Goal: Information Seeking & Learning: Learn about a topic

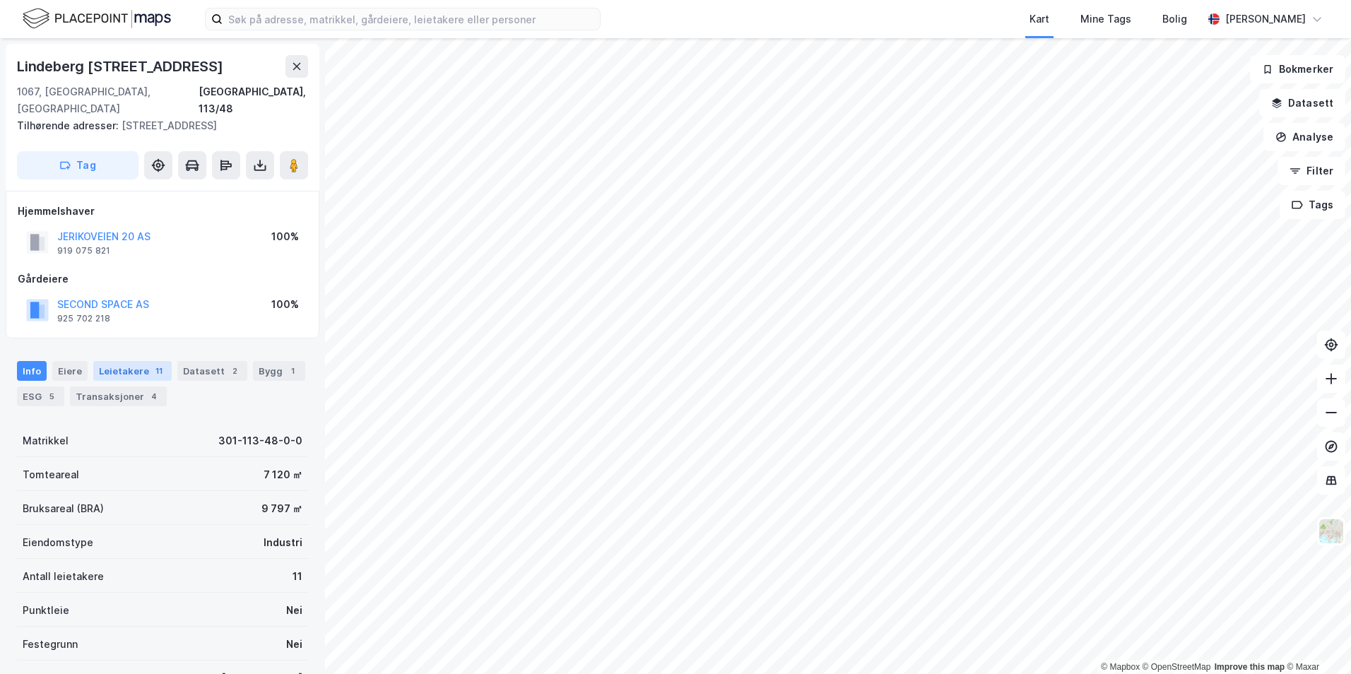
click at [130, 361] on div "Leietakere 11" at bounding box center [132, 371] width 78 height 20
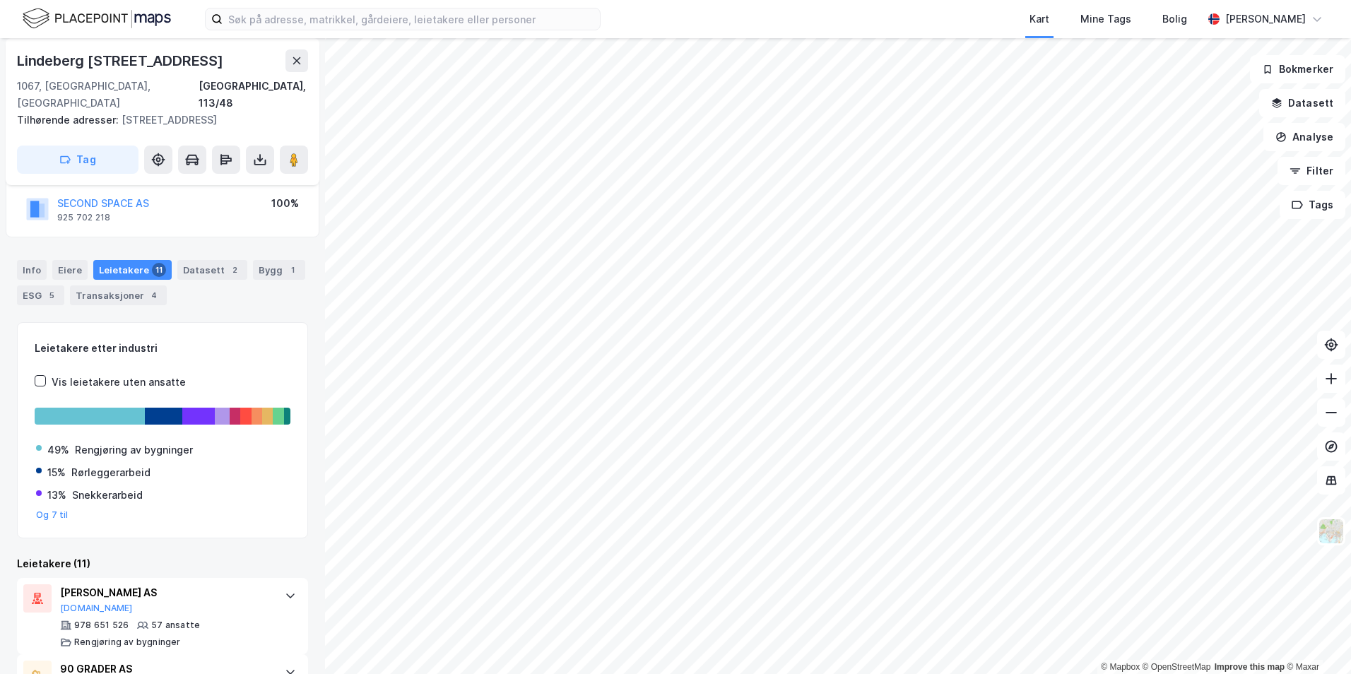
scroll to position [172, 0]
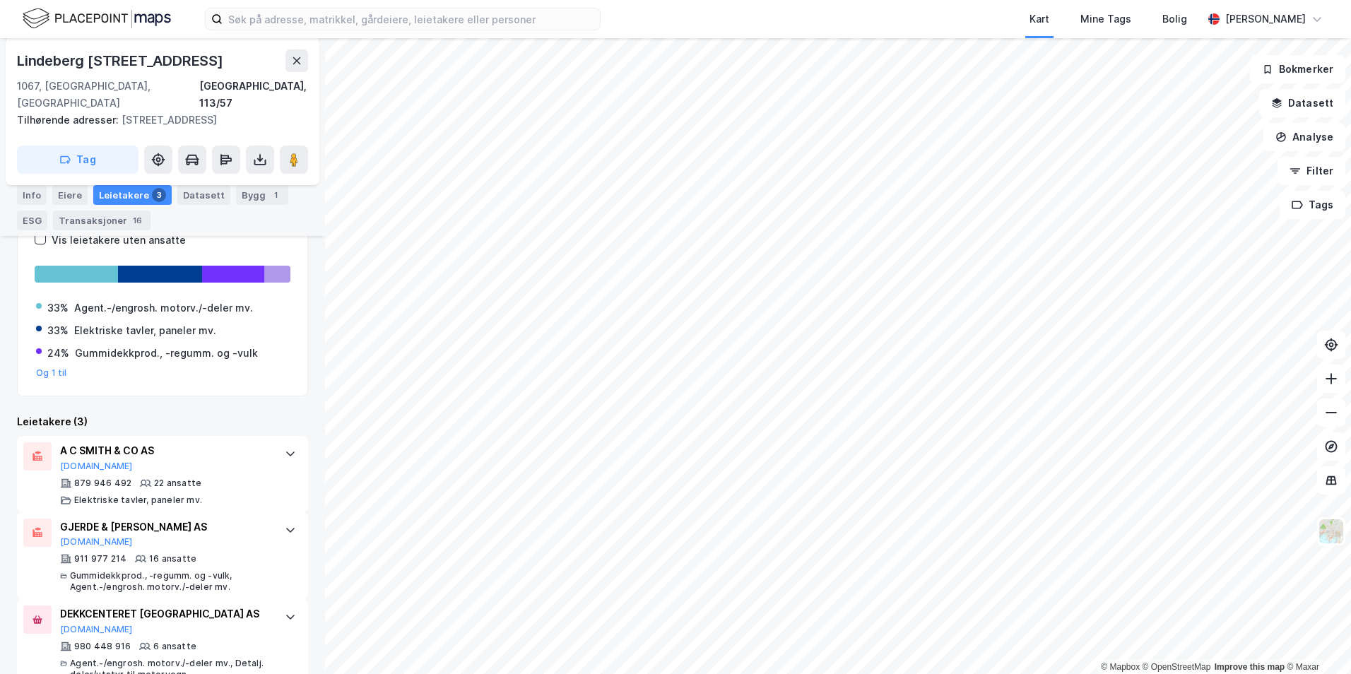
scroll to position [392, 0]
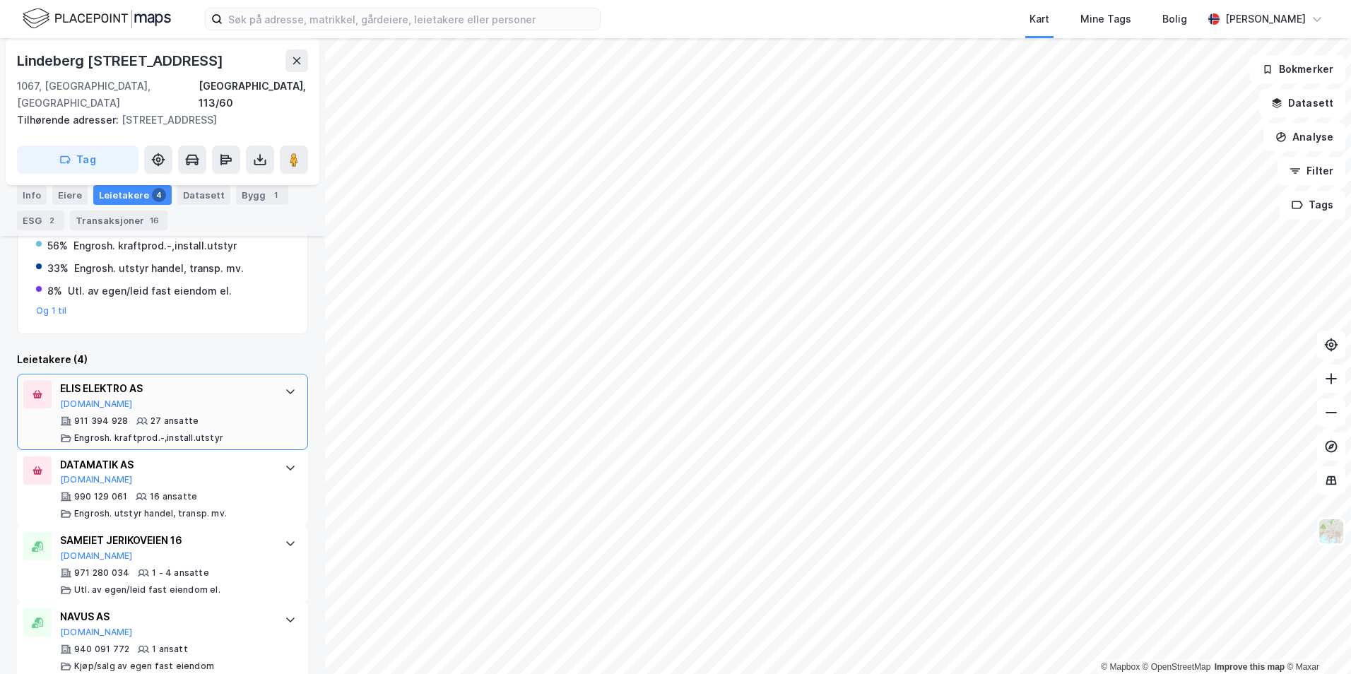
scroll to position [474, 0]
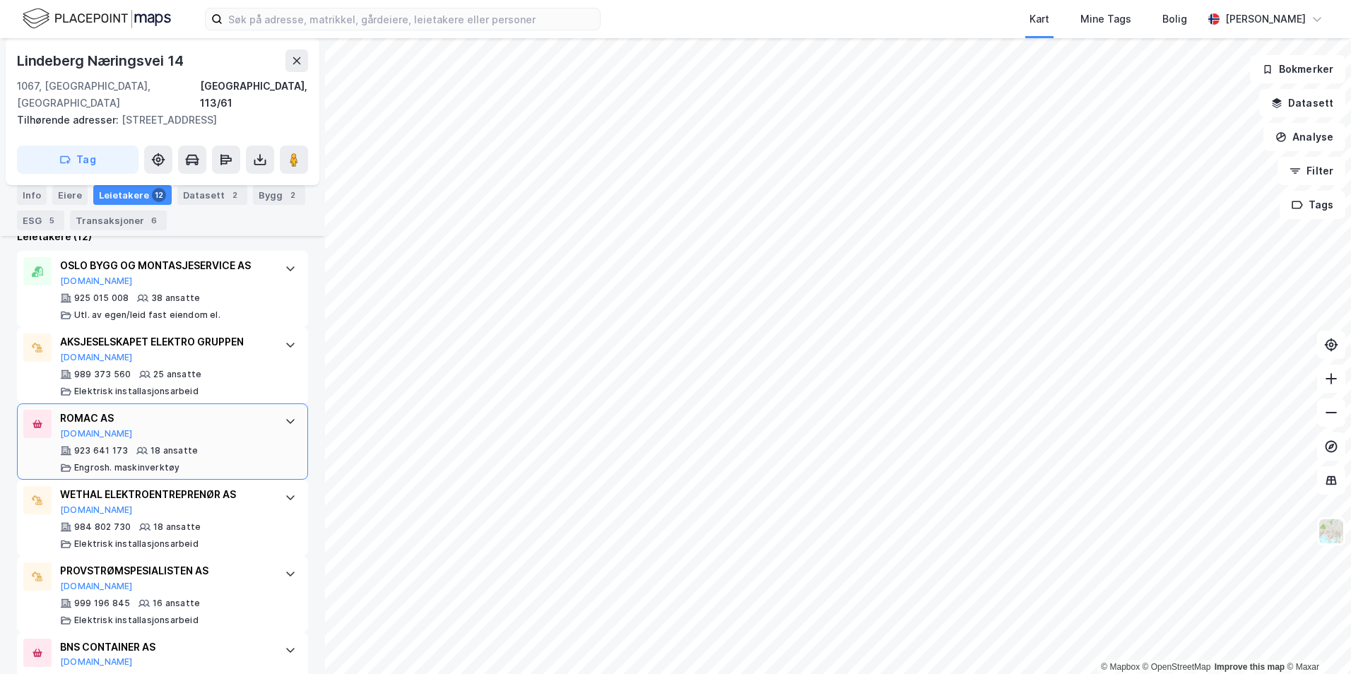
scroll to position [429, 0]
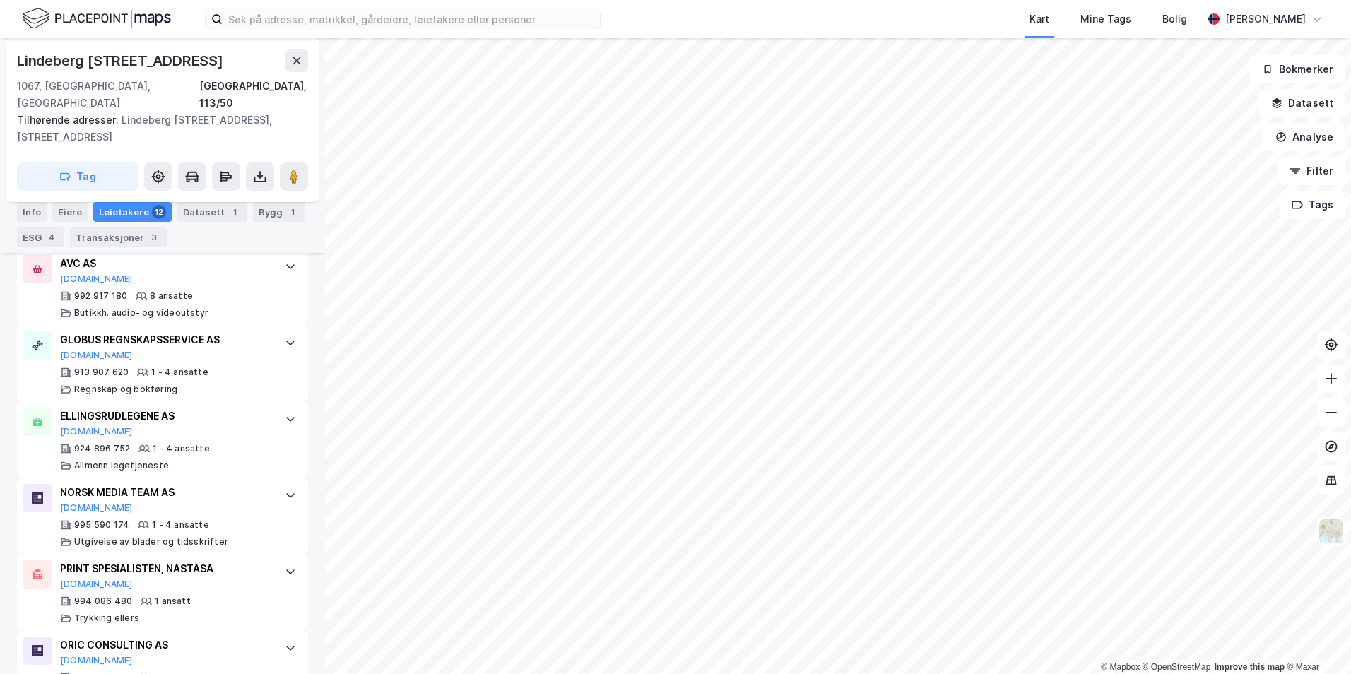
scroll to position [743, 0]
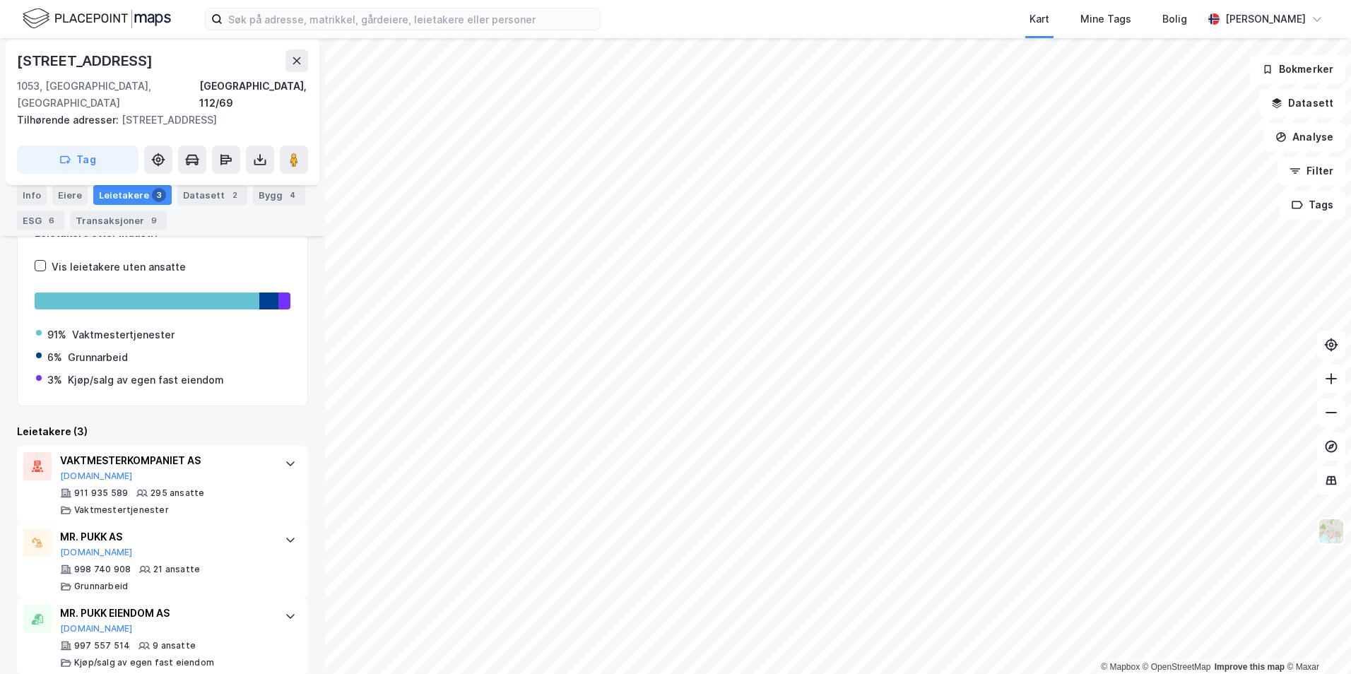
scroll to position [217, 0]
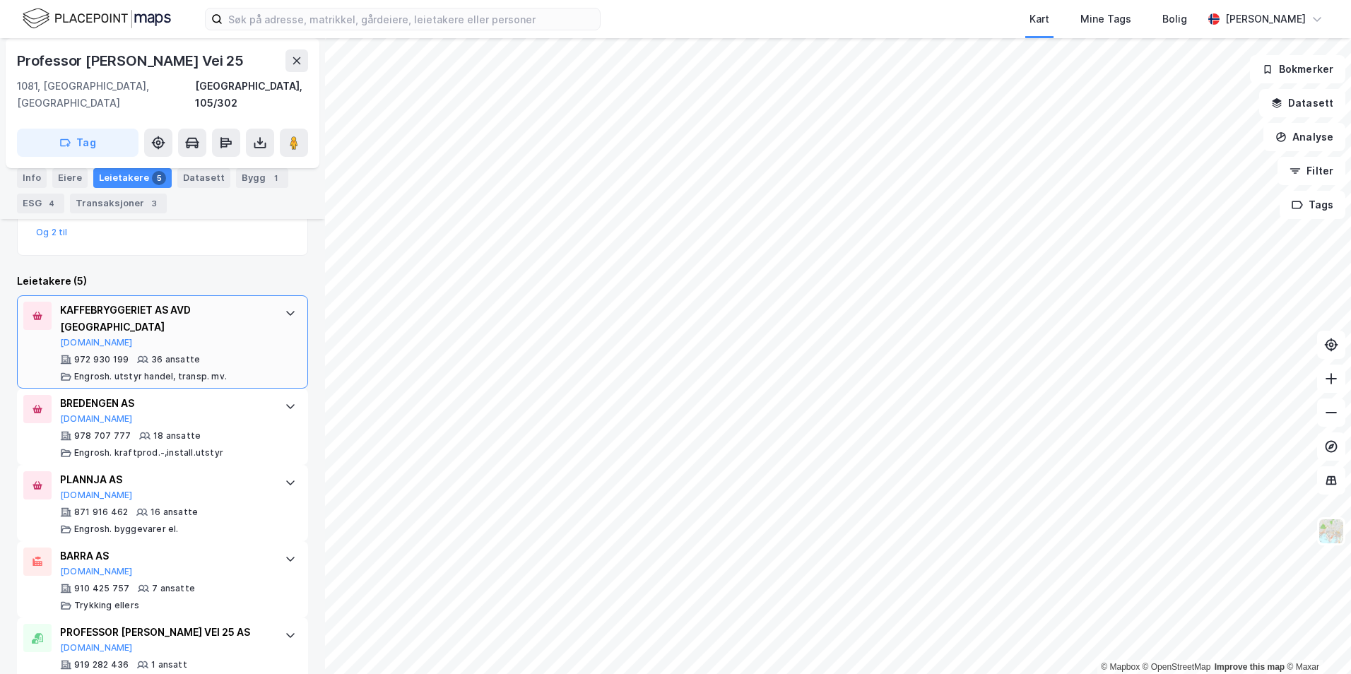
scroll to position [370, 0]
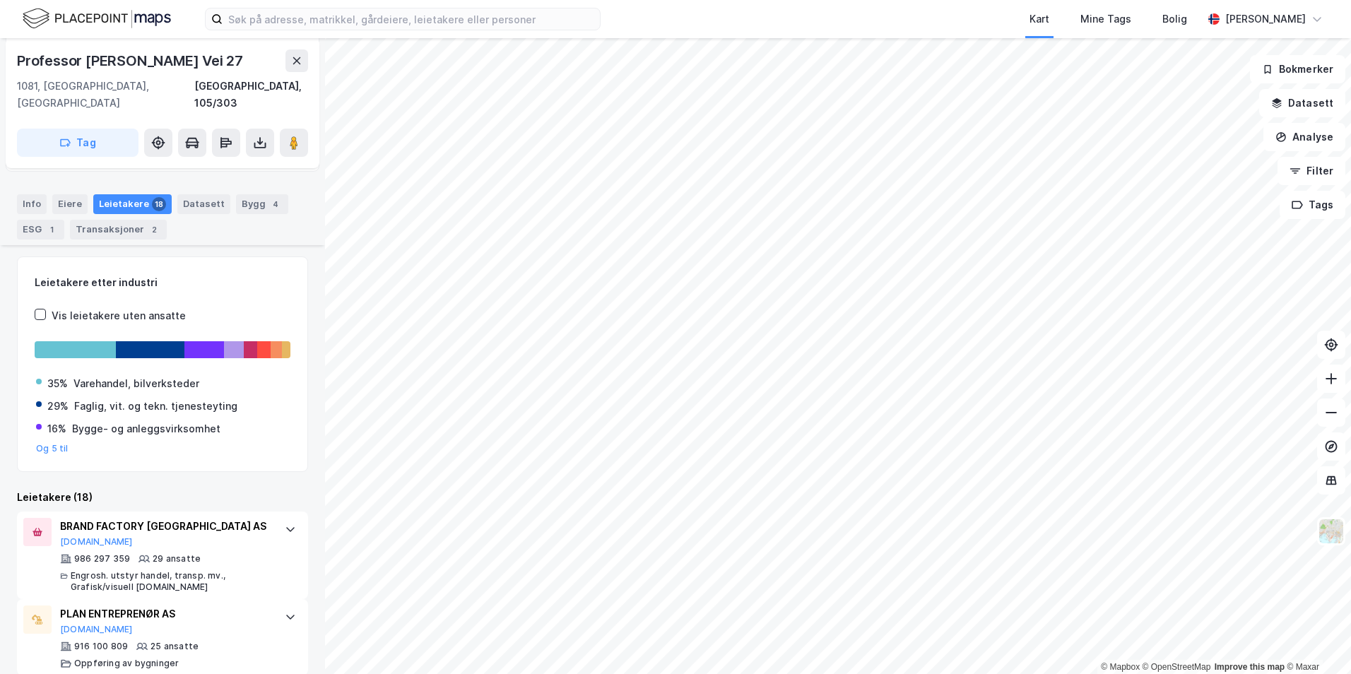
scroll to position [118, 0]
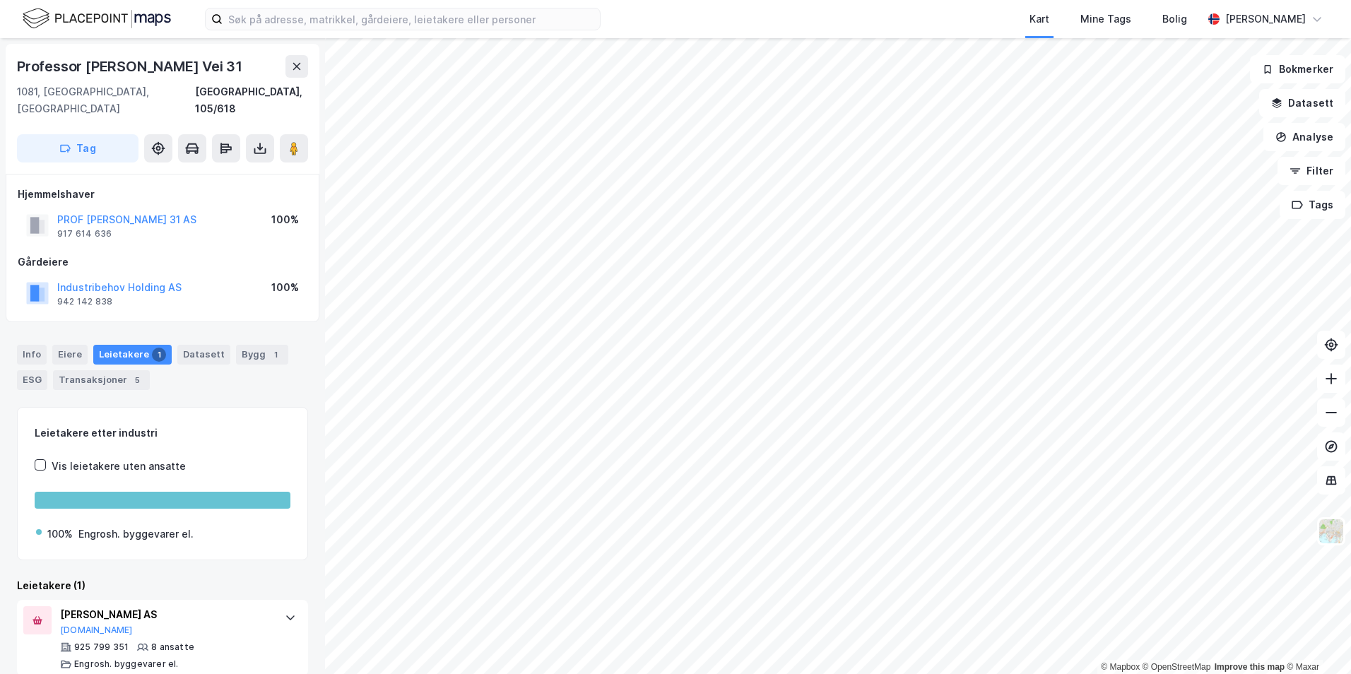
scroll to position [2, 0]
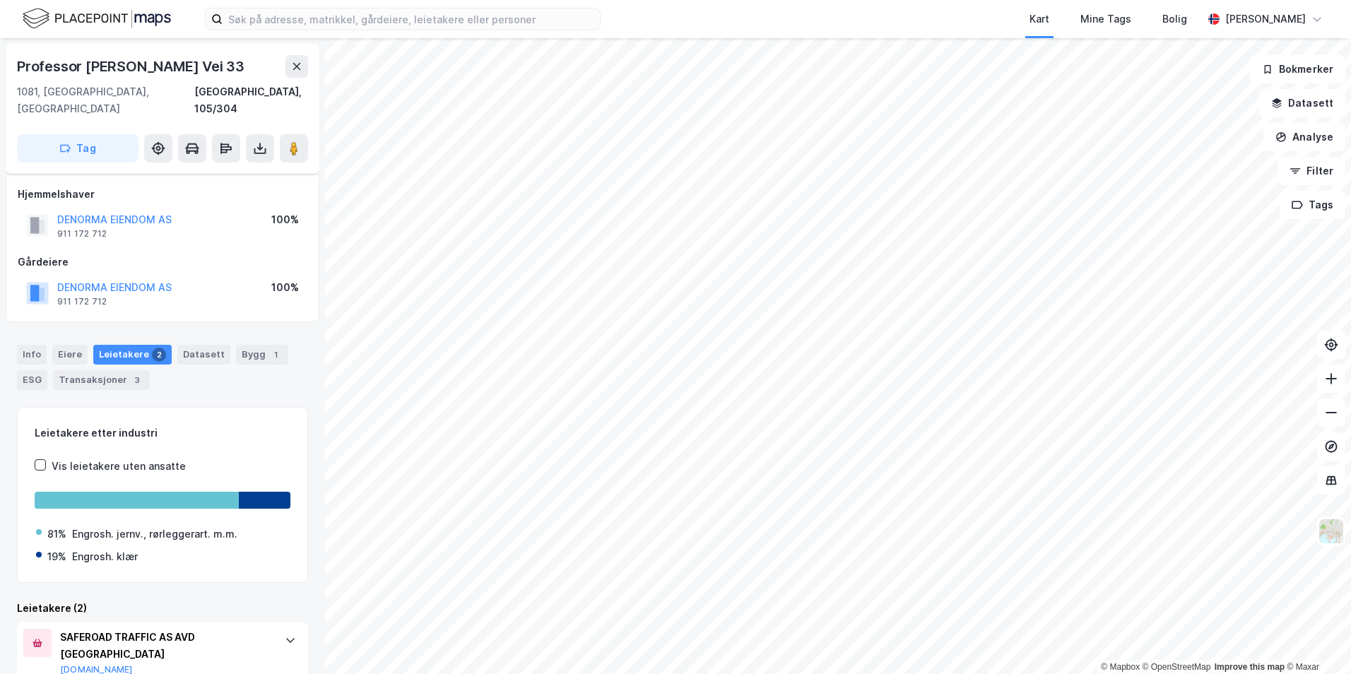
scroll to position [101, 0]
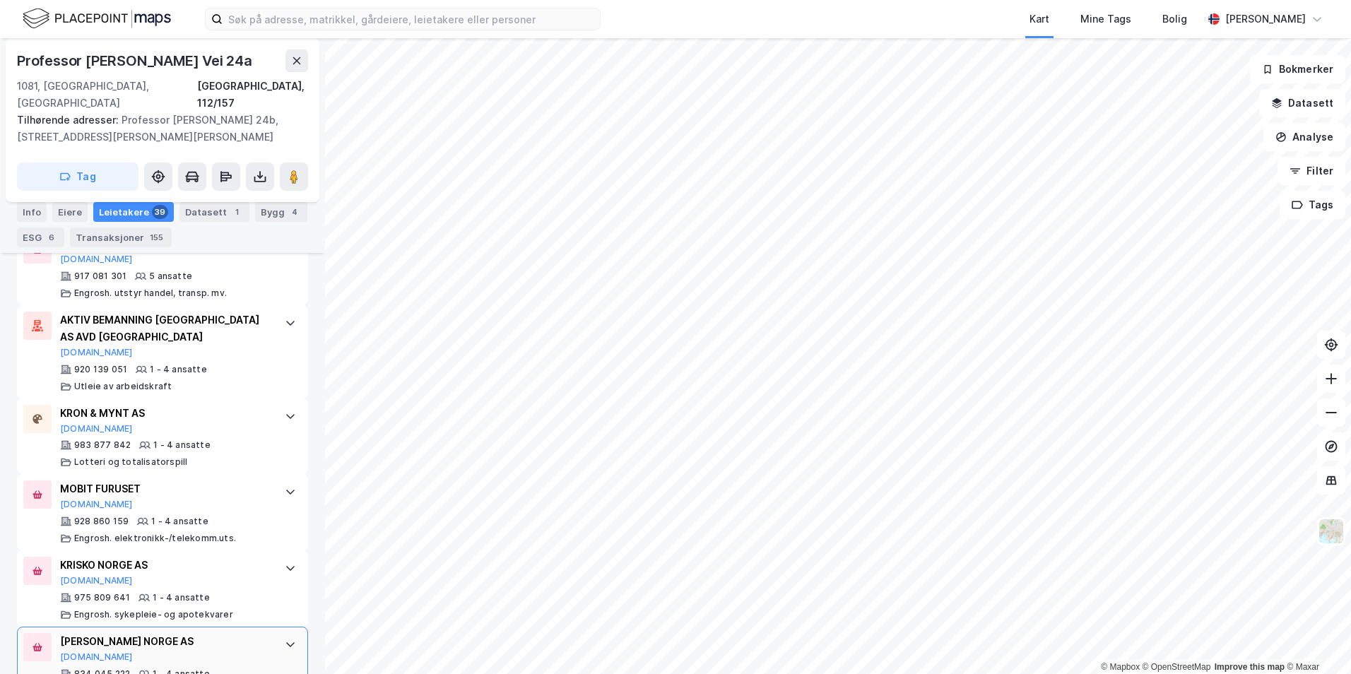
scroll to position [2594, 0]
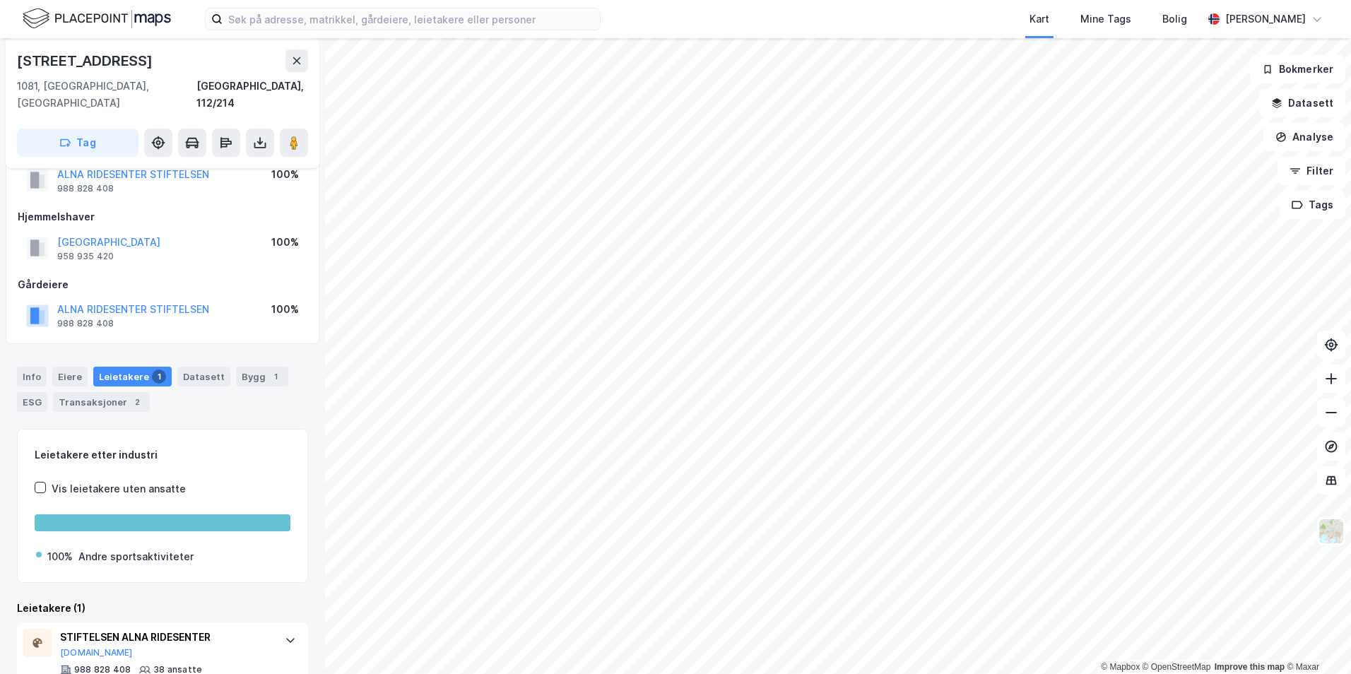
scroll to position [70, 0]
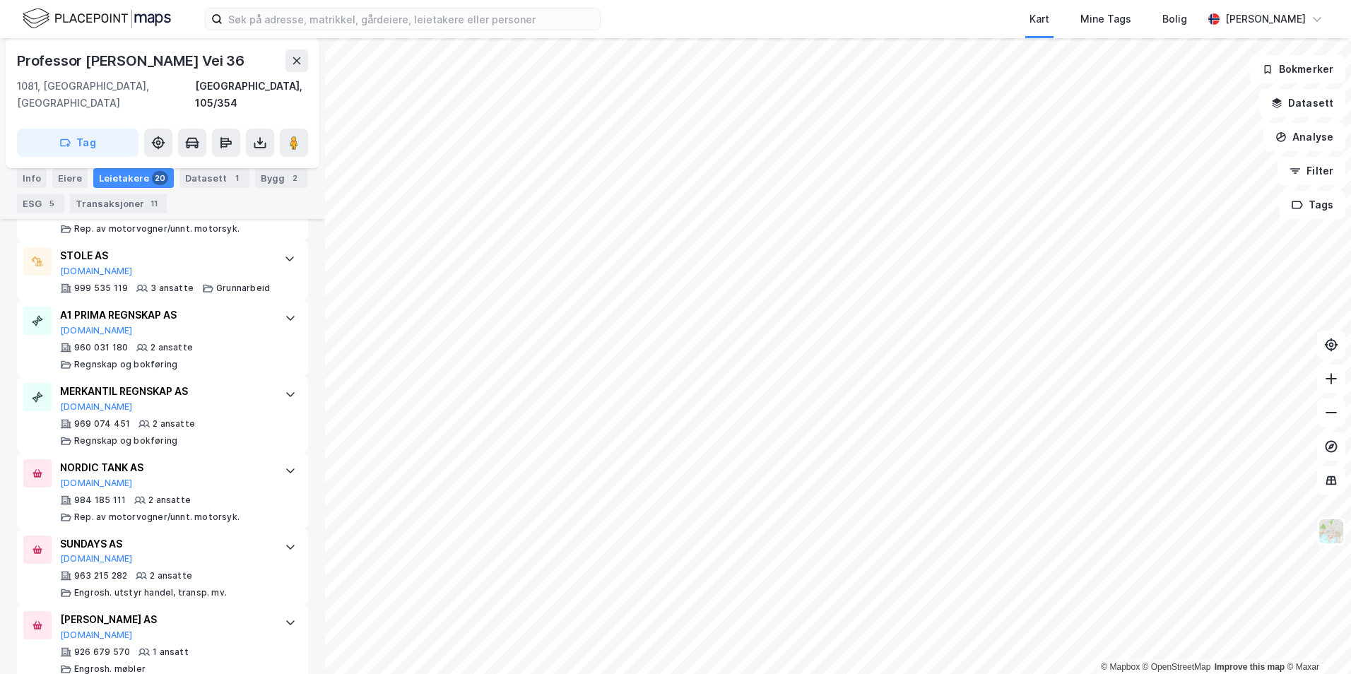
scroll to position [1463, 0]
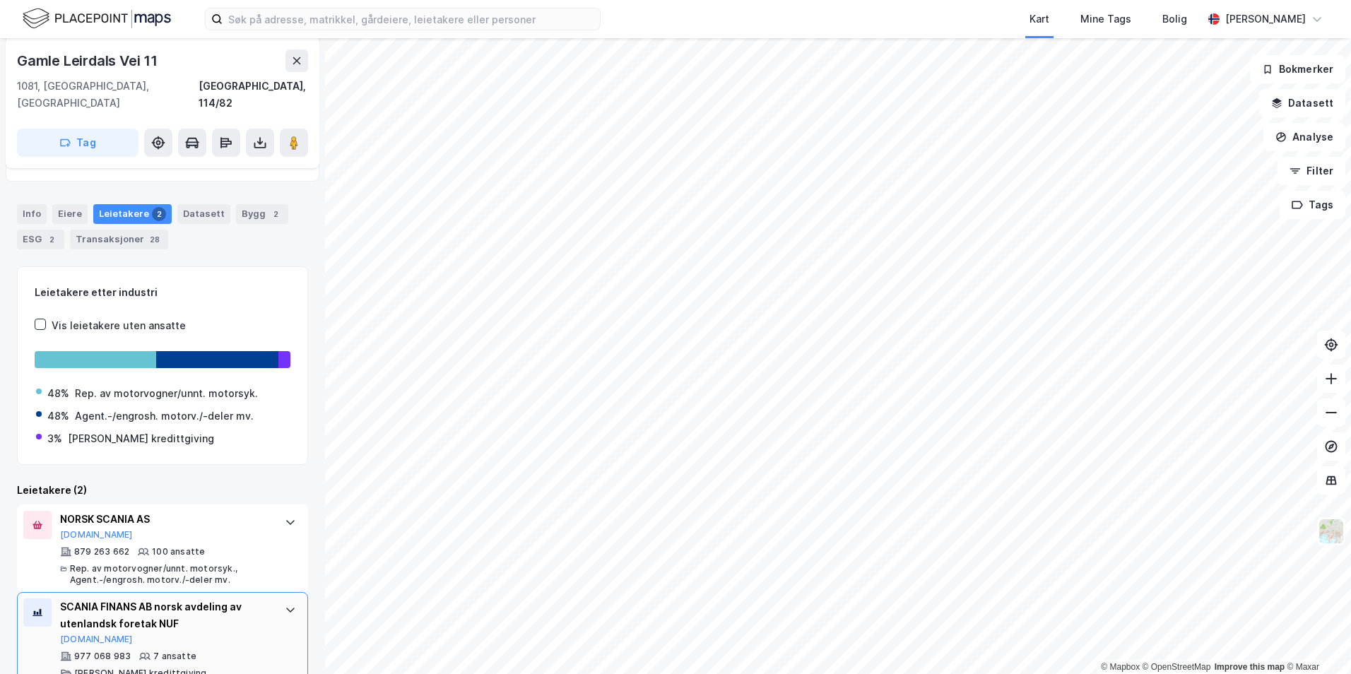
scroll to position [141, 0]
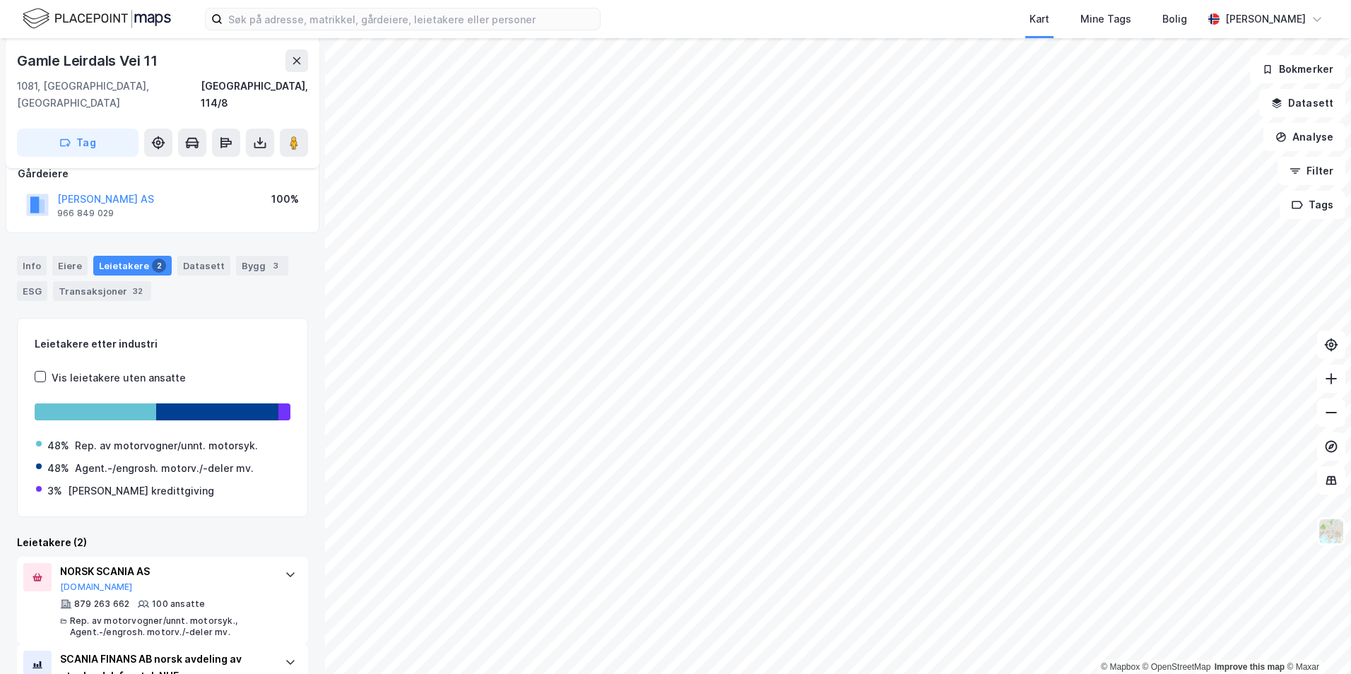
scroll to position [204, 0]
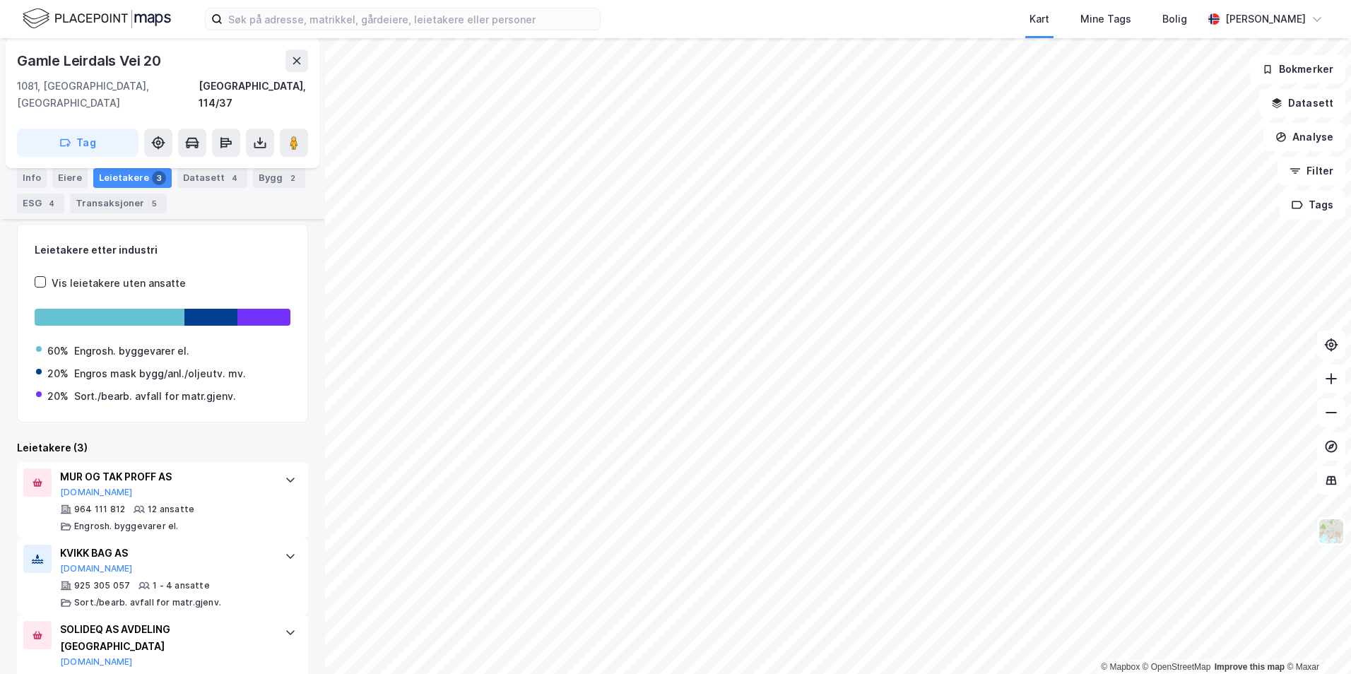
scroll to position [200, 0]
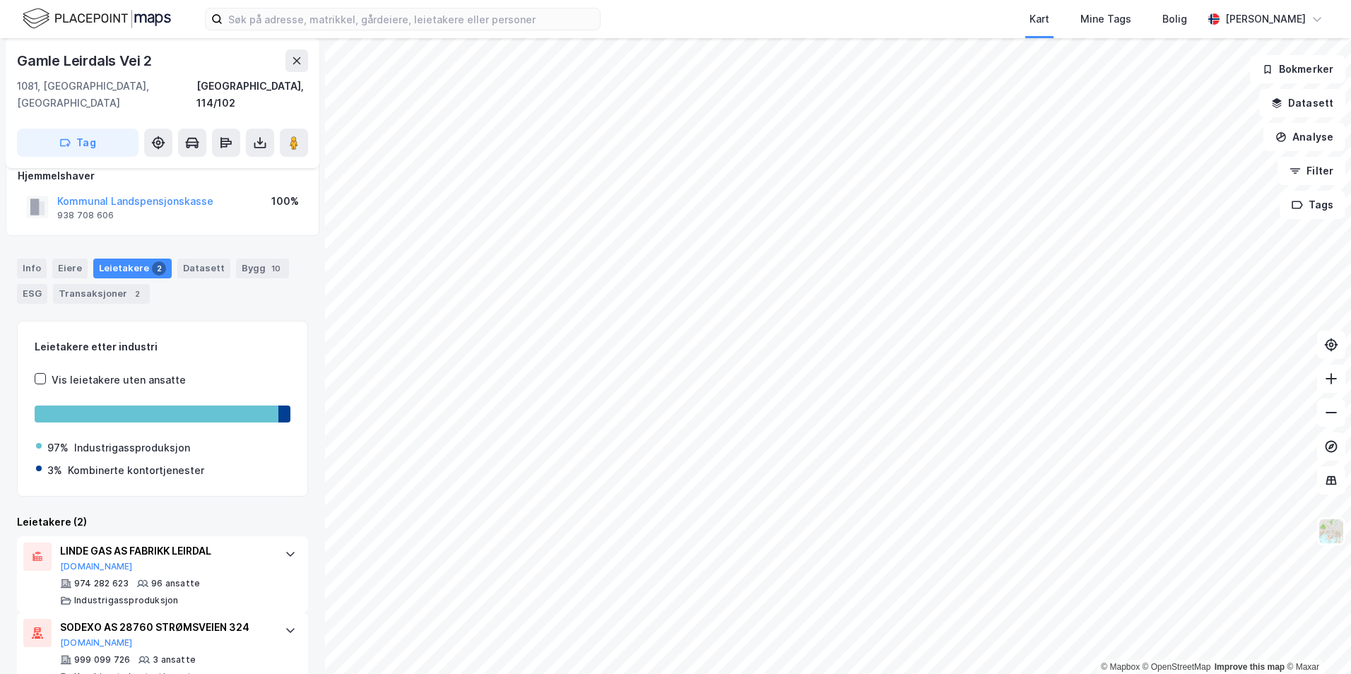
scroll to position [101, 0]
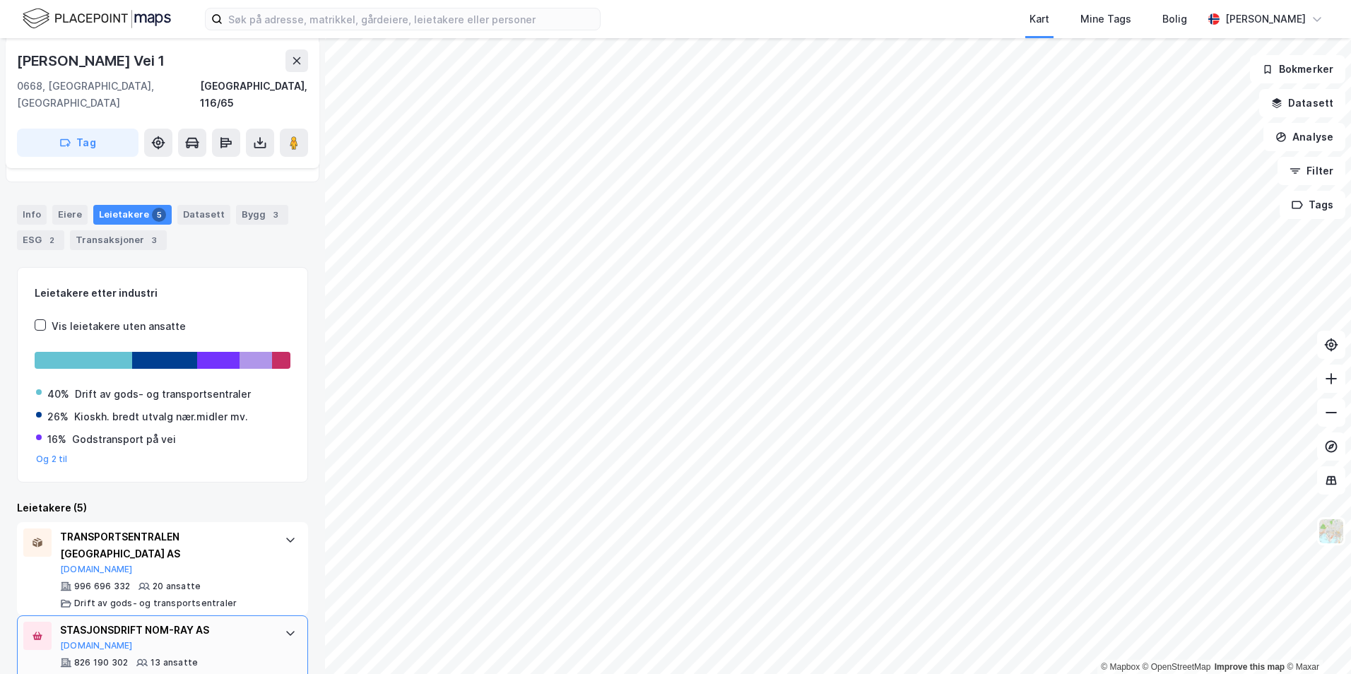
scroll to position [141, 0]
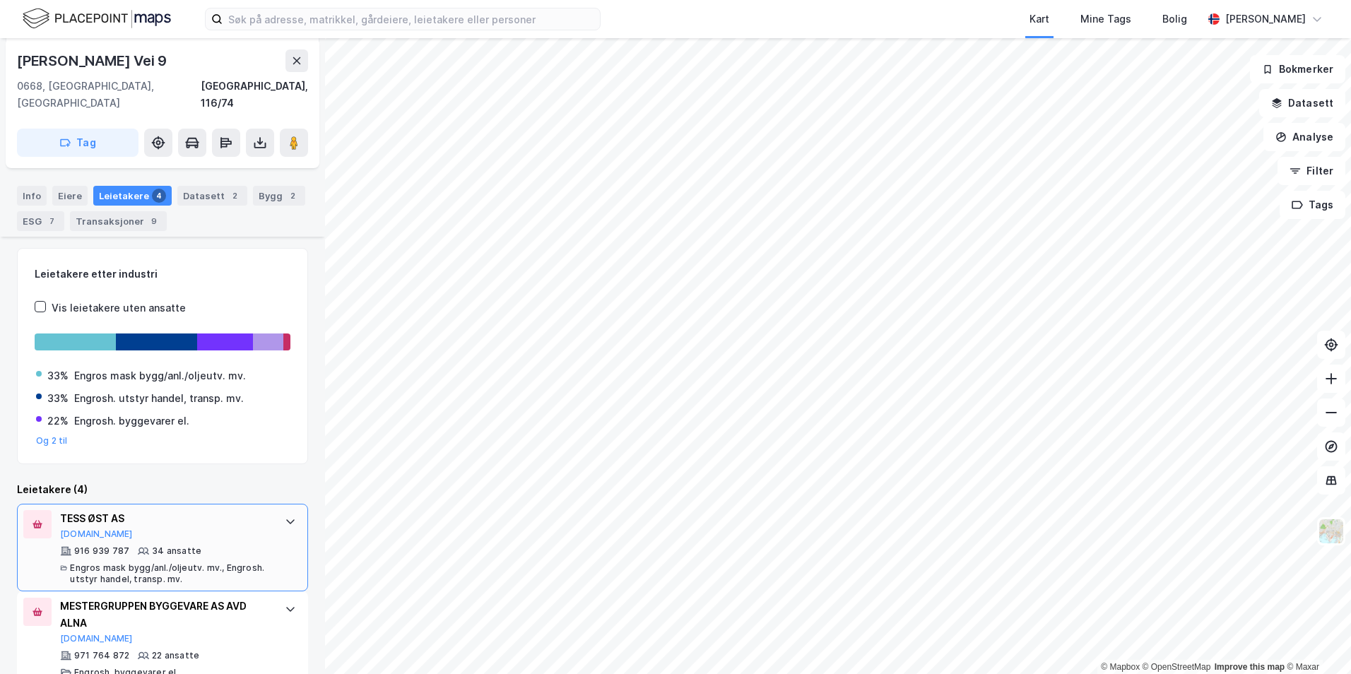
scroll to position [268, 0]
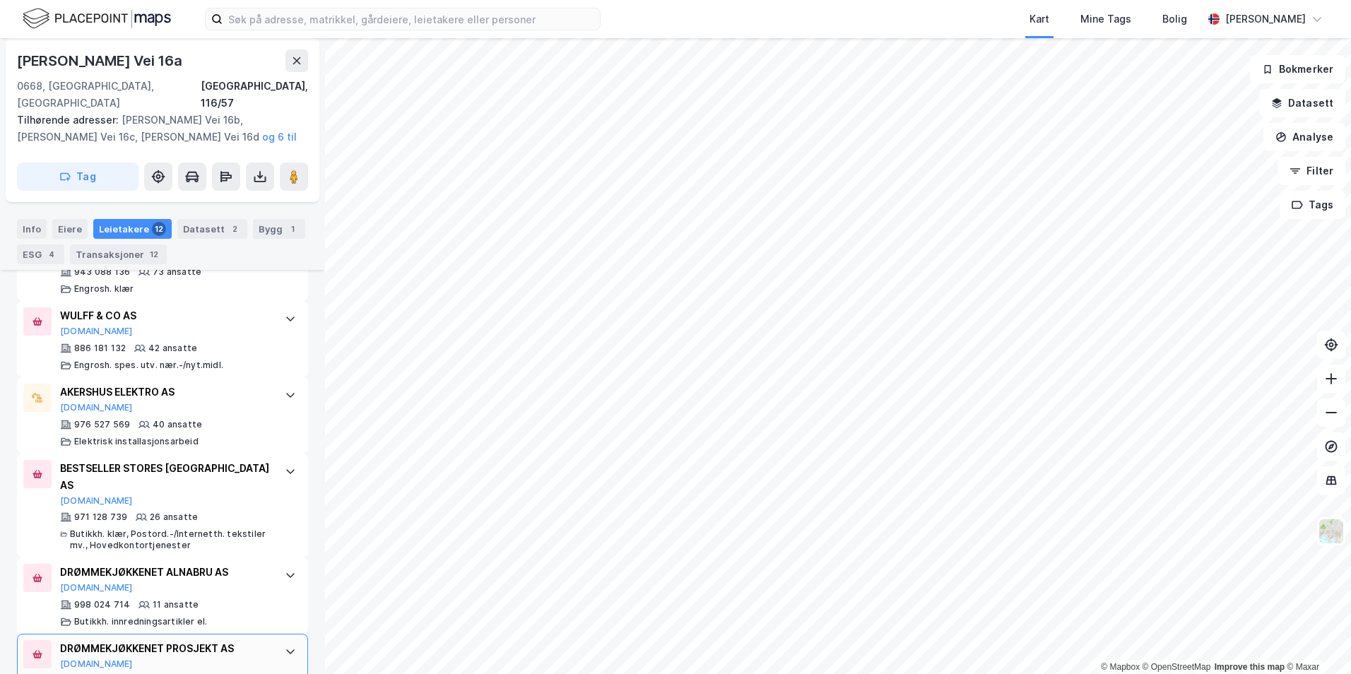
scroll to position [330, 0]
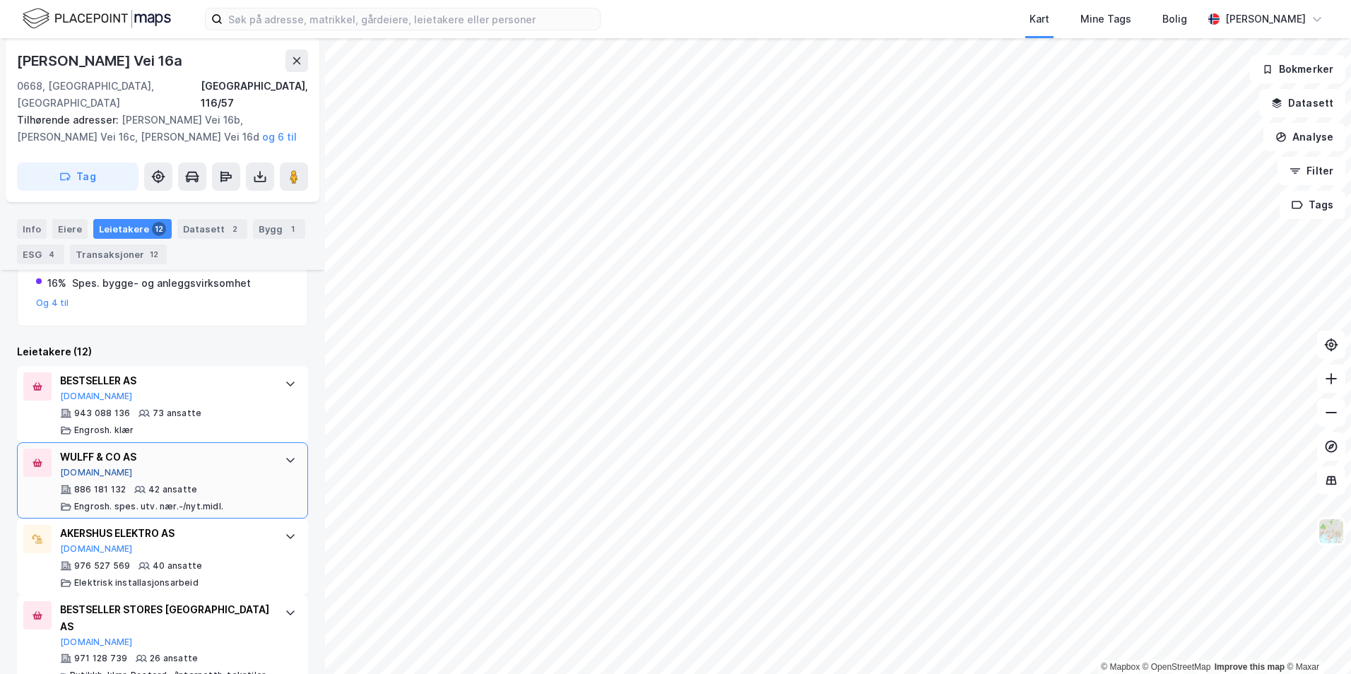
click at [88, 471] on button "[DOMAIN_NAME]" at bounding box center [96, 472] width 73 height 11
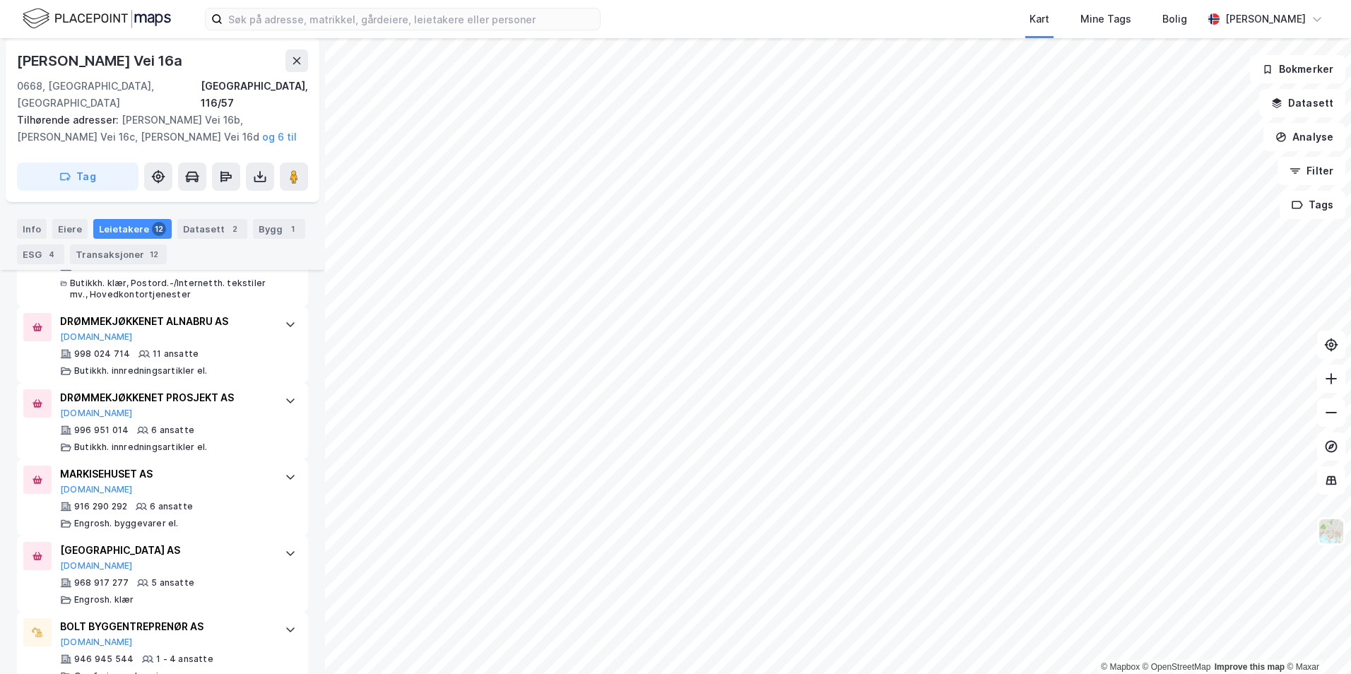
scroll to position [542, 0]
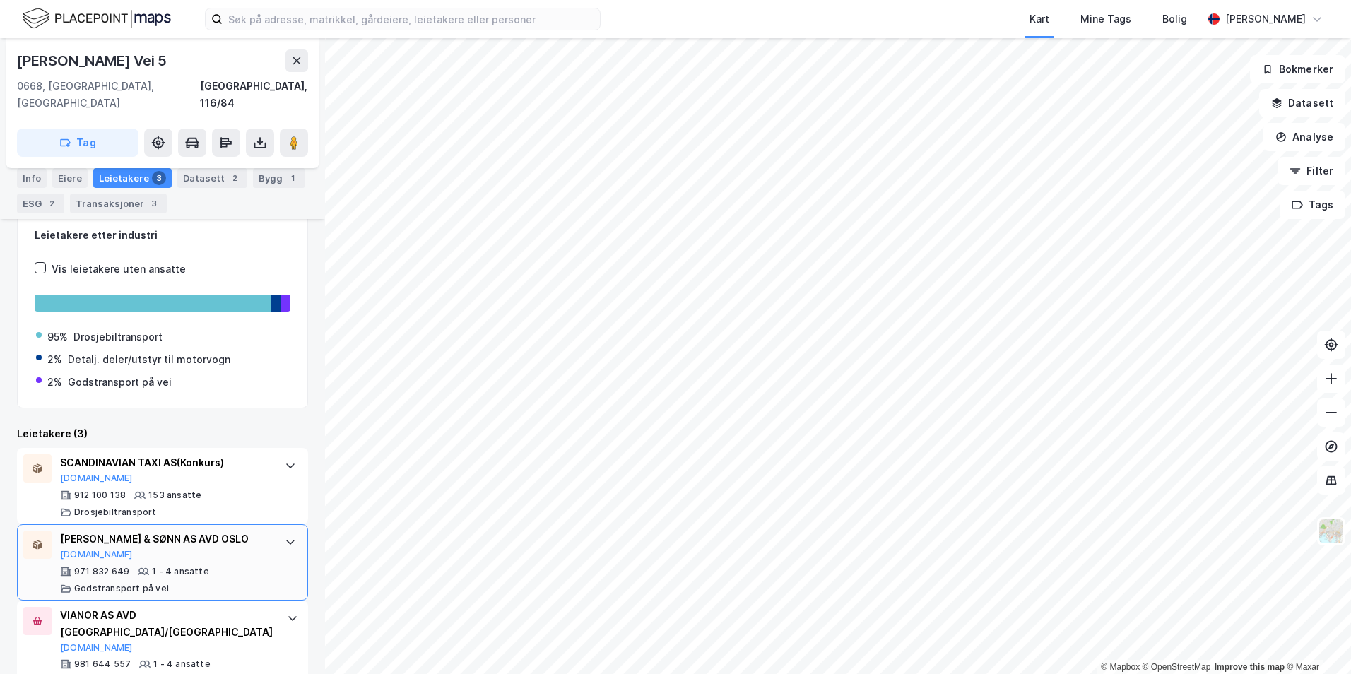
scroll to position [302, 0]
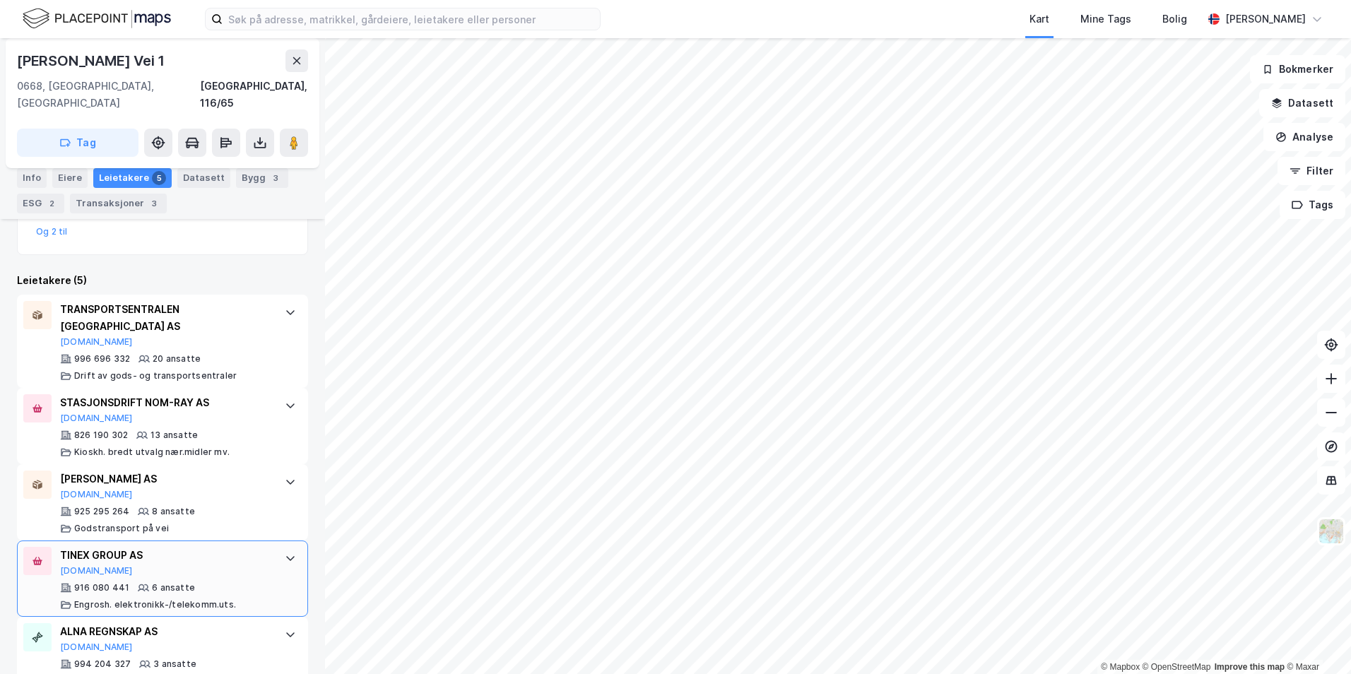
scroll to position [370, 0]
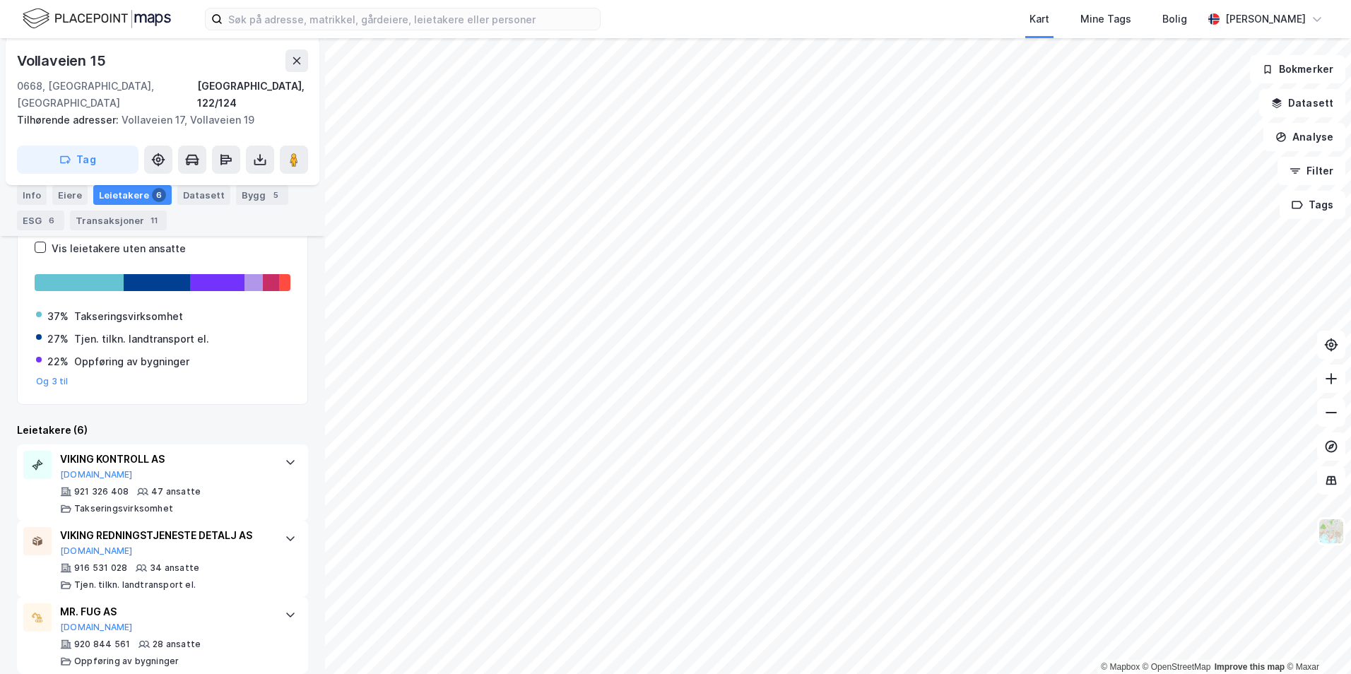
scroll to position [251, 0]
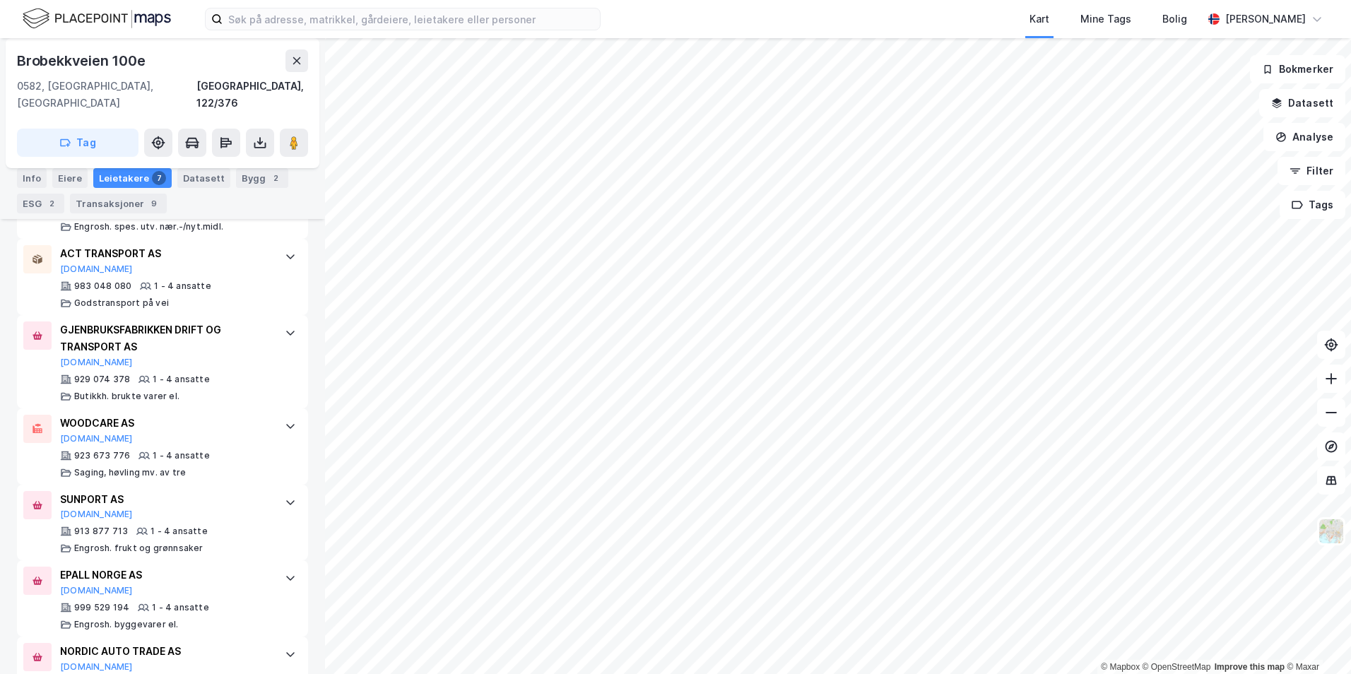
scroll to position [502, 0]
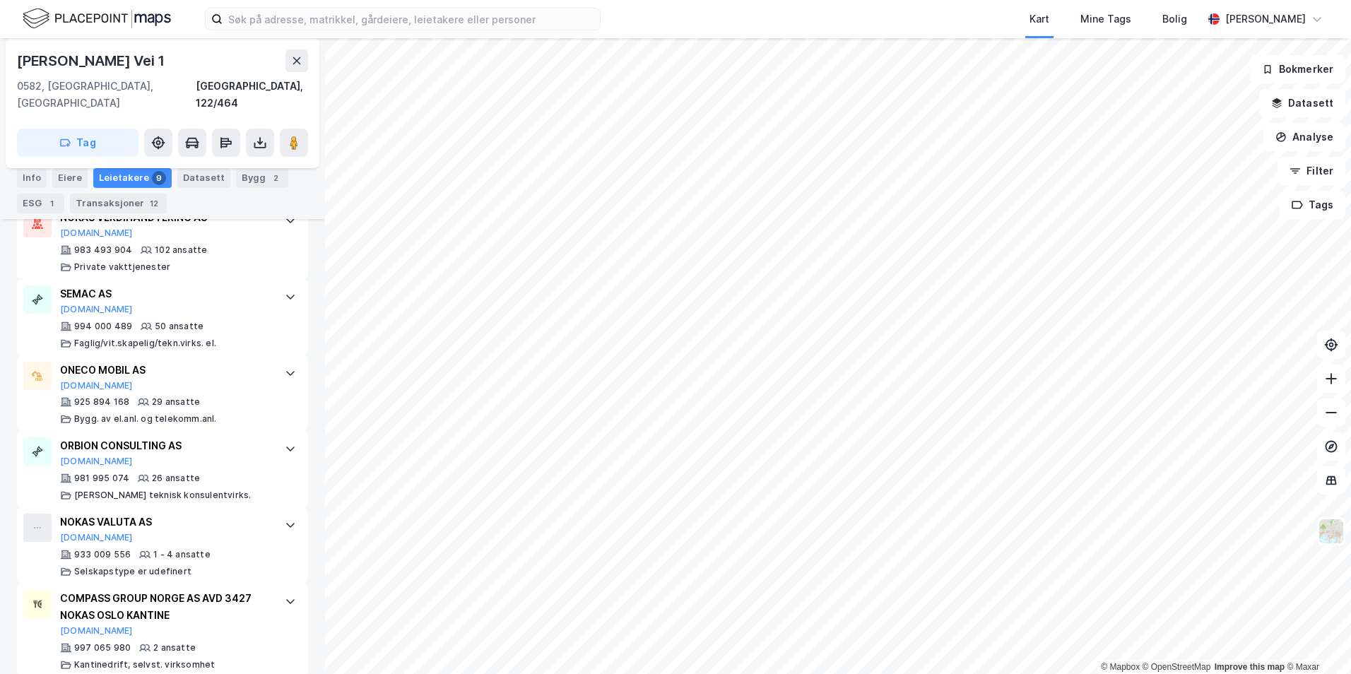
scroll to position [726, 0]
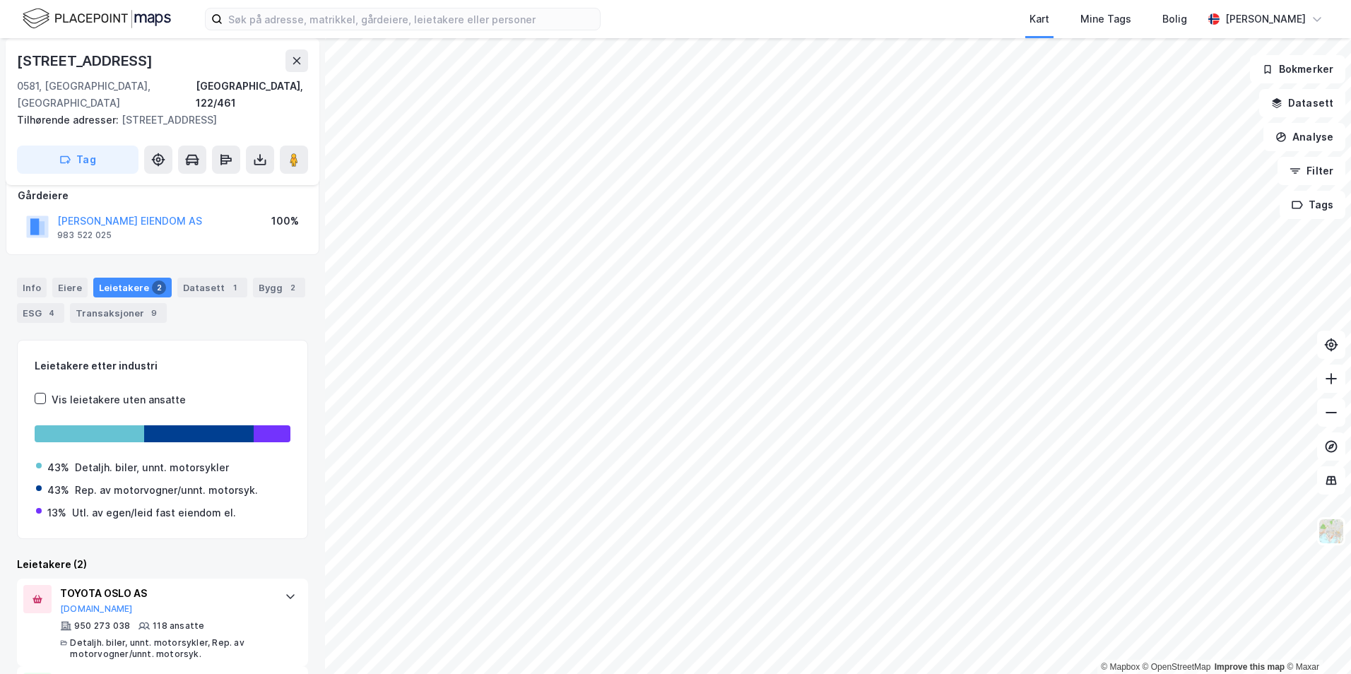
scroll to position [152, 0]
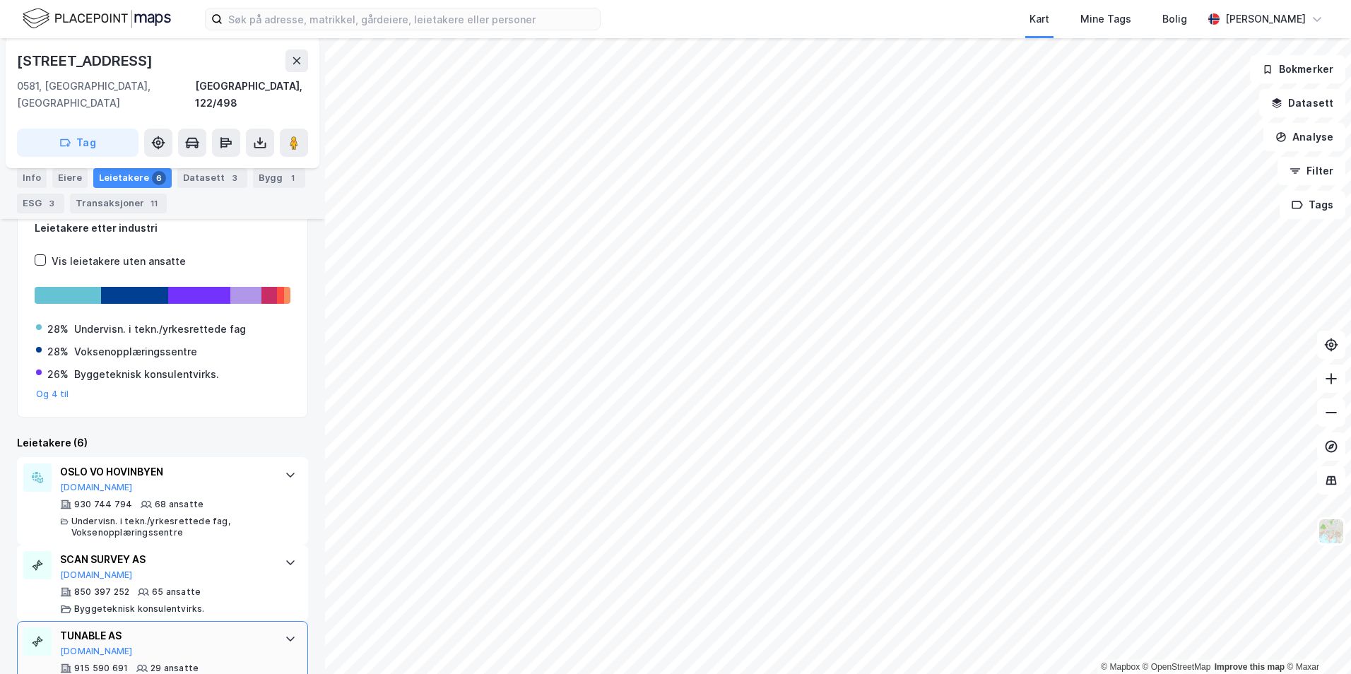
scroll to position [175, 0]
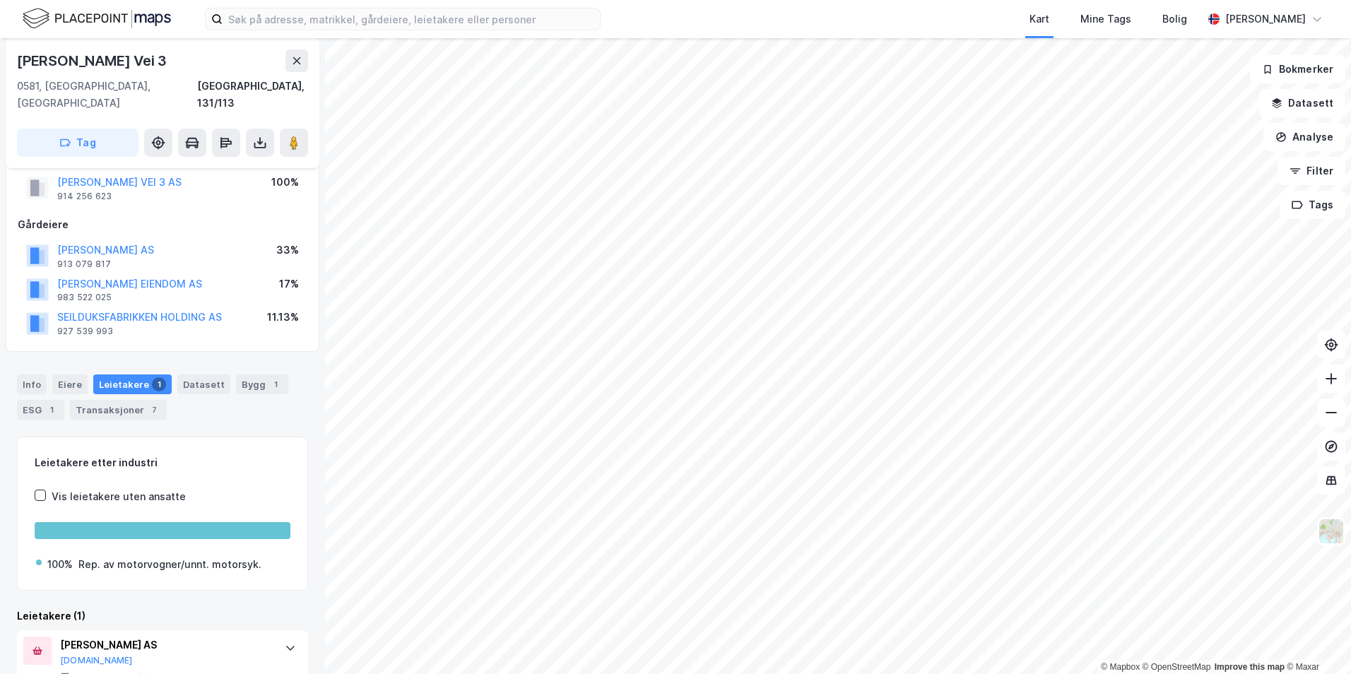
scroll to position [70, 0]
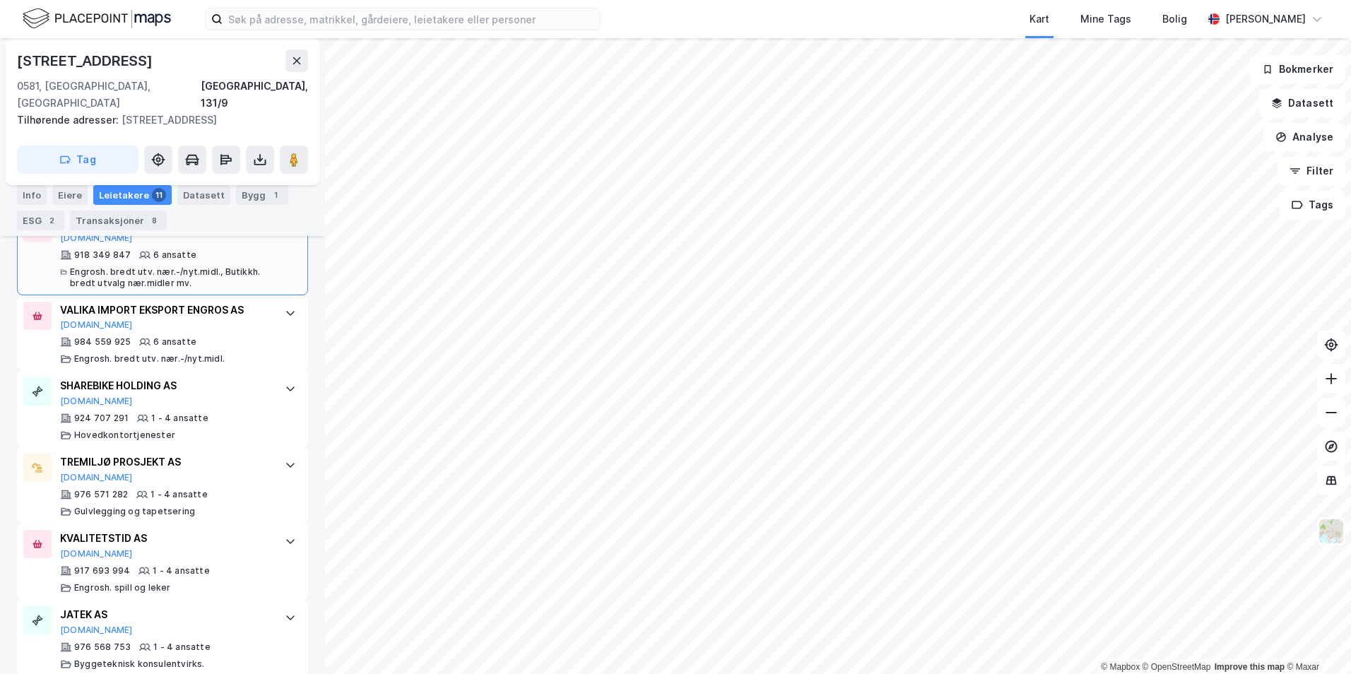
scroll to position [856, 0]
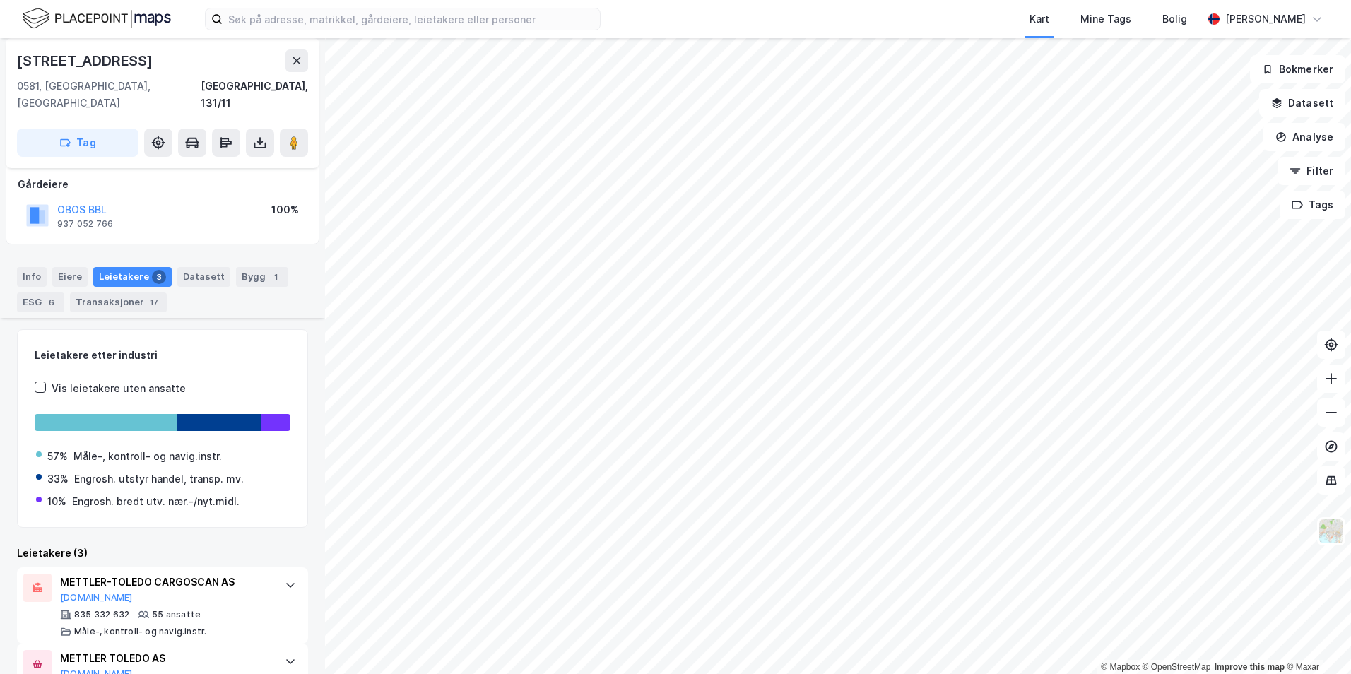
scroll to position [200, 0]
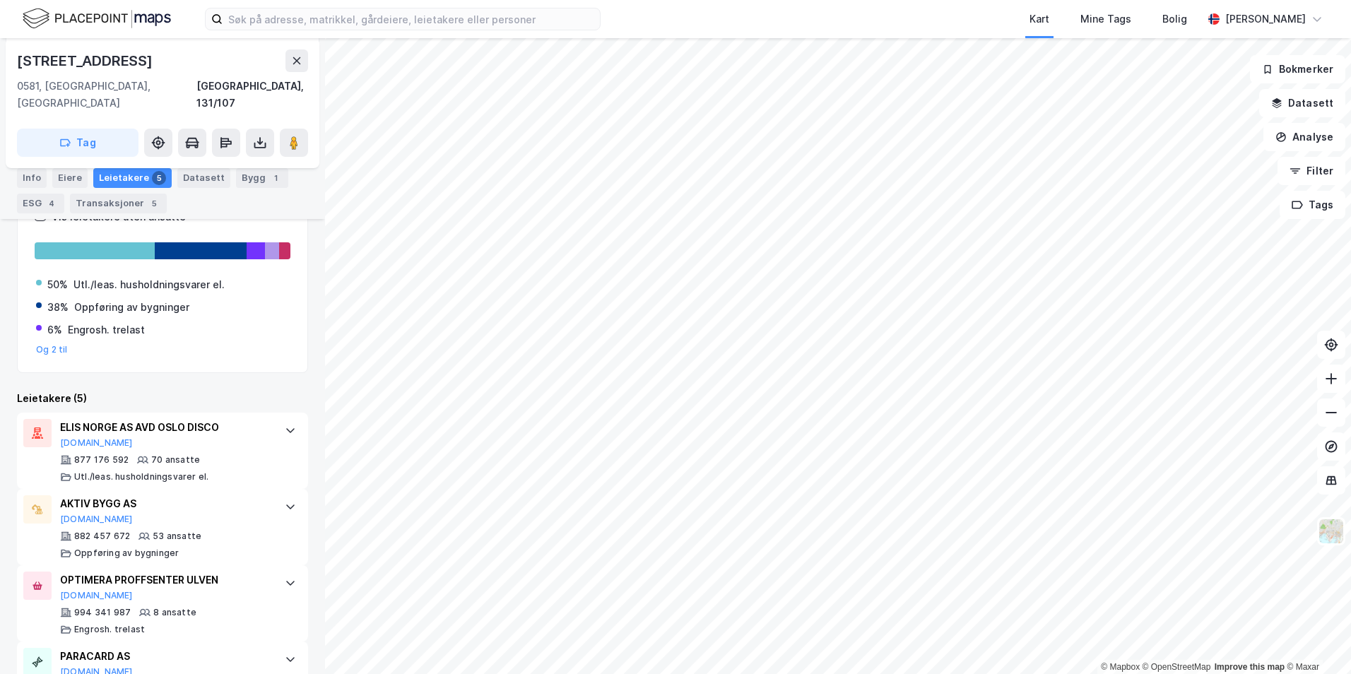
scroll to position [283, 0]
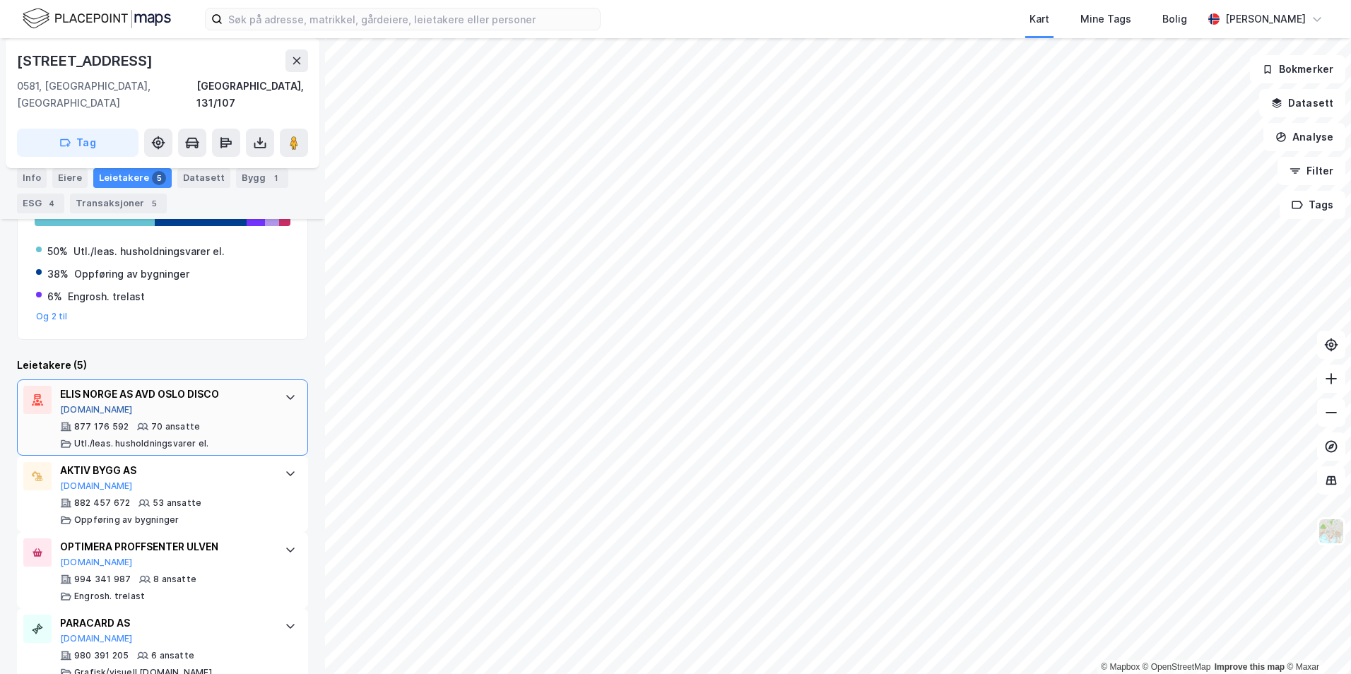
click at [83, 404] on button "[DOMAIN_NAME]" at bounding box center [96, 409] width 73 height 11
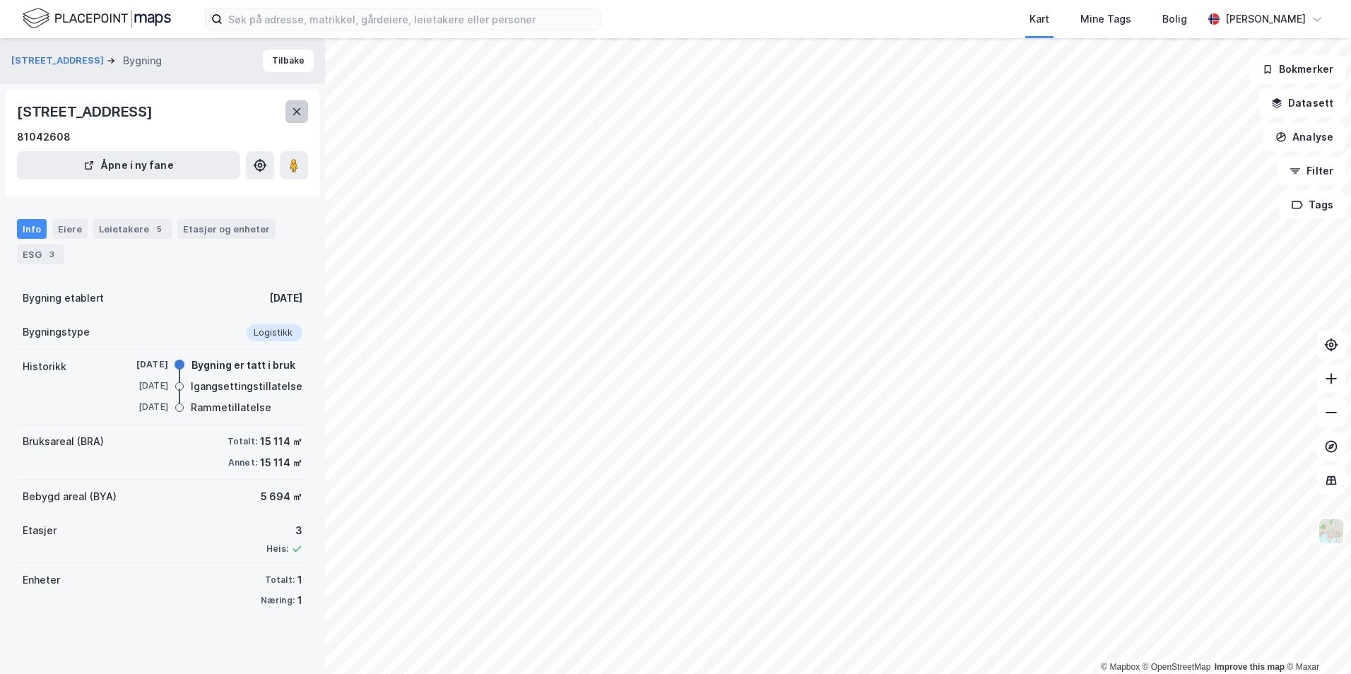
click at [303, 113] on button at bounding box center [296, 111] width 23 height 23
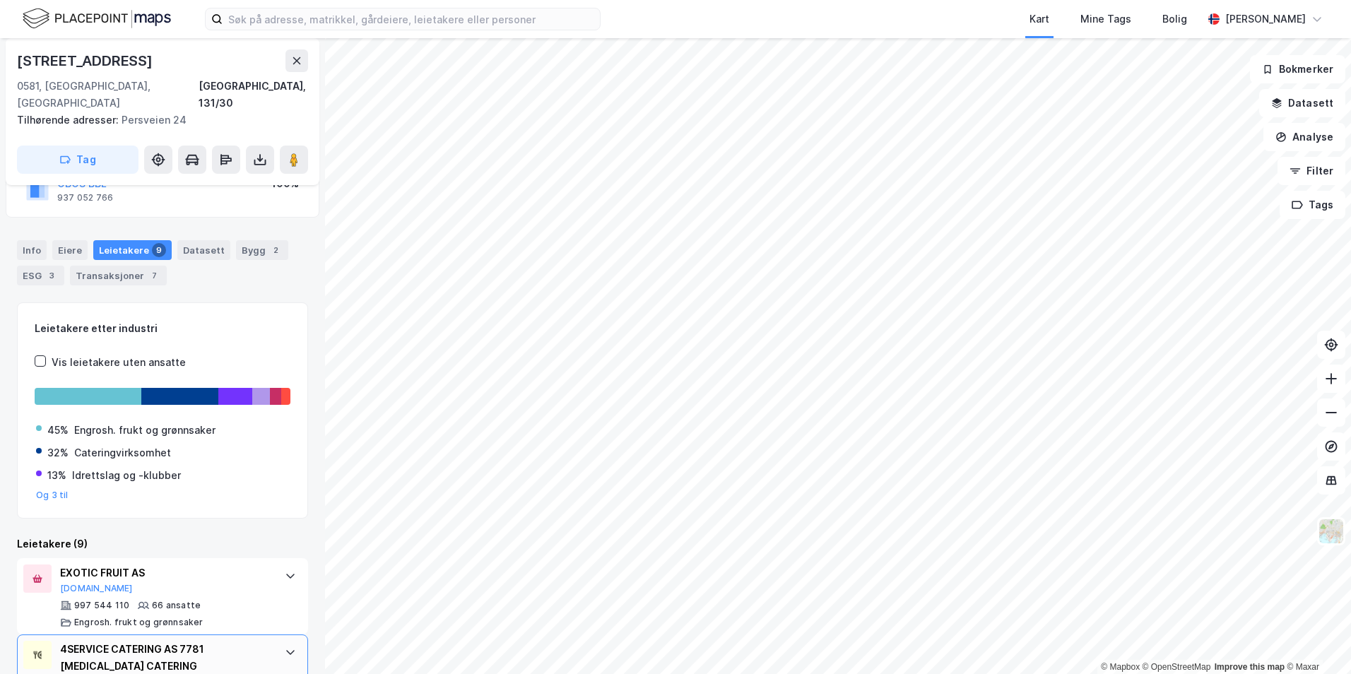
scroll to position [217, 0]
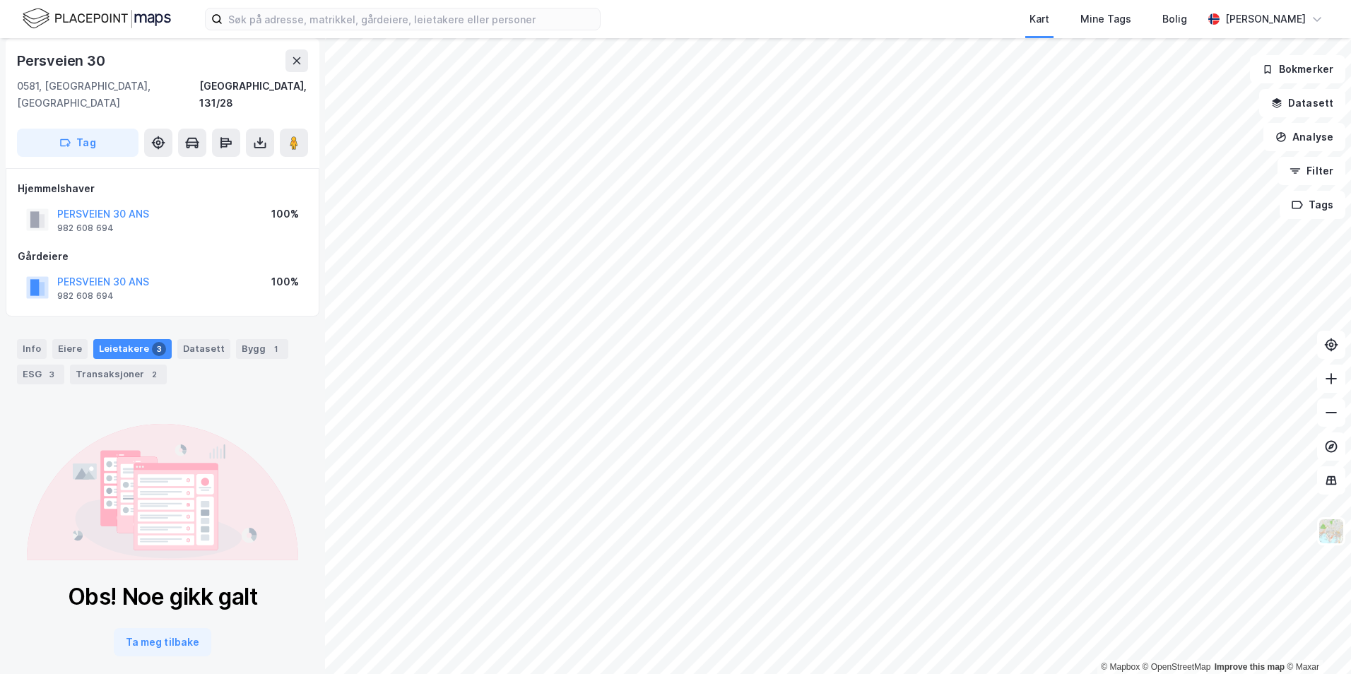
scroll to position [11, 0]
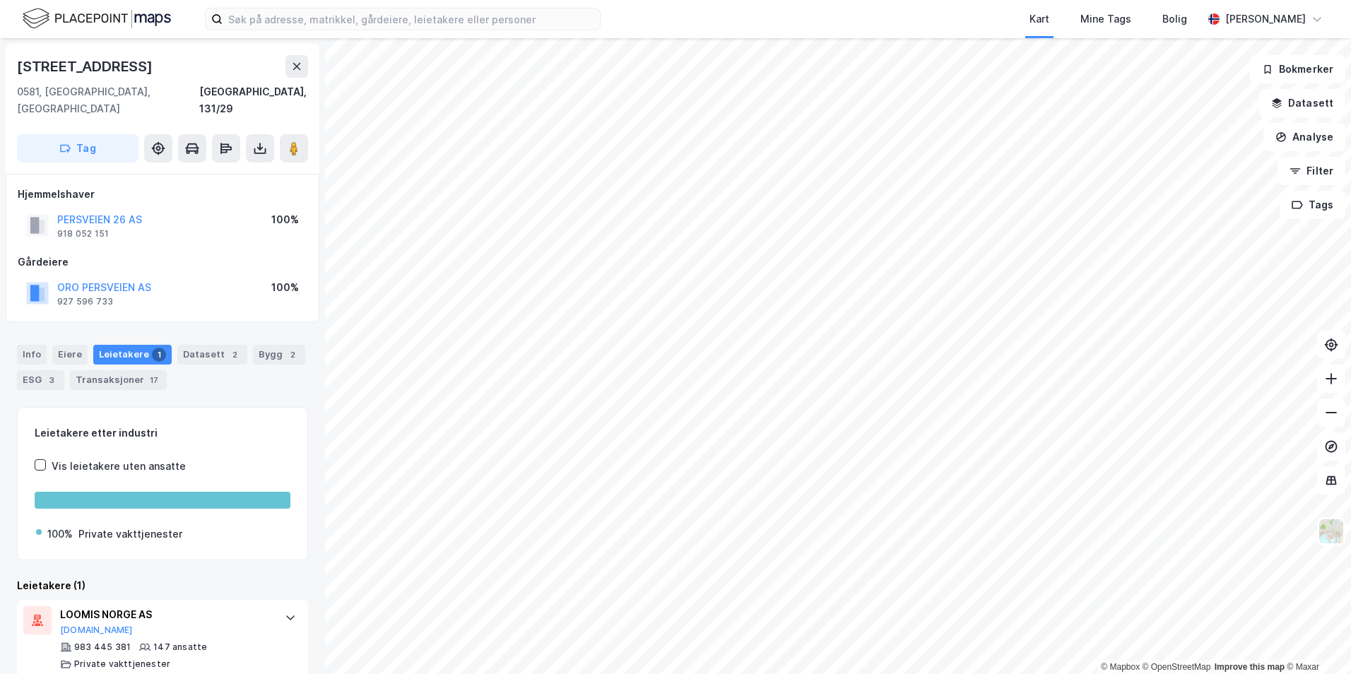
scroll to position [2, 0]
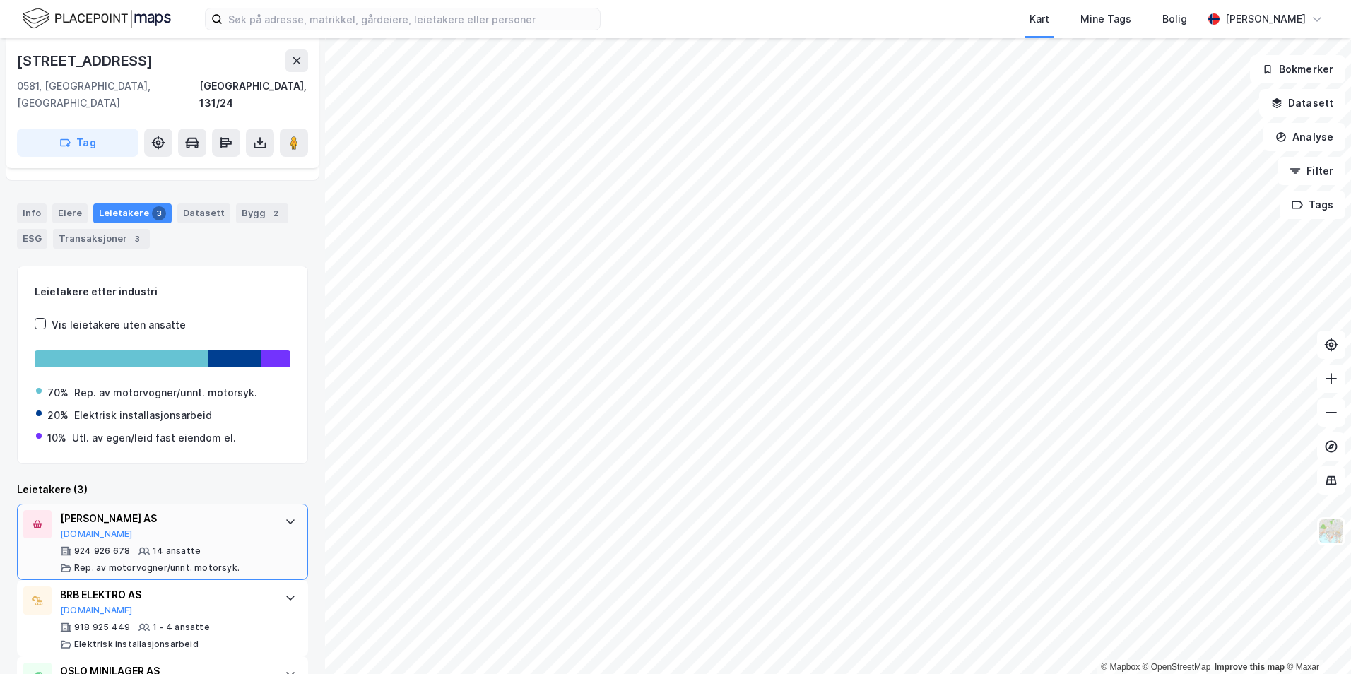
scroll to position [200, 0]
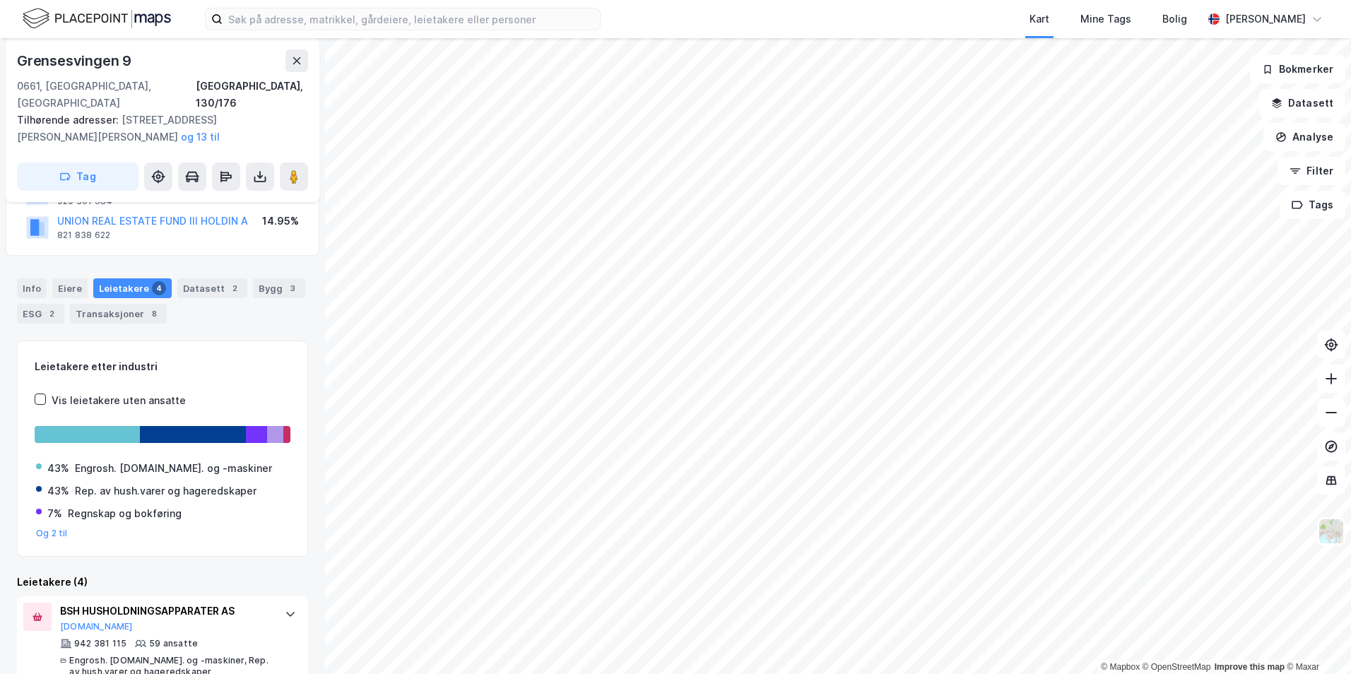
scroll to position [53, 0]
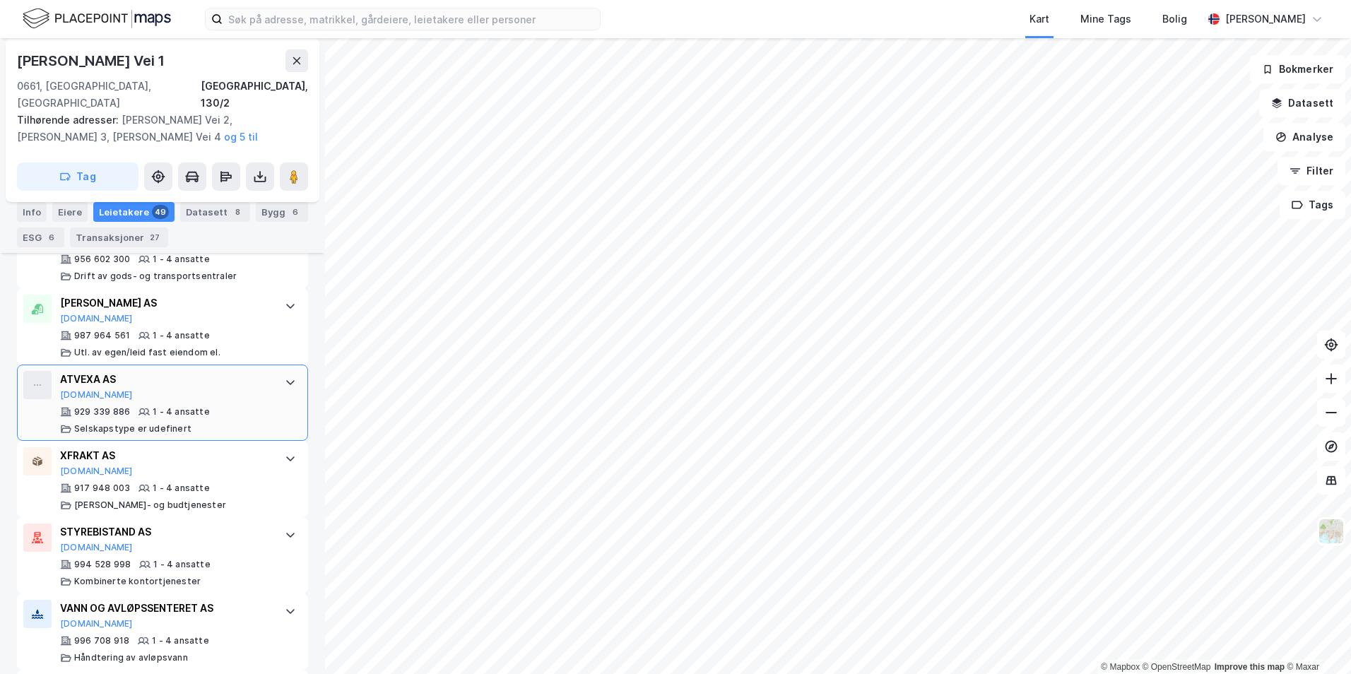
scroll to position [3453, 0]
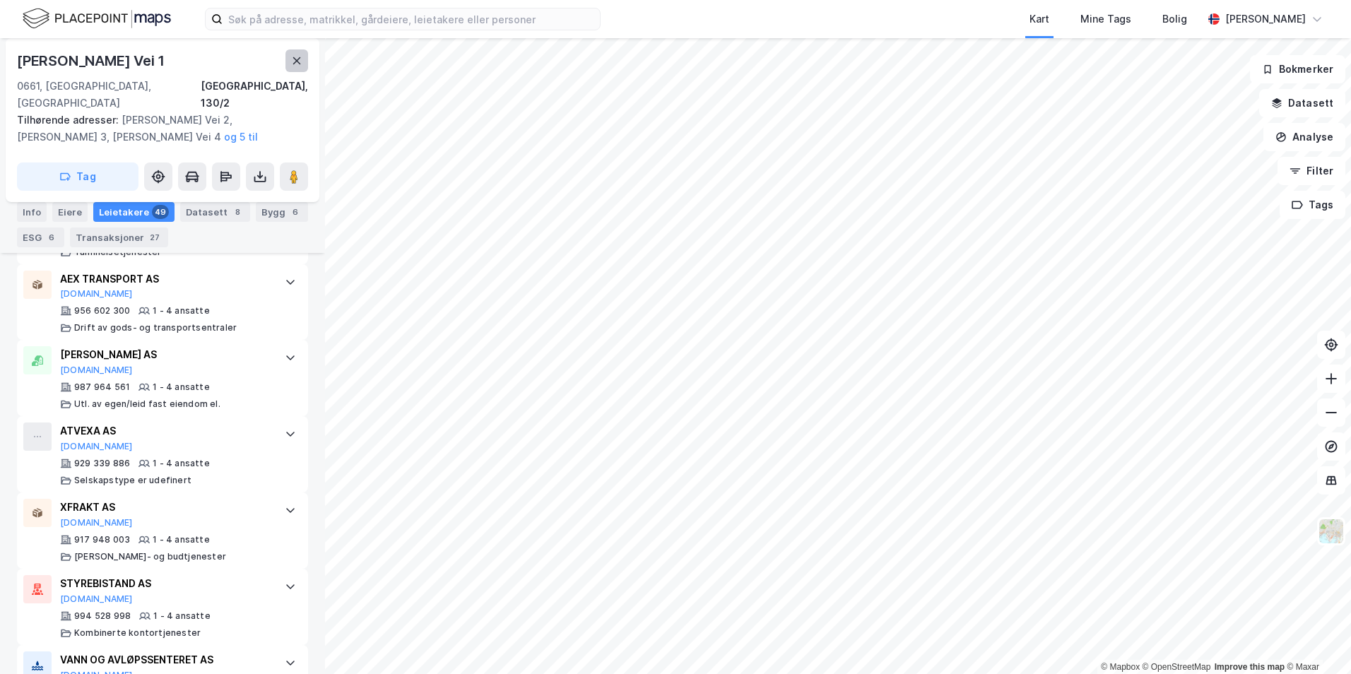
click at [295, 67] on button at bounding box center [296, 60] width 23 height 23
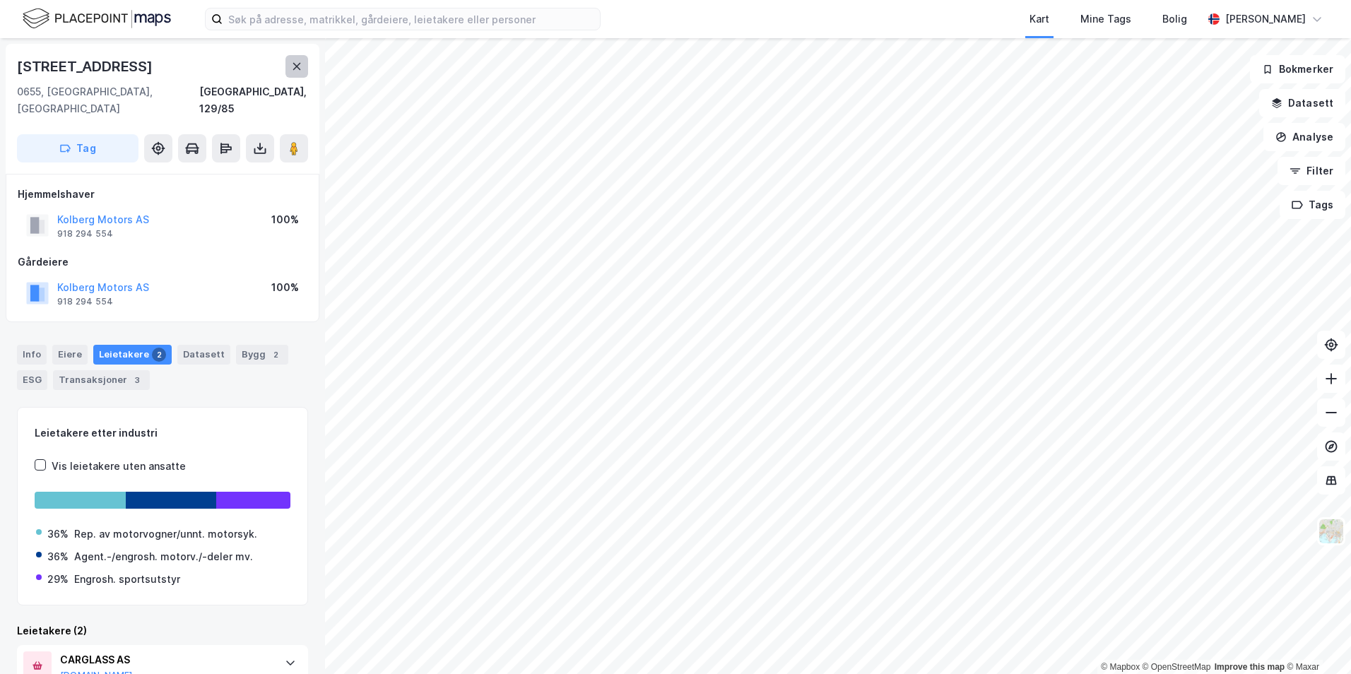
click at [303, 73] on button at bounding box center [296, 66] width 23 height 23
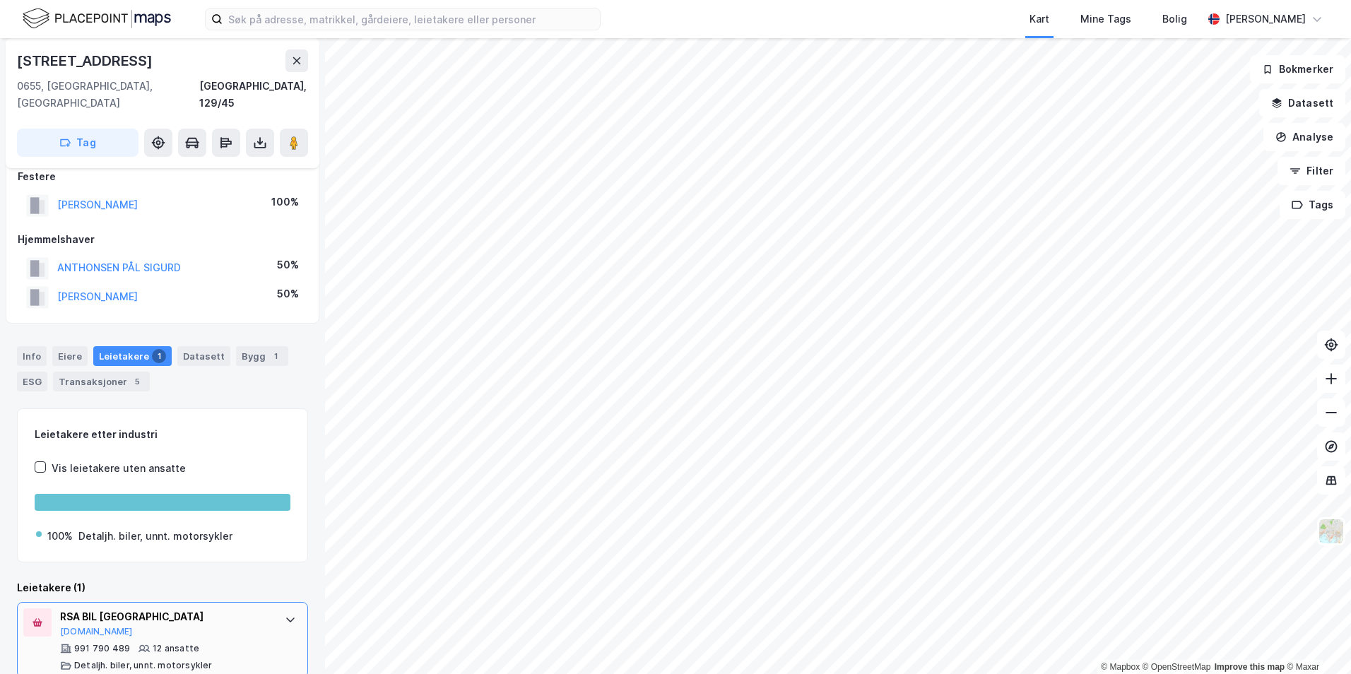
scroll to position [22, 0]
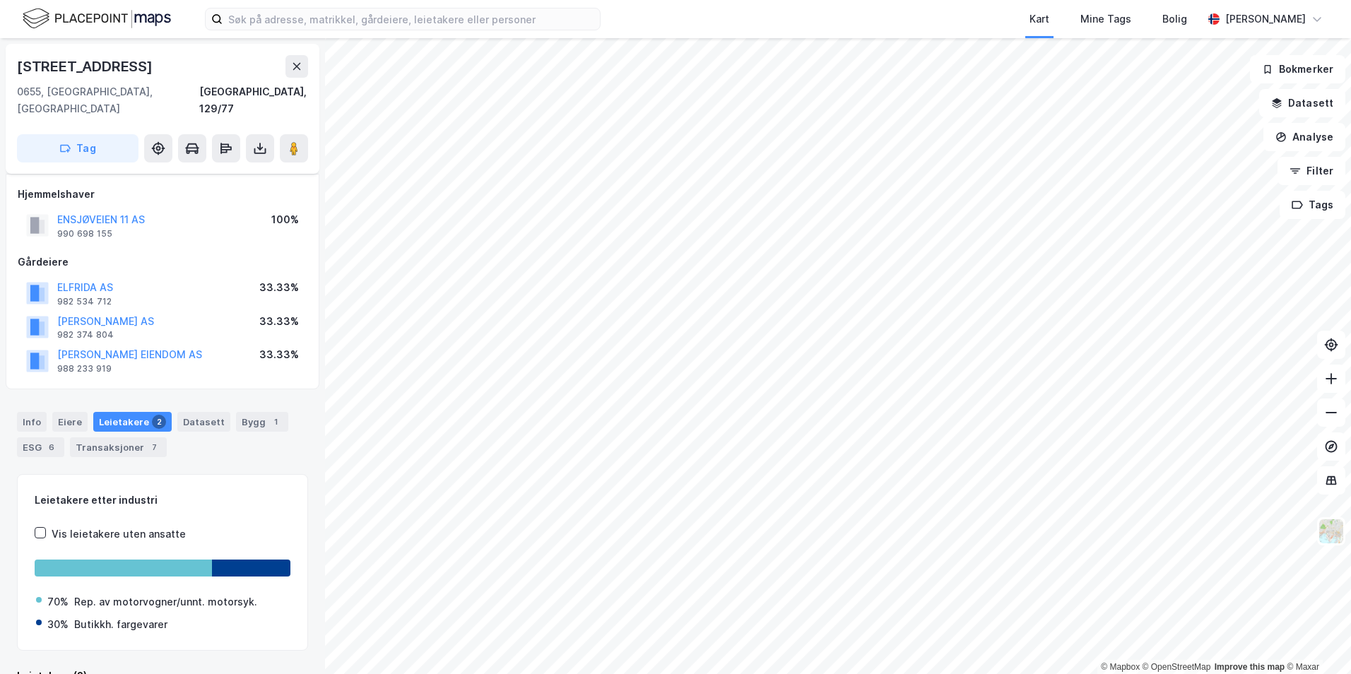
scroll to position [16, 0]
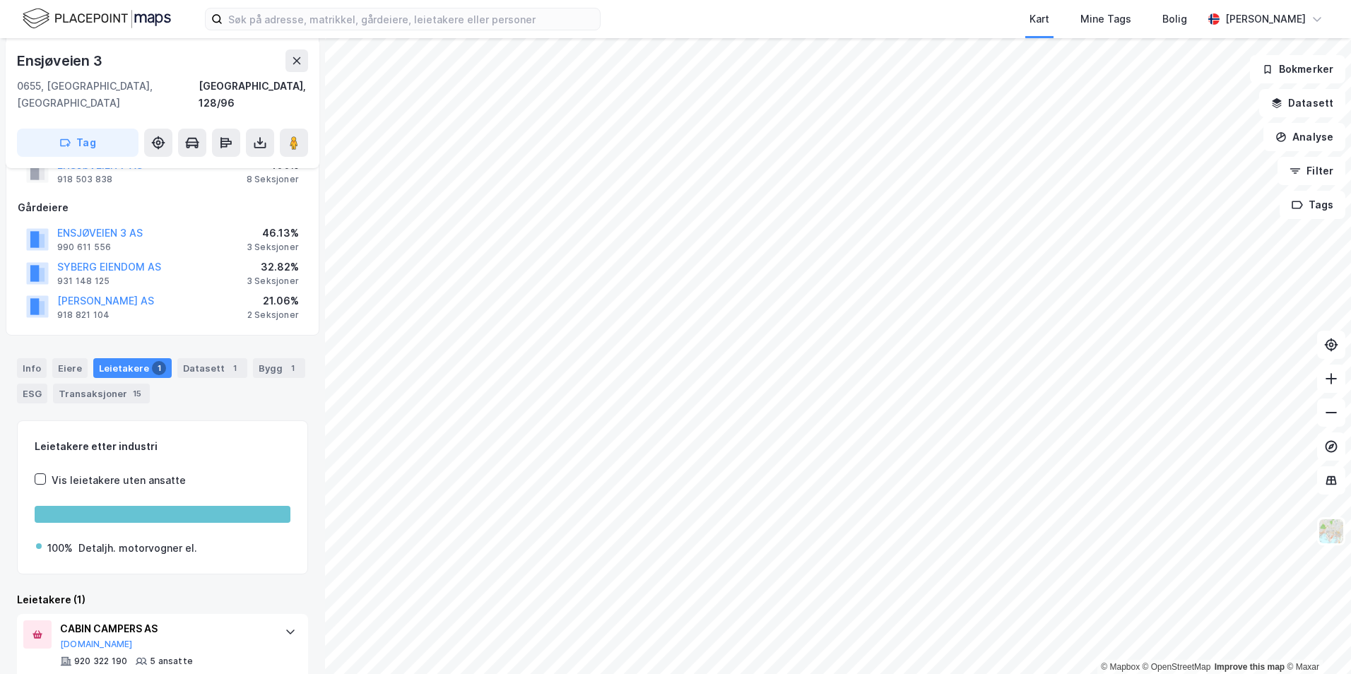
scroll to position [206, 0]
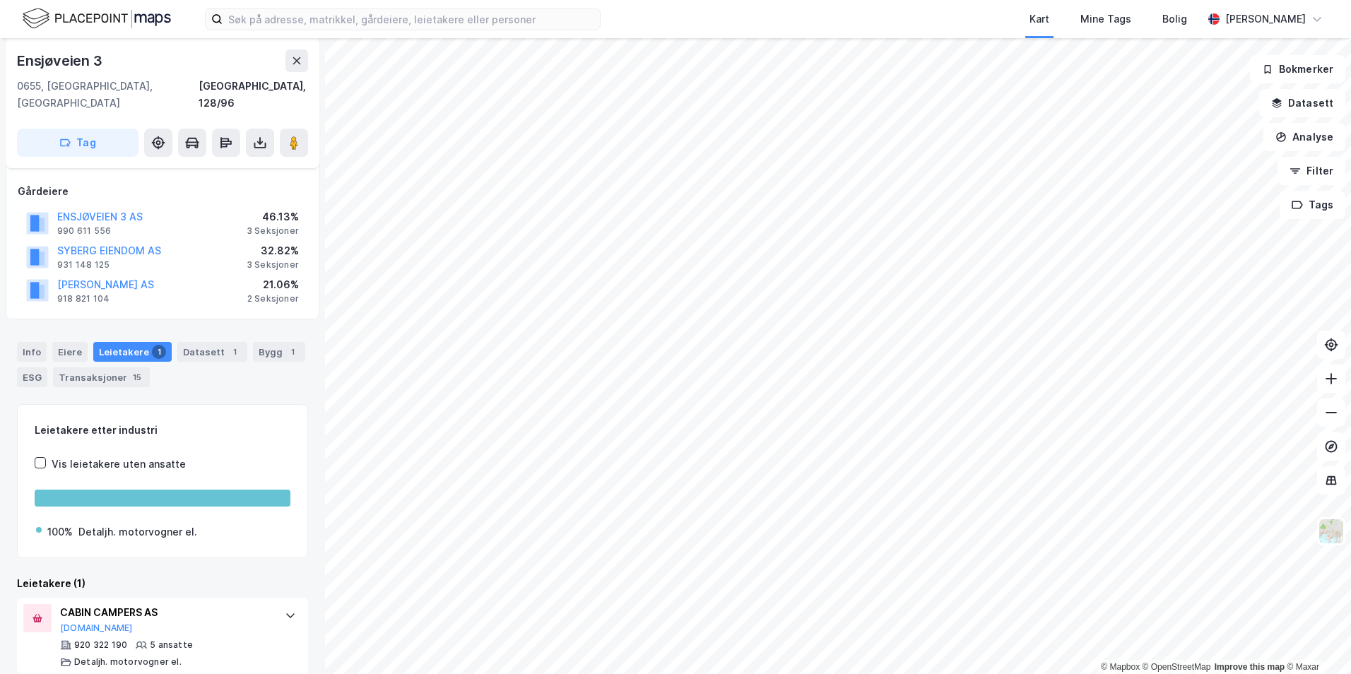
click at [708, 673] on html "Kart Mine Tags [PERSON_NAME] © Mapbox © OpenStreetMap Improve this map © [STREE…" at bounding box center [675, 337] width 1351 height 674
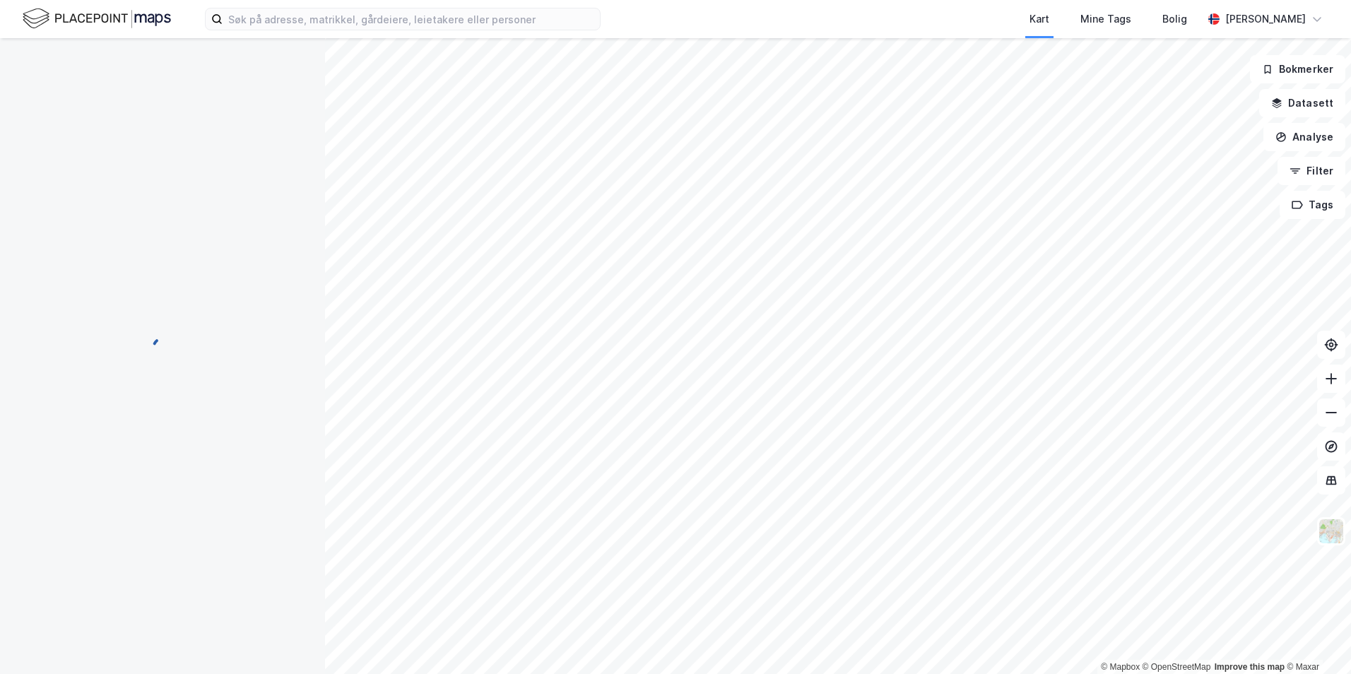
scroll to position [98, 0]
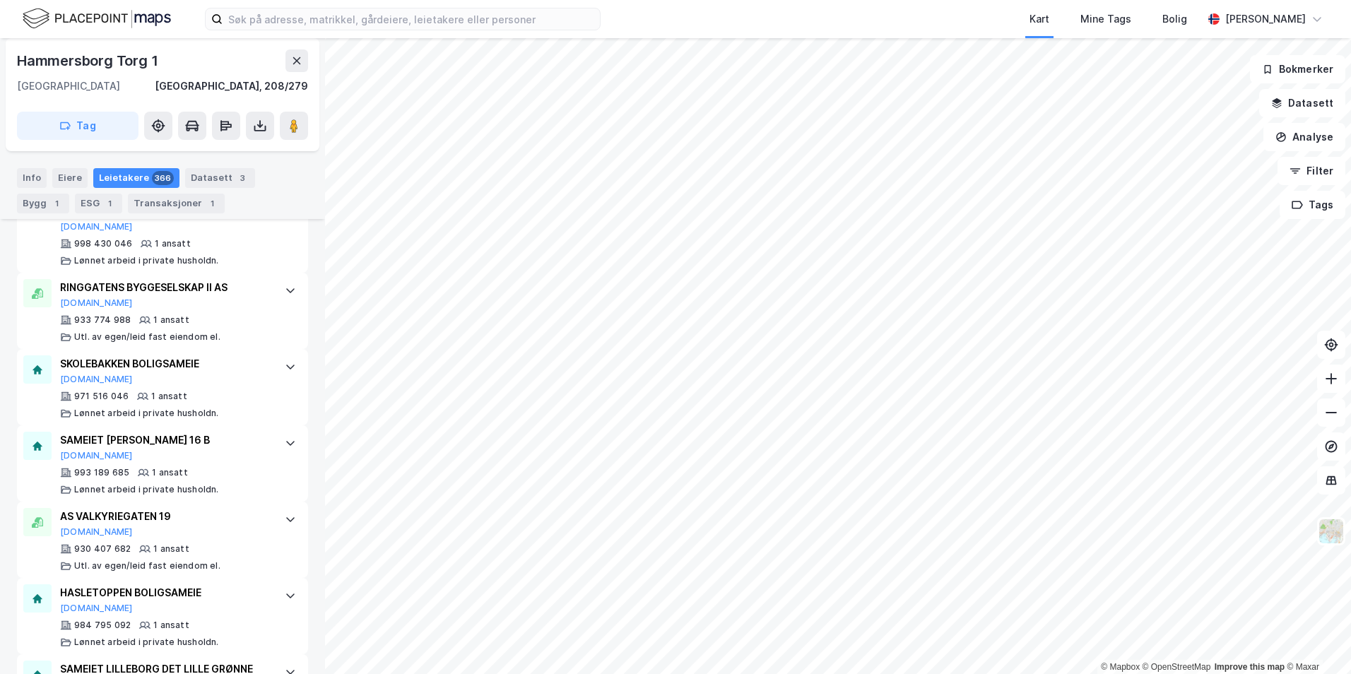
scroll to position [26064, 0]
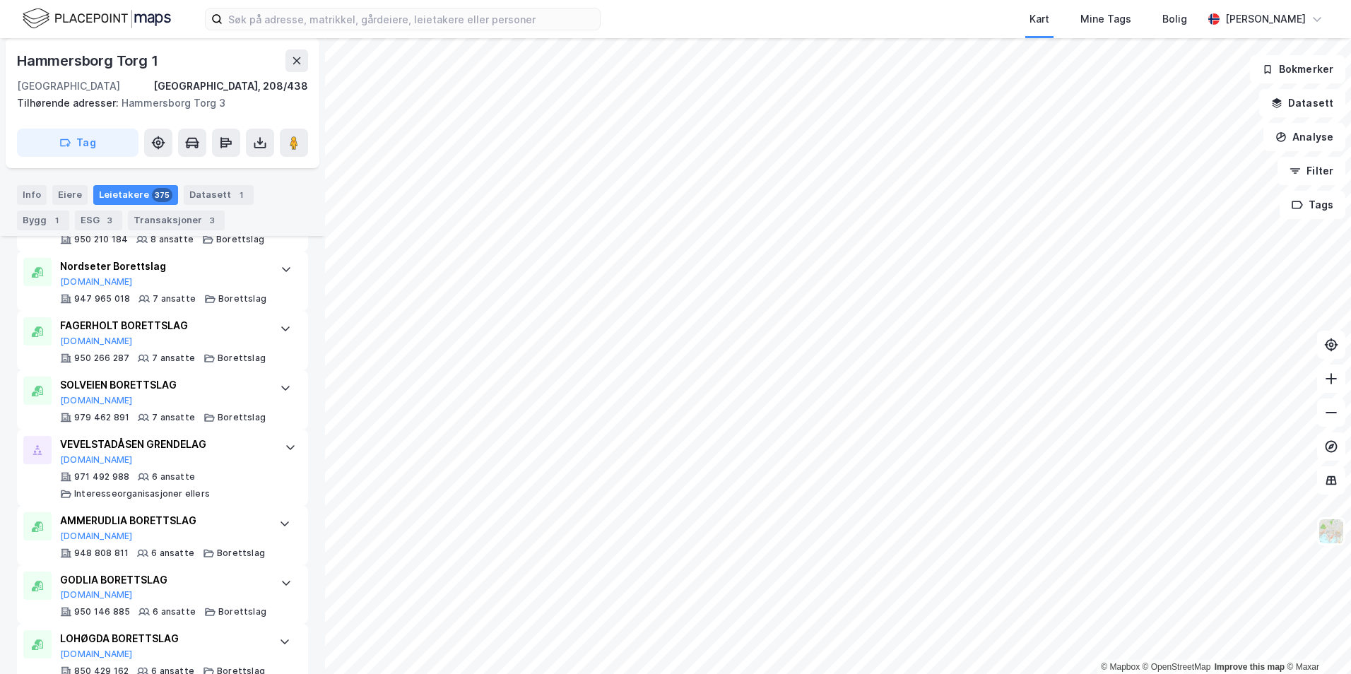
scroll to position [1559, 0]
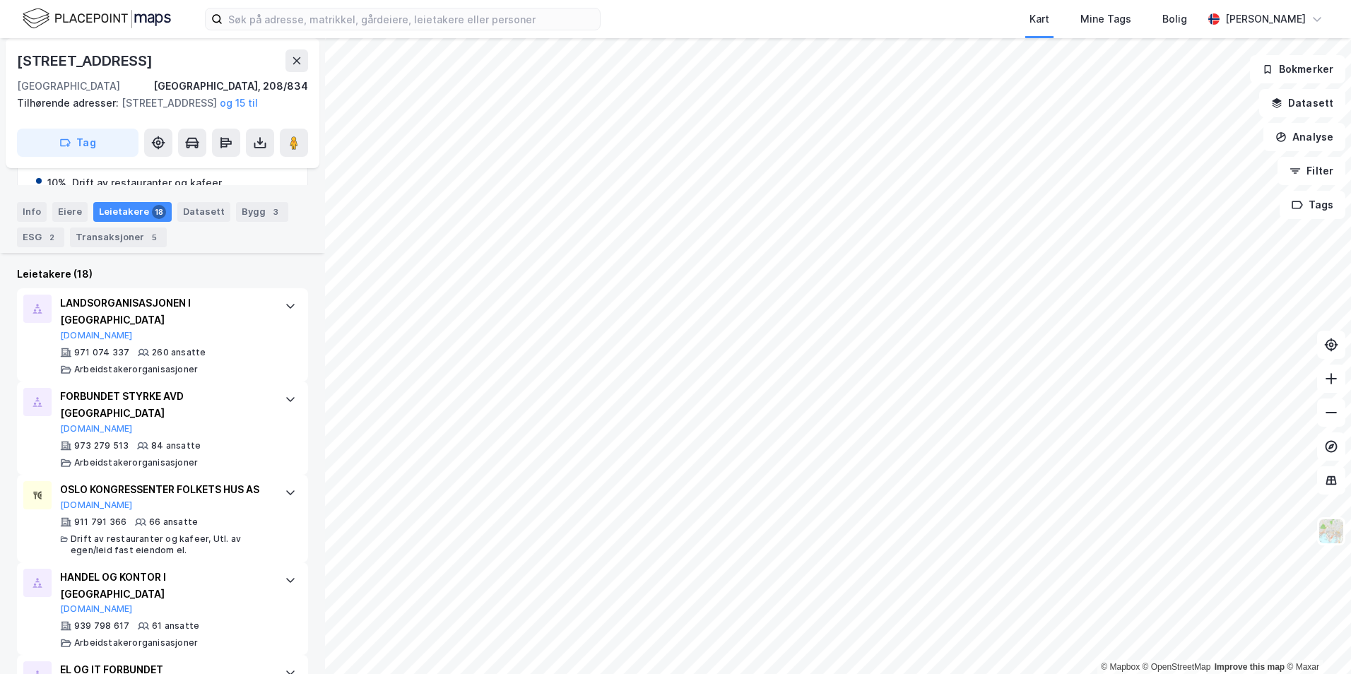
scroll to position [375, 0]
click at [476, 673] on html "Kart Mine Tags [PERSON_NAME] © Mapbox © OpenStreetMap Improve this map © [GEOGR…" at bounding box center [675, 337] width 1351 height 674
click at [555, 673] on html "Kart Mine Tags [PERSON_NAME] © Mapbox © OpenStreetMap Improve this map © [GEOGR…" at bounding box center [675, 337] width 1351 height 674
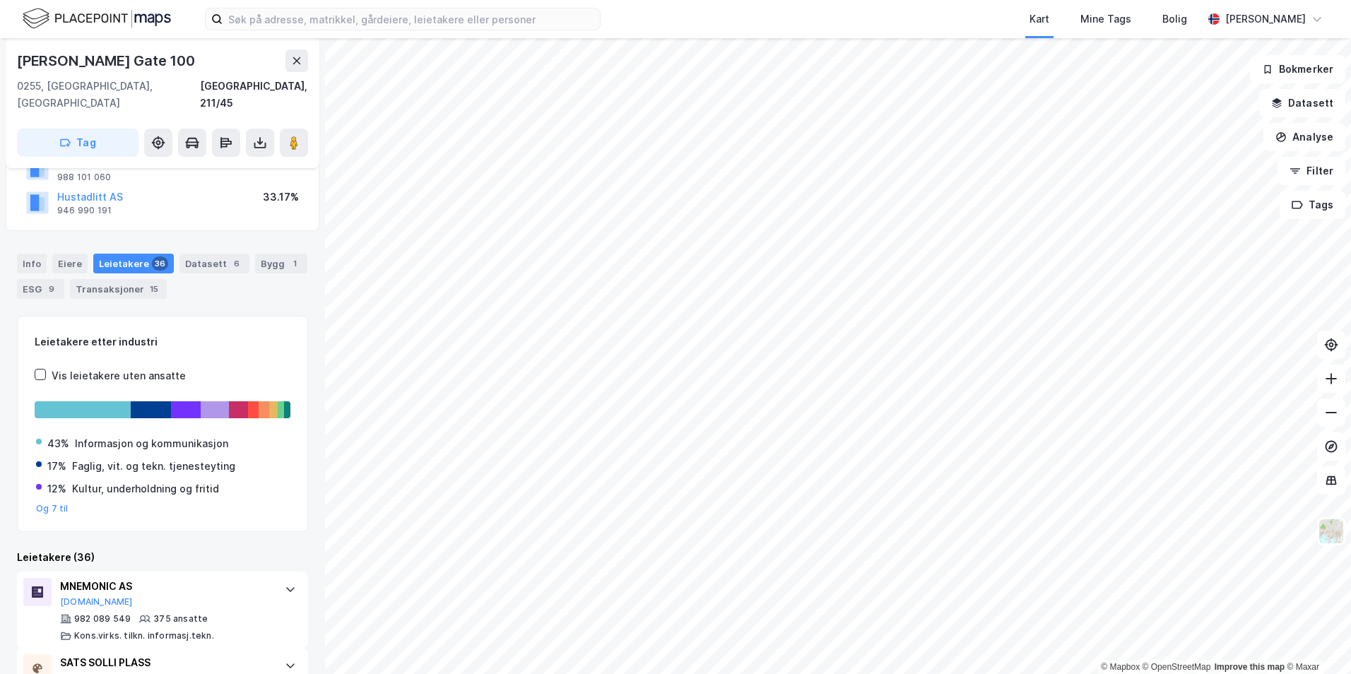
scroll to position [115, 0]
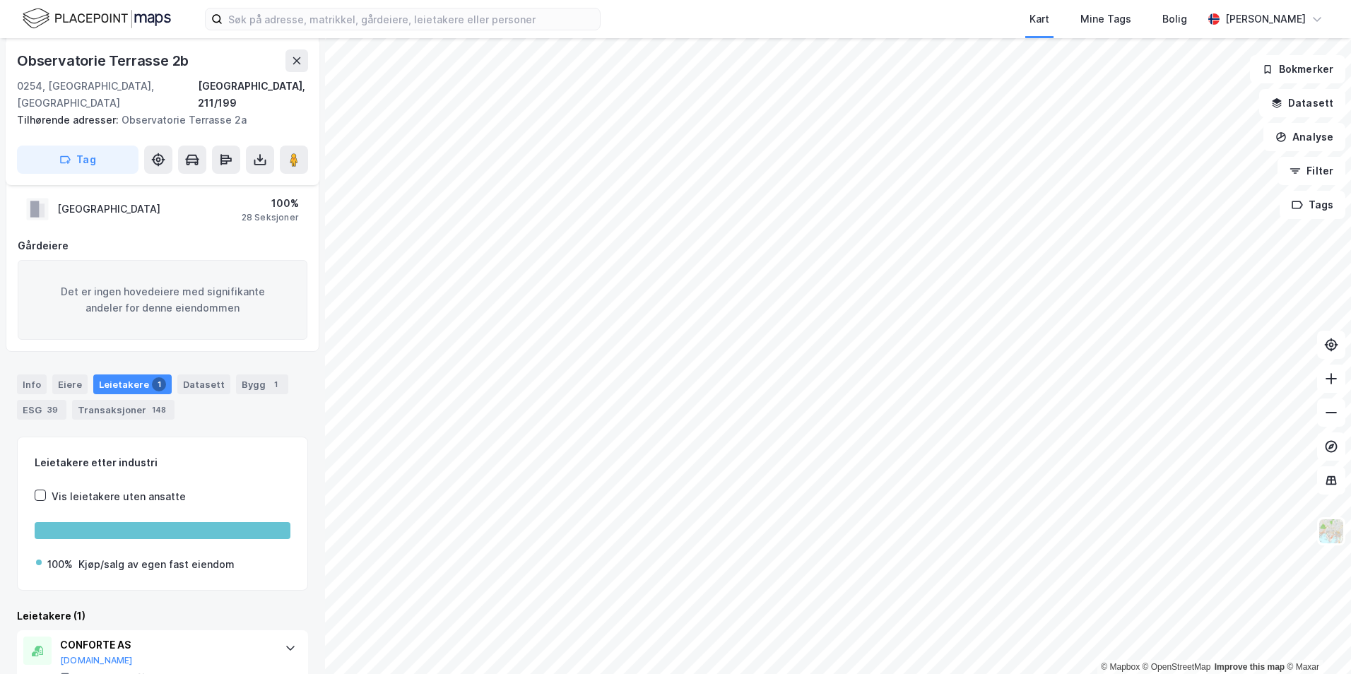
scroll to position [215, 0]
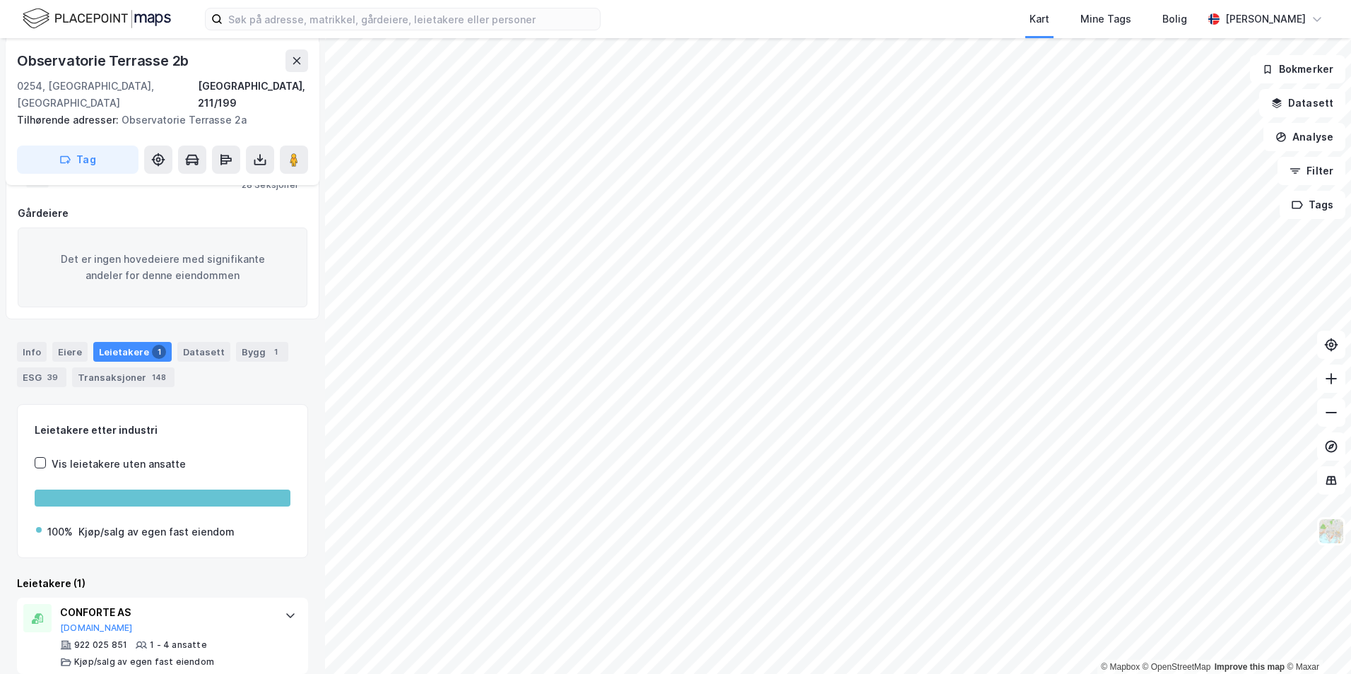
click at [580, 673] on html "Kart Mine Tags [PERSON_NAME] © Mapbox © OpenStreetMap Improve this map © [GEOGR…" at bounding box center [675, 337] width 1351 height 674
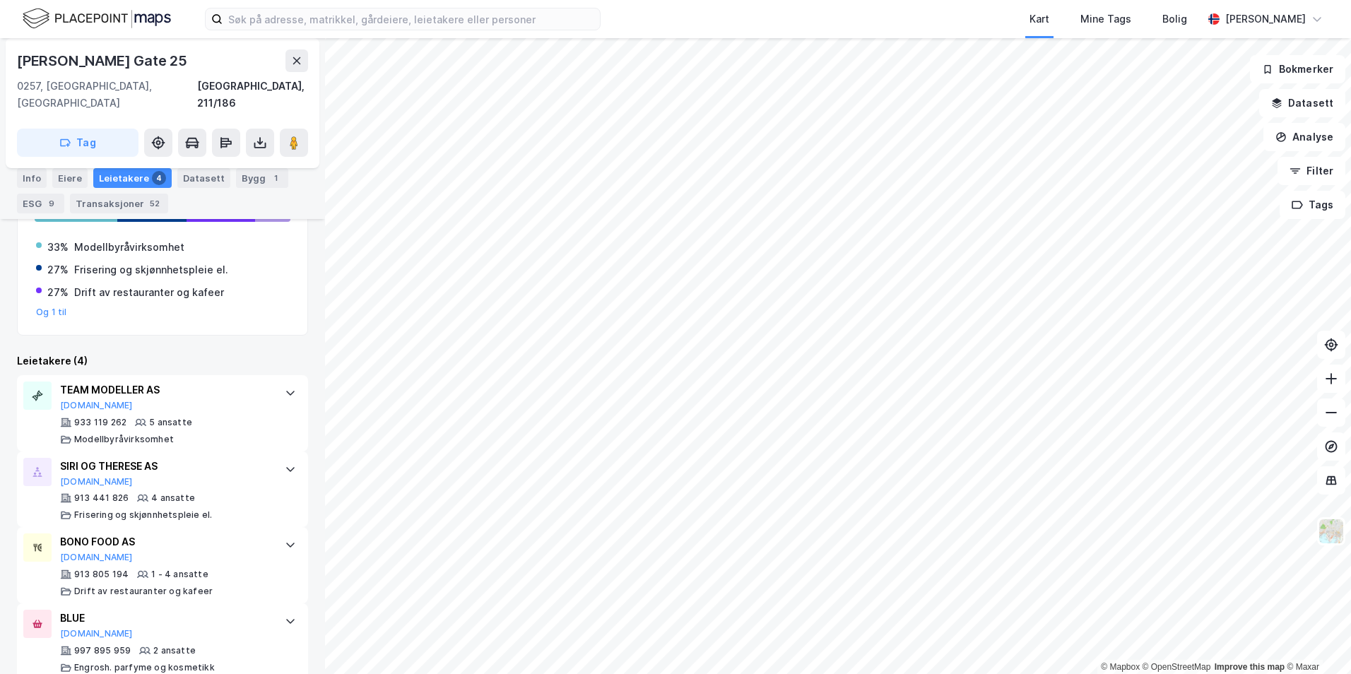
scroll to position [485, 0]
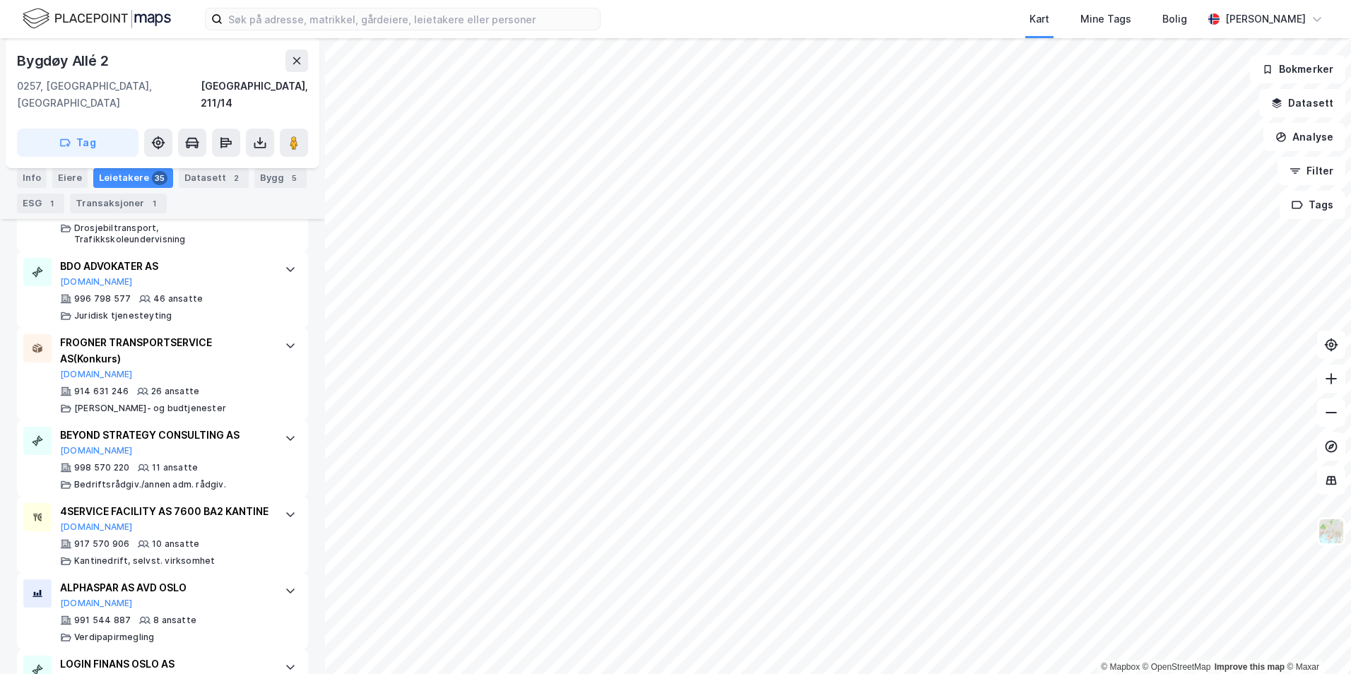
scroll to position [707, 0]
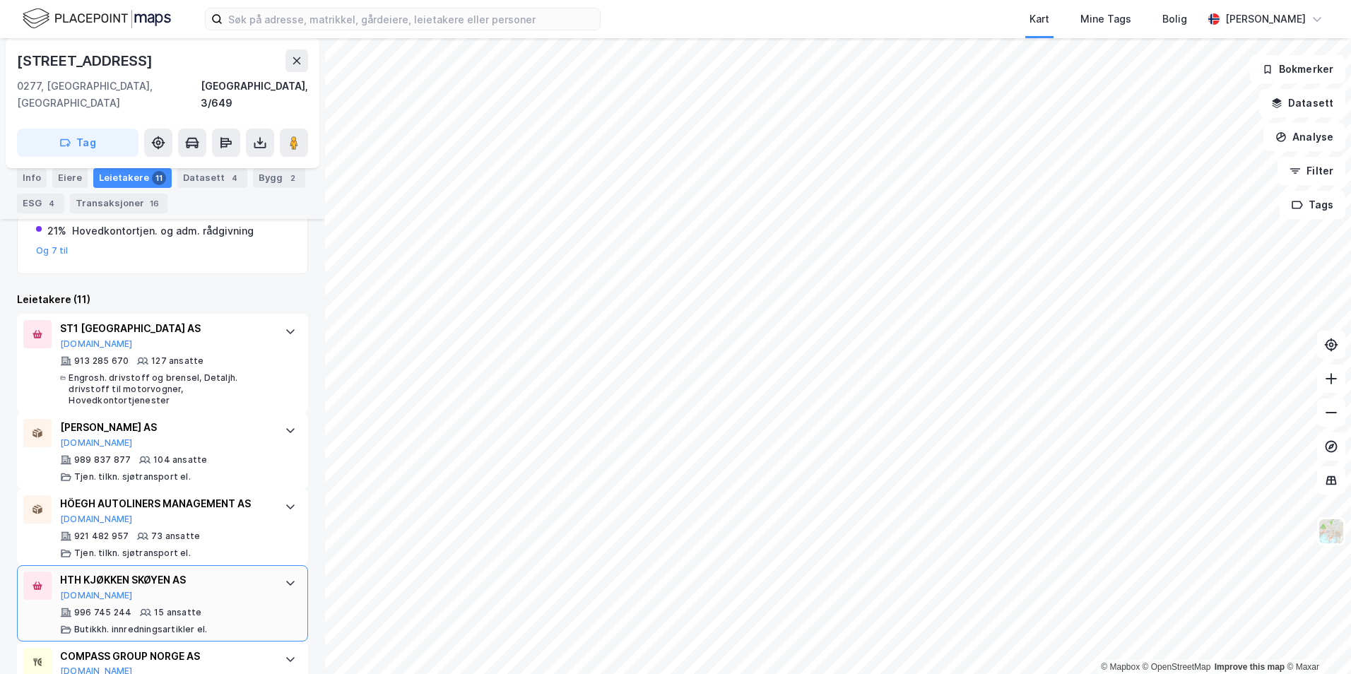
scroll to position [353, 0]
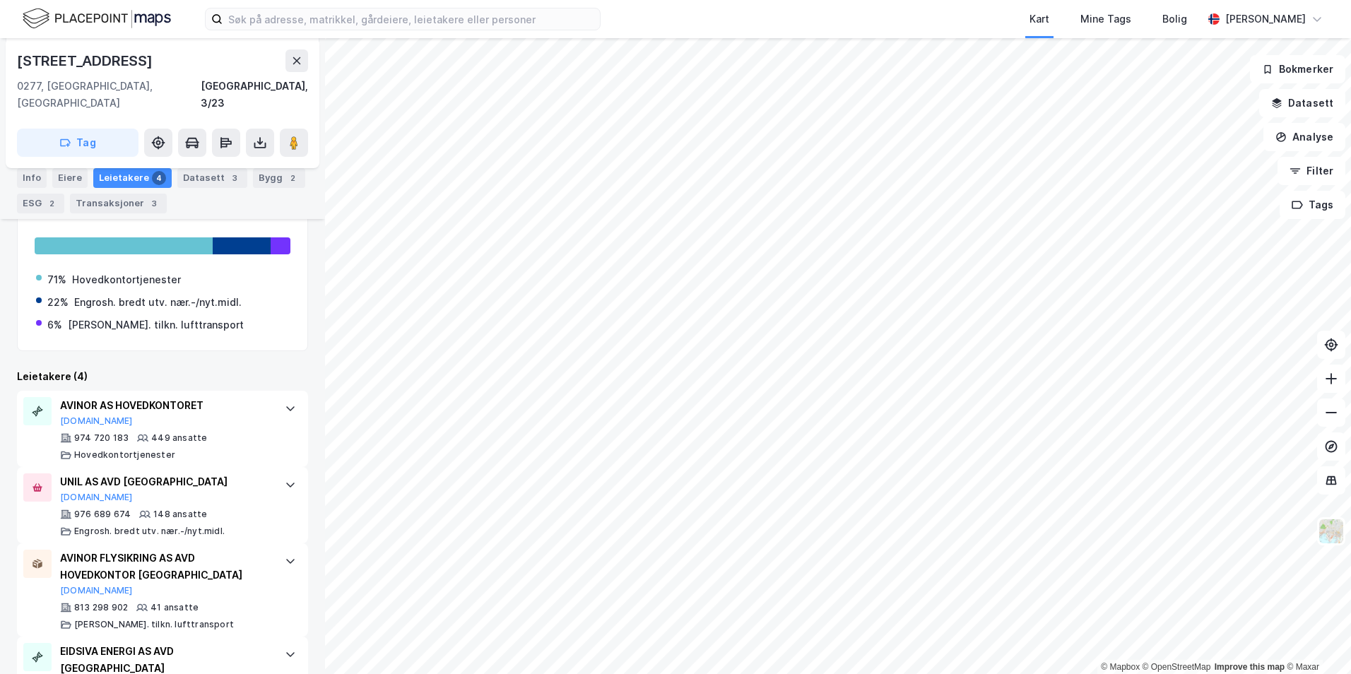
scroll to position [293, 0]
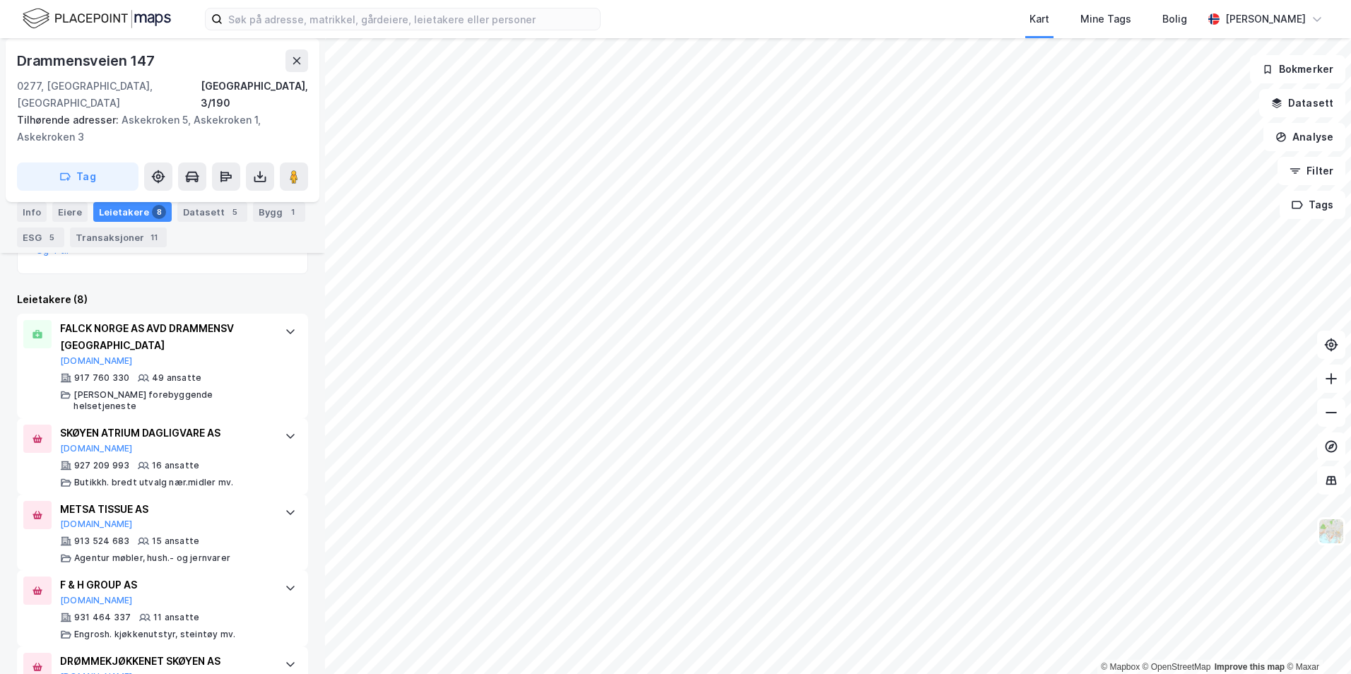
scroll to position [367, 0]
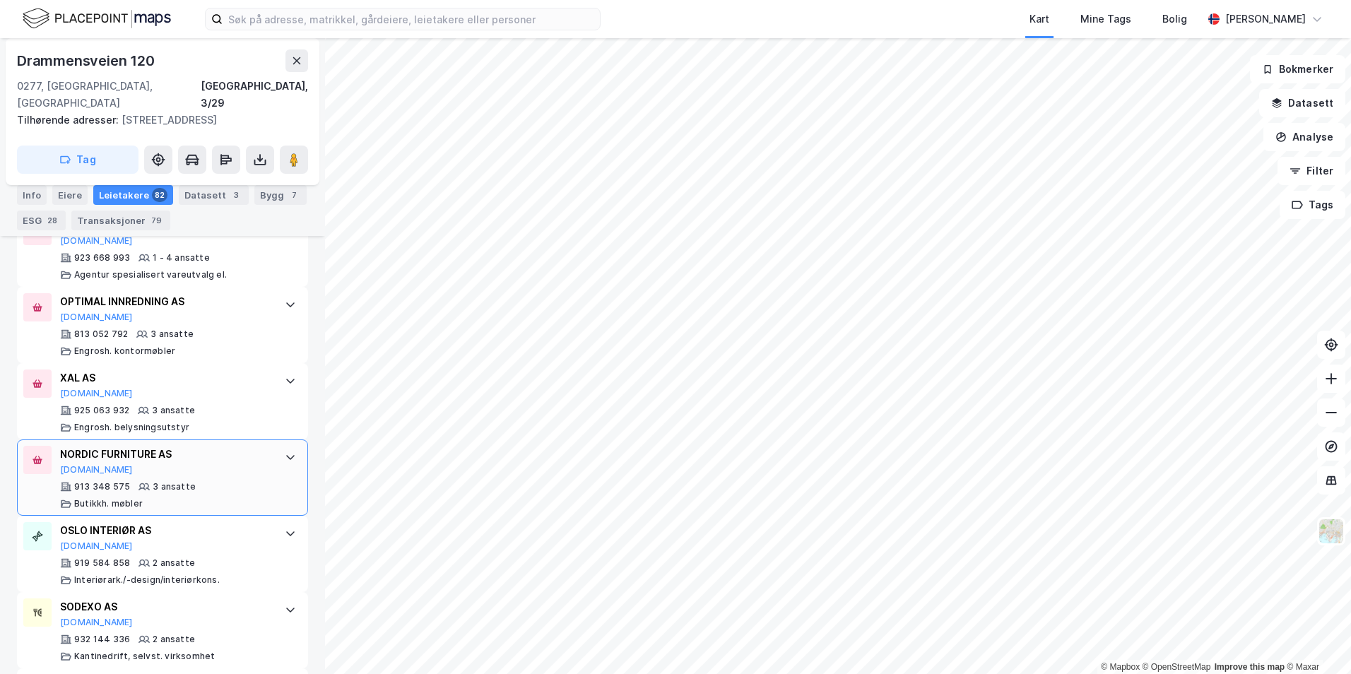
scroll to position [6202, 0]
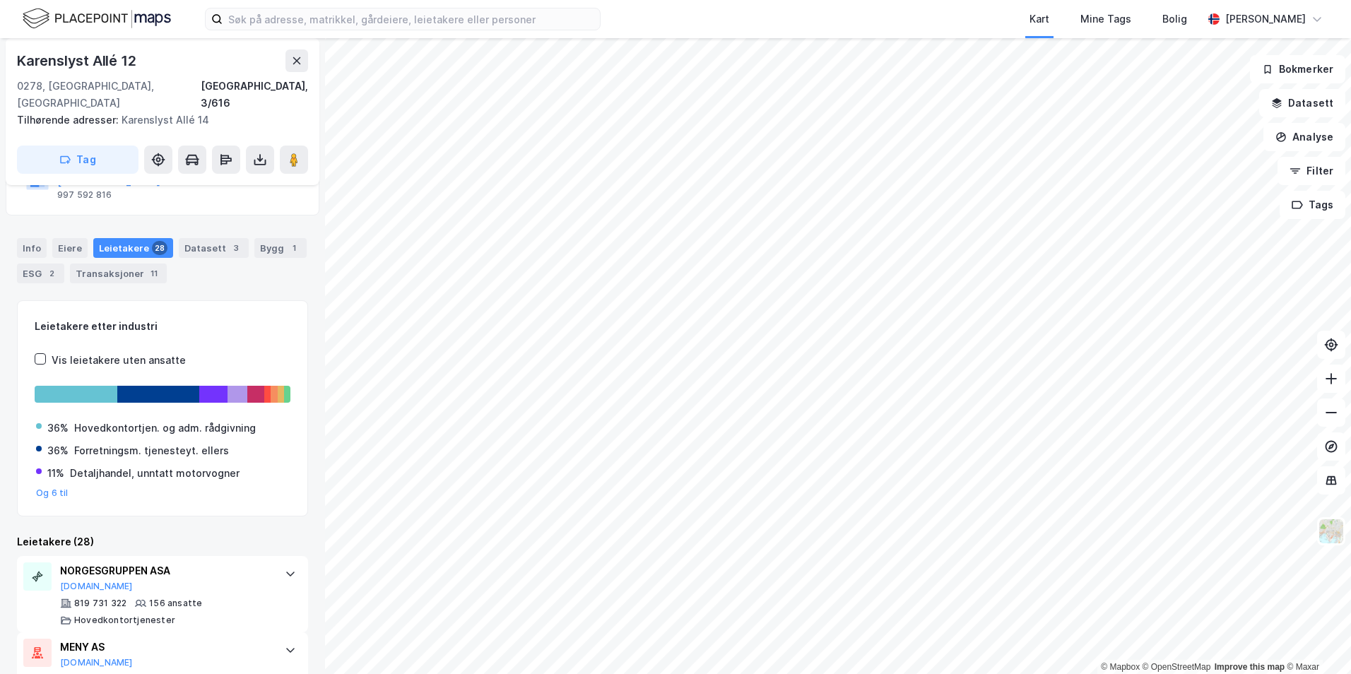
scroll to position [146, 0]
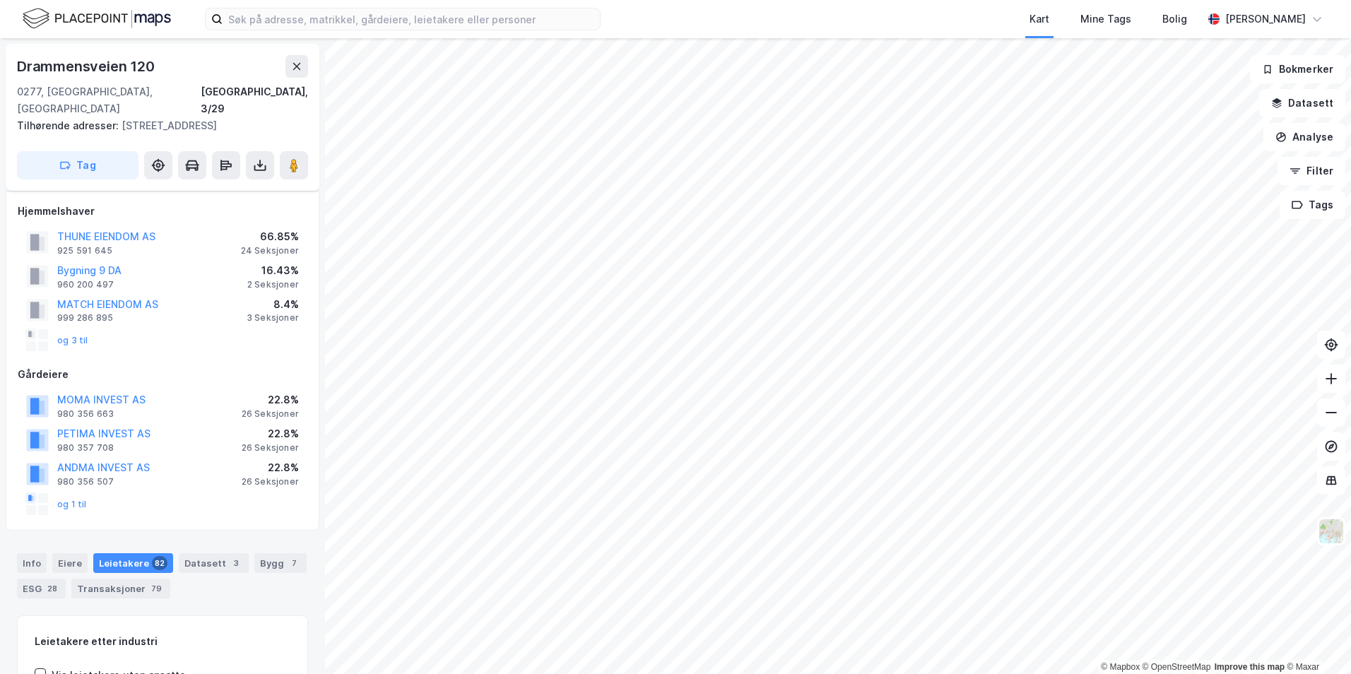
scroll to position [146, 0]
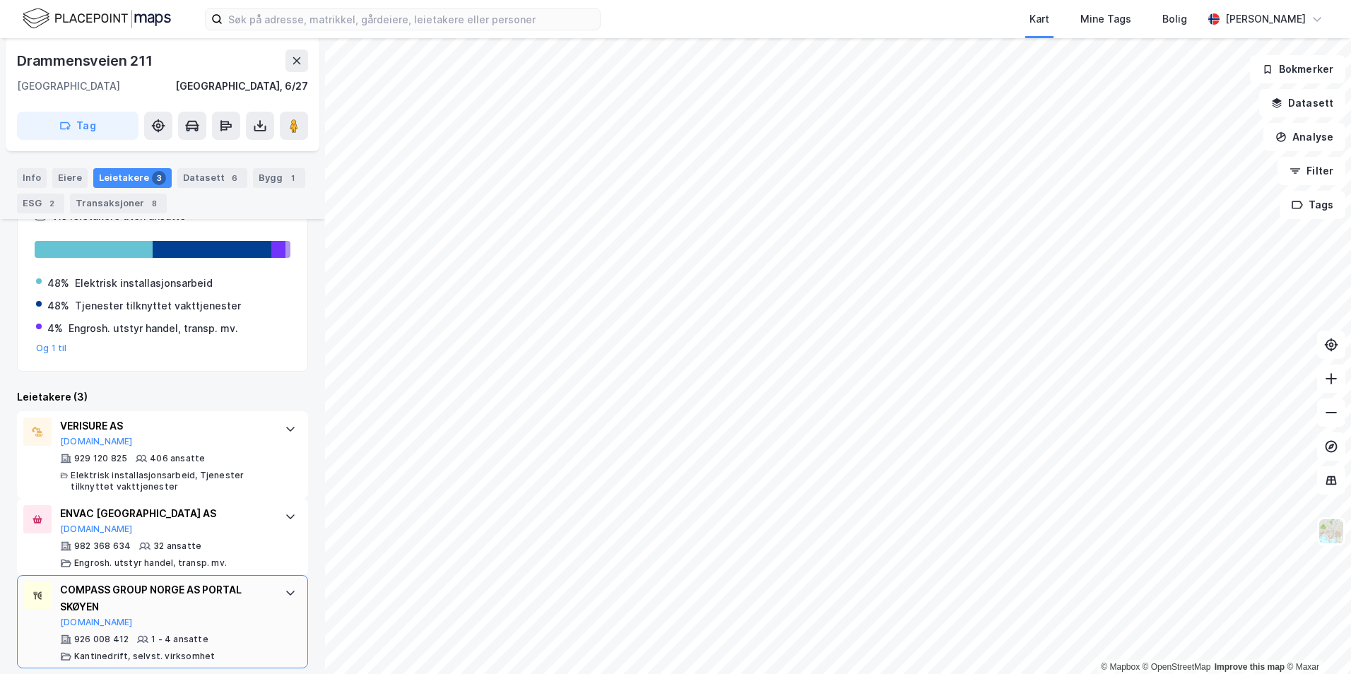
scroll to position [245, 0]
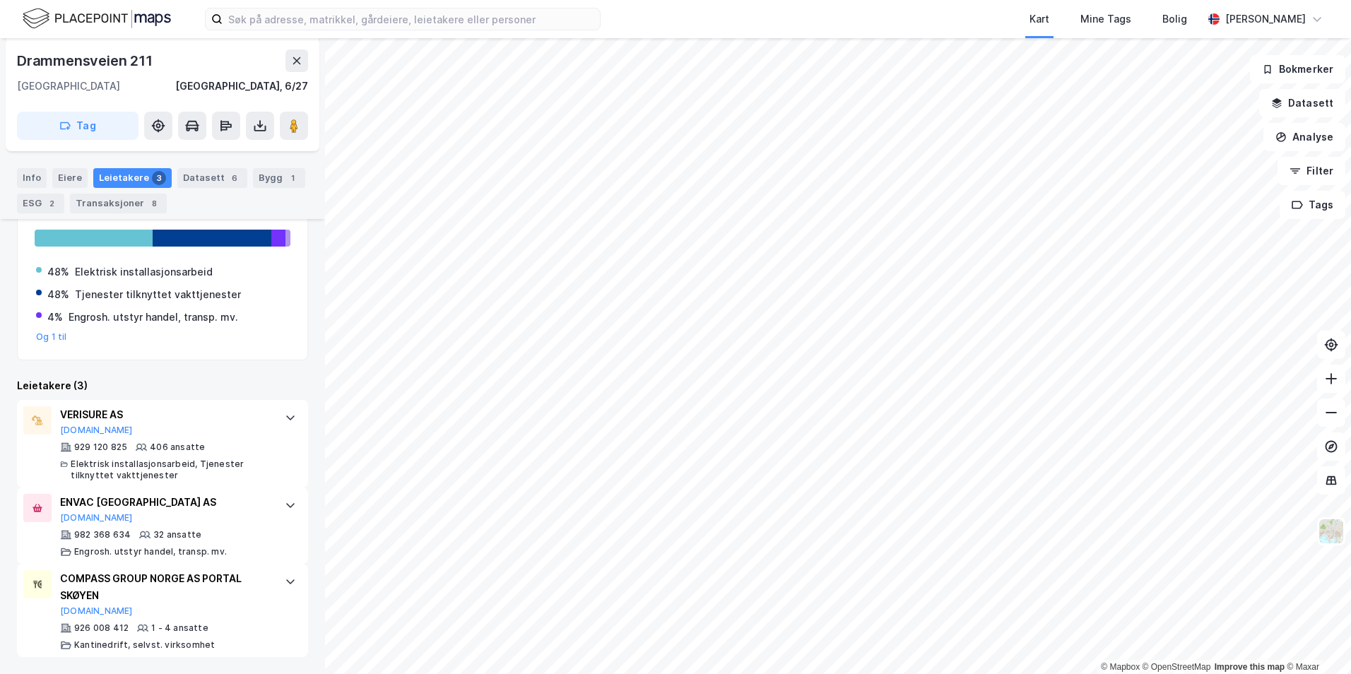
click at [956, 673] on html "Kart Mine Tags [PERSON_NAME] © Mapbox © OpenStreetMap Improve this map © Maxar …" at bounding box center [675, 337] width 1351 height 674
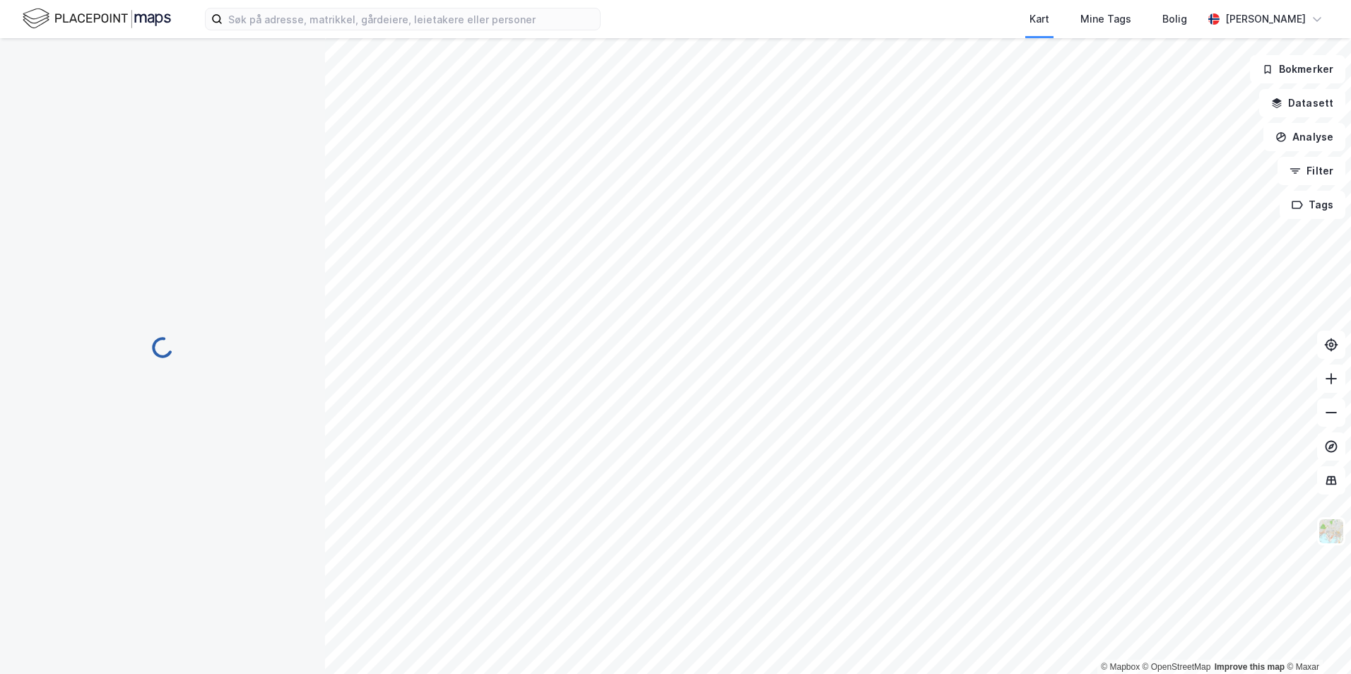
scroll to position [0, 0]
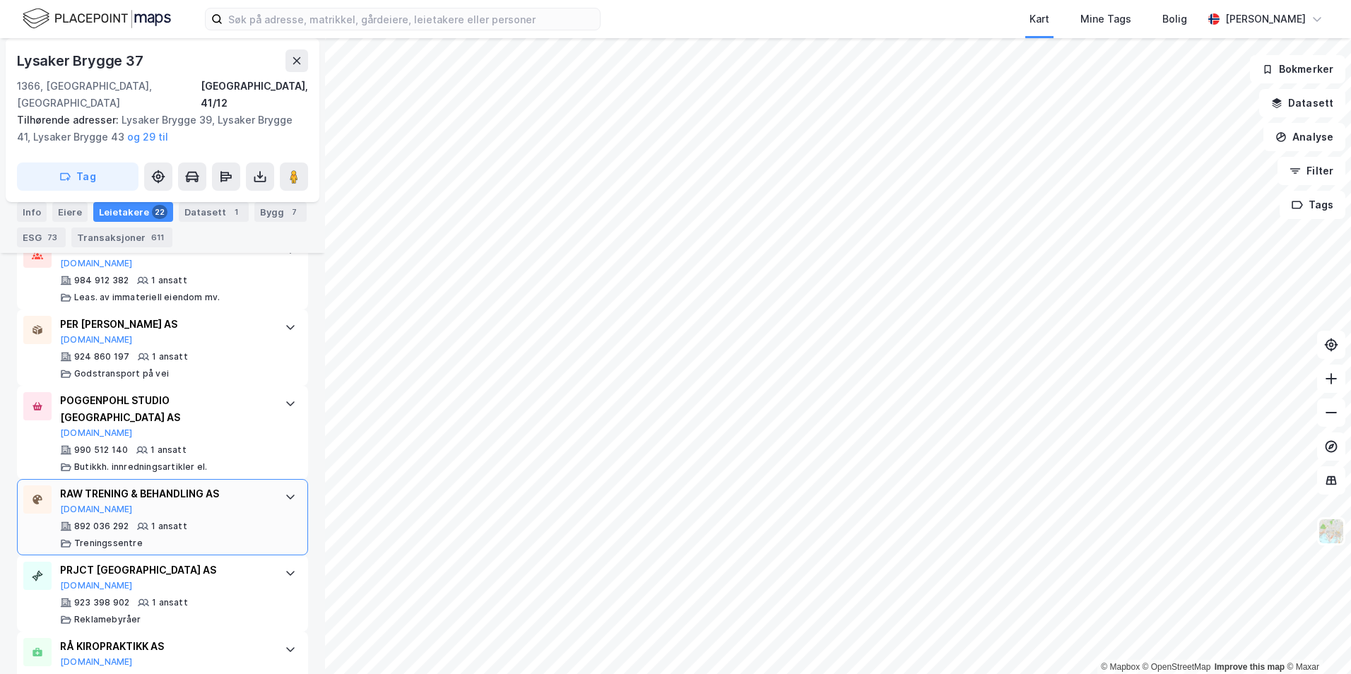
scroll to position [1797, 0]
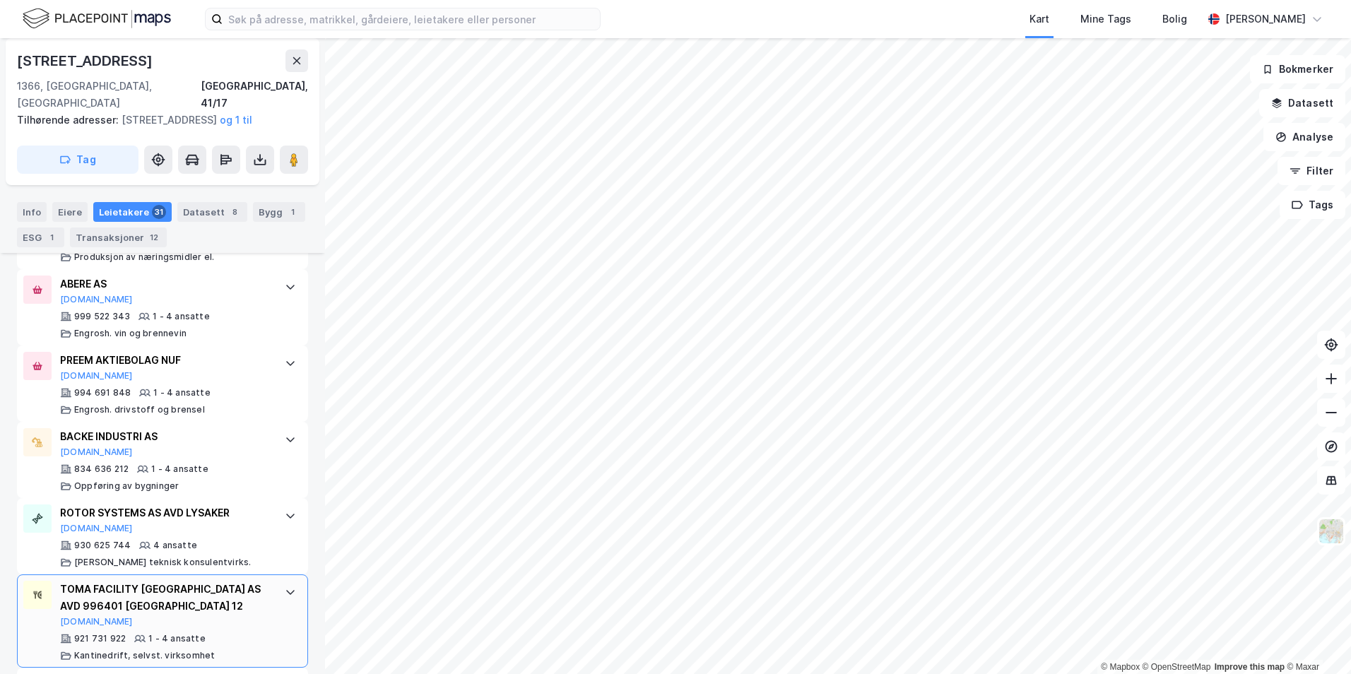
scroll to position [1788, 0]
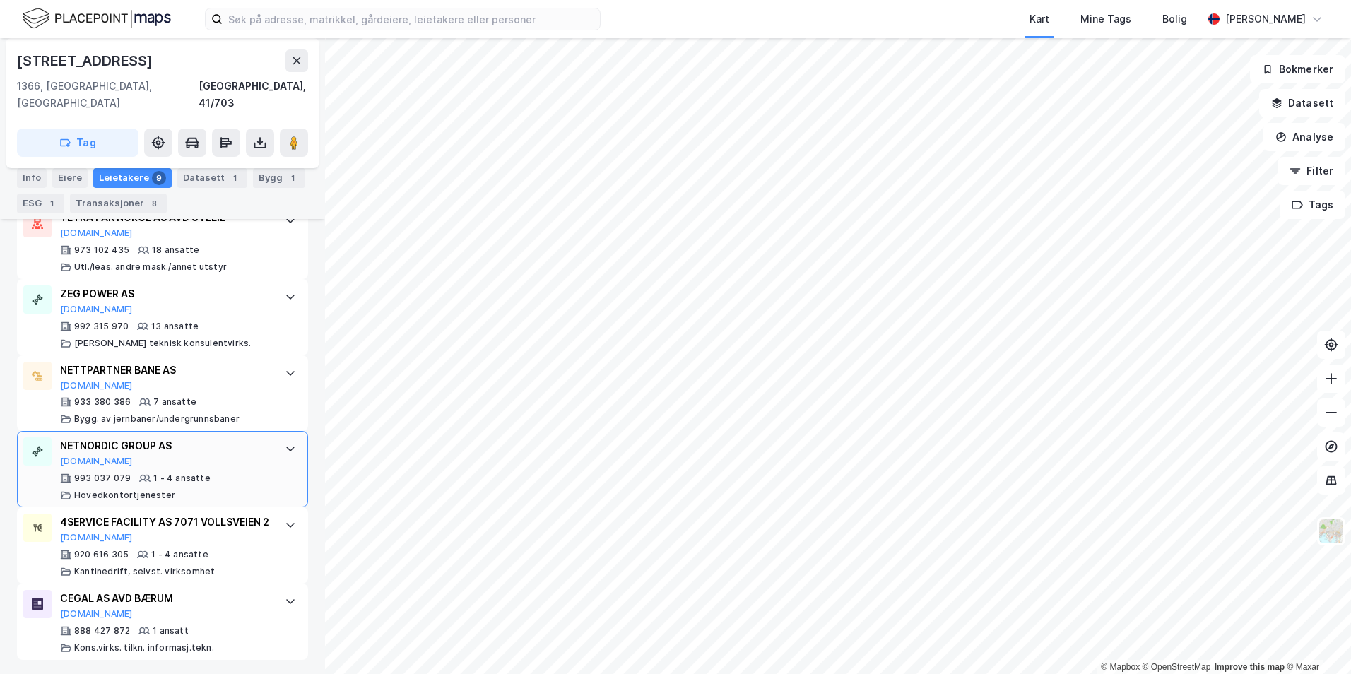
scroll to position [726, 0]
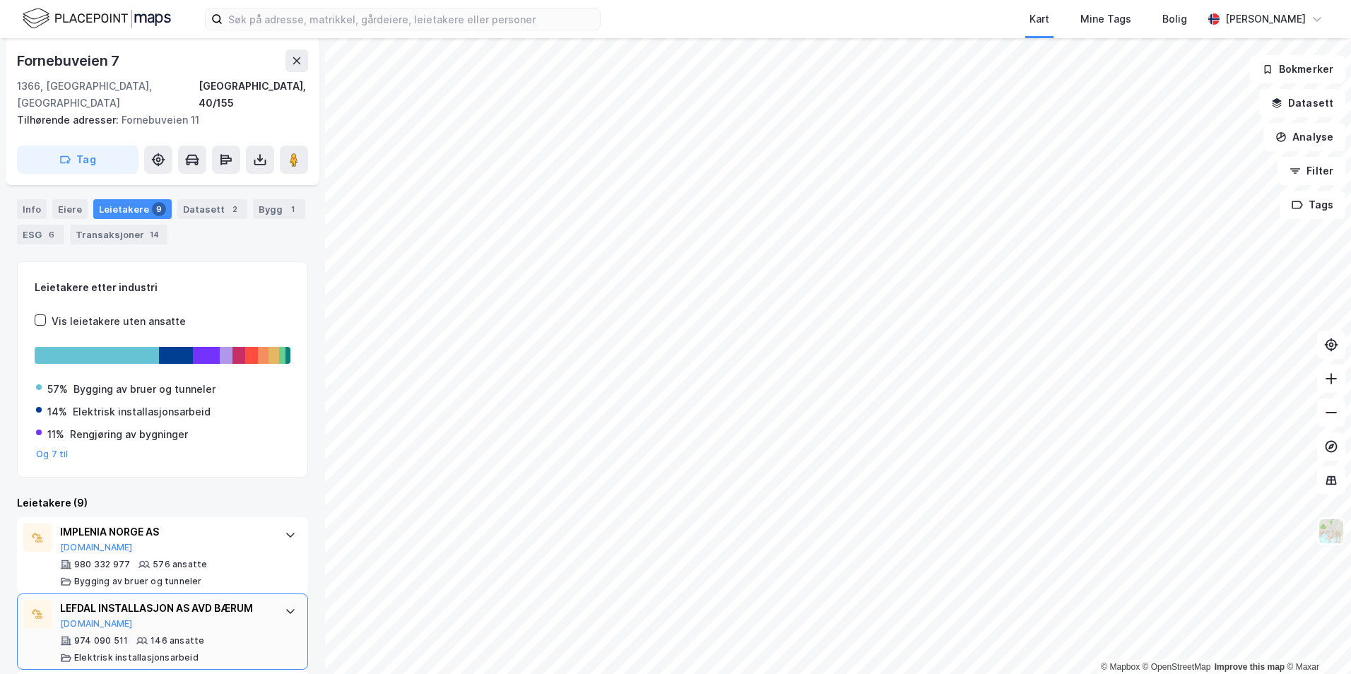
scroll to position [217, 0]
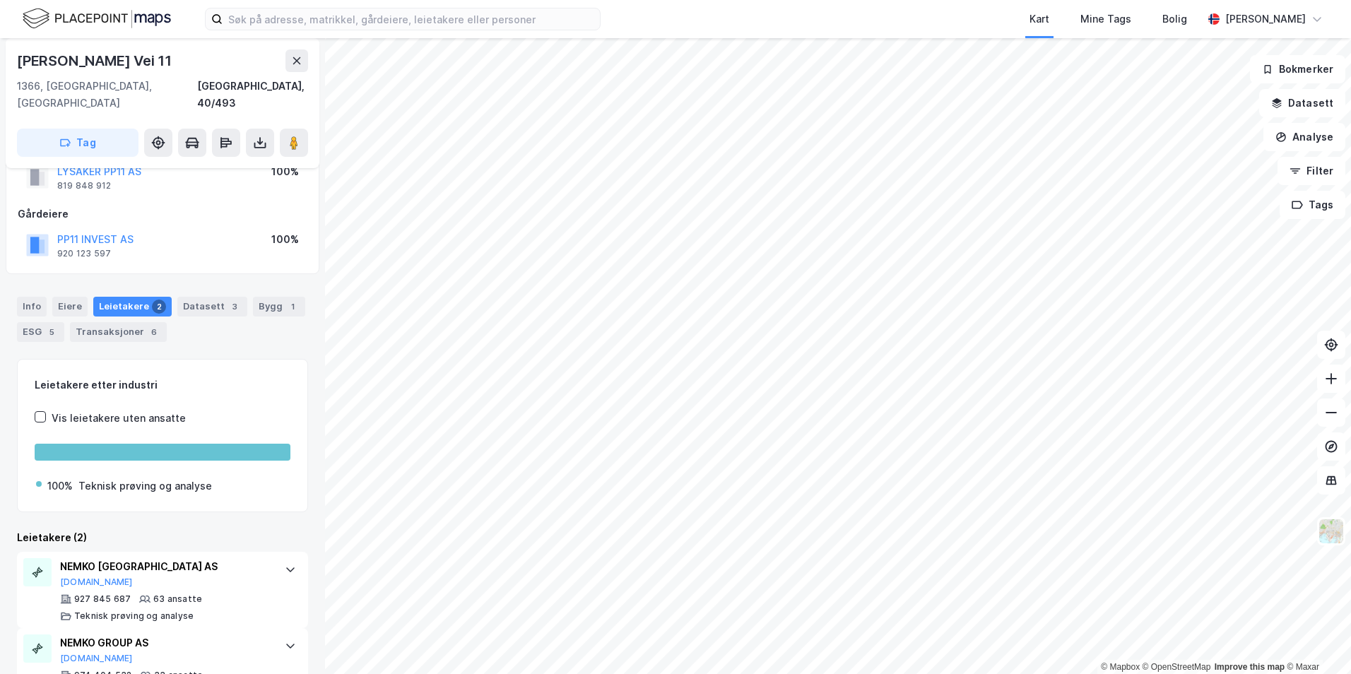
scroll to position [78, 0]
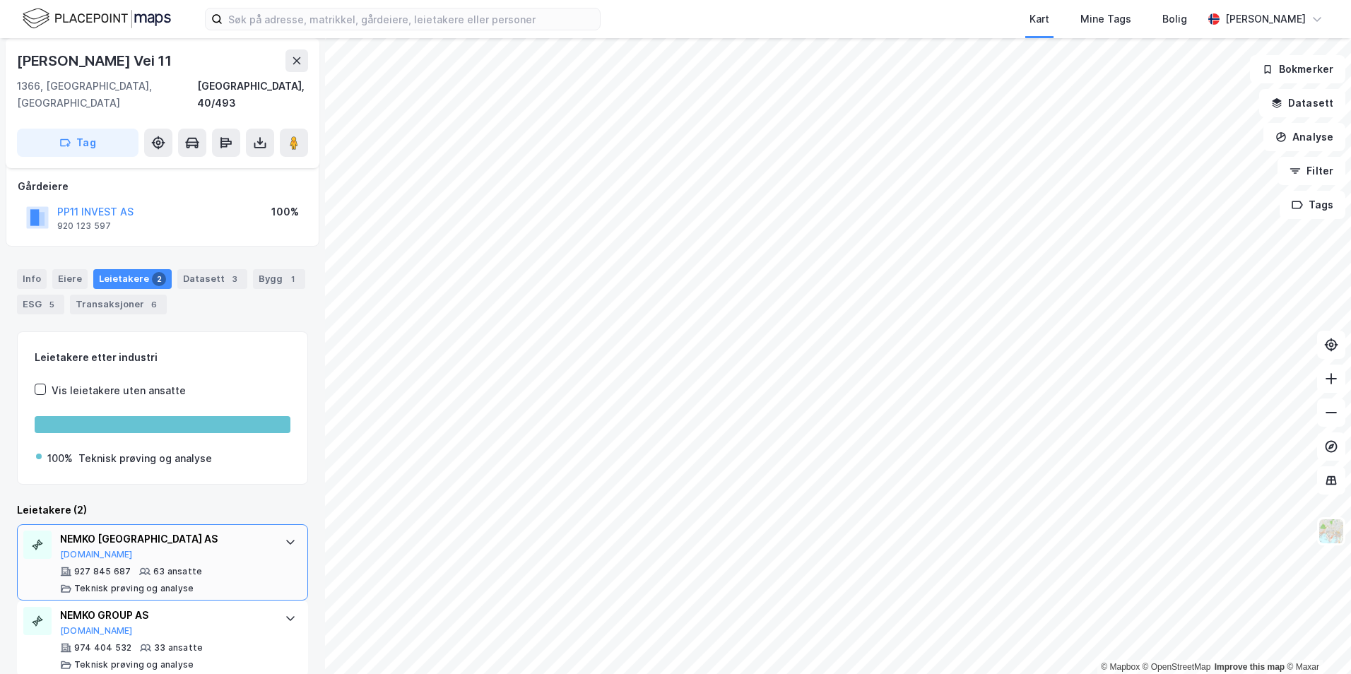
scroll to position [78, 0]
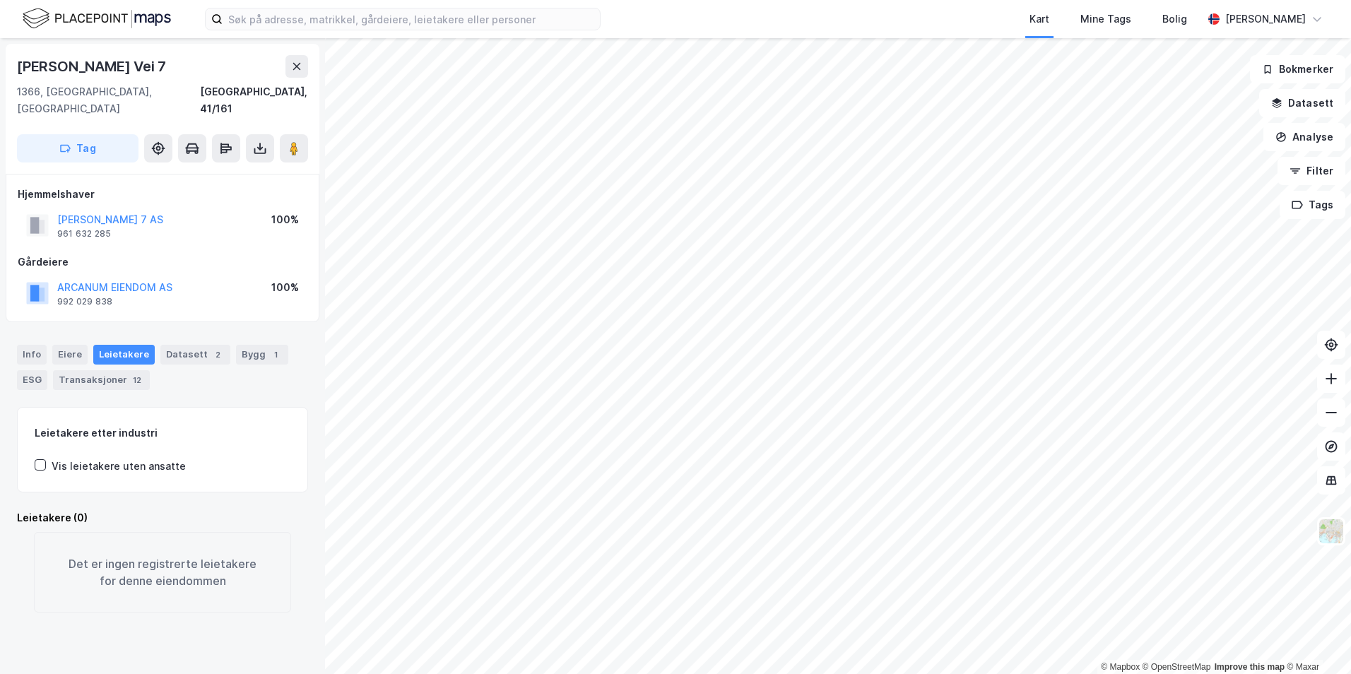
click at [520, 673] on html "Kart Mine Tags Bolig [PERSON_NAME] © Mapbox © OpenStreetMap Improve this map © …" at bounding box center [675, 337] width 1351 height 674
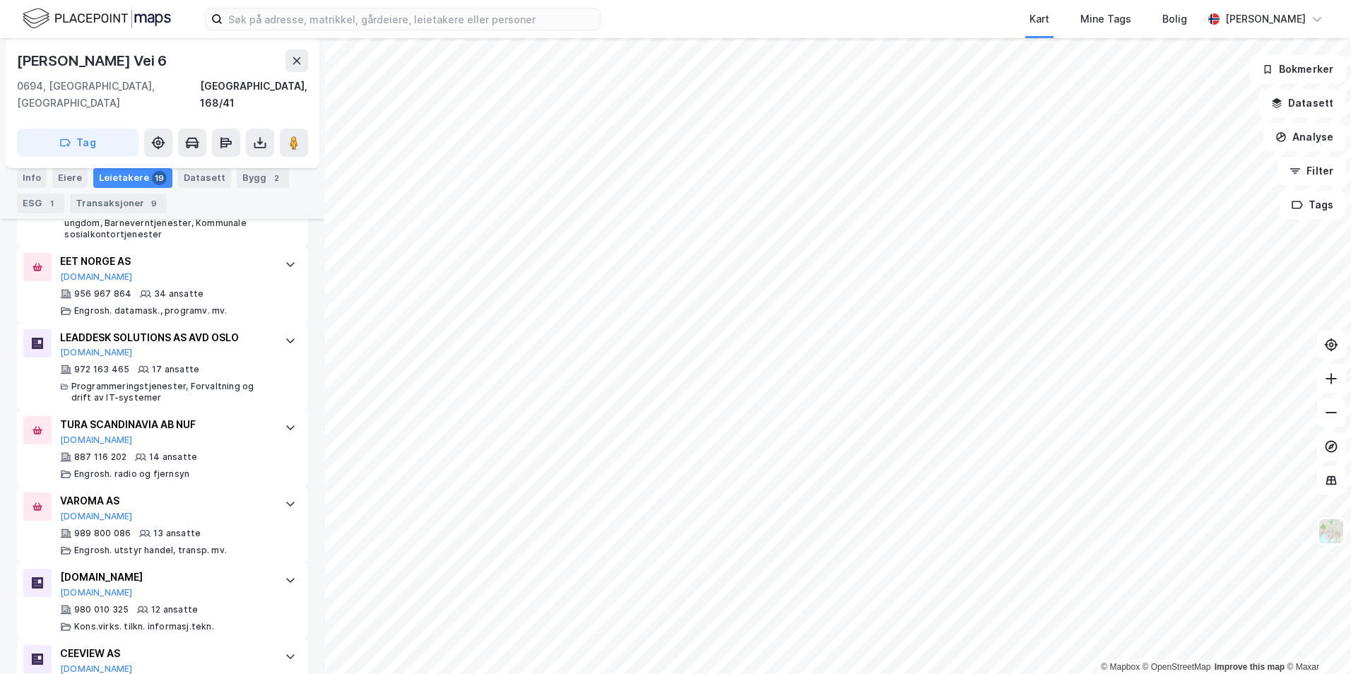
scroll to position [468, 0]
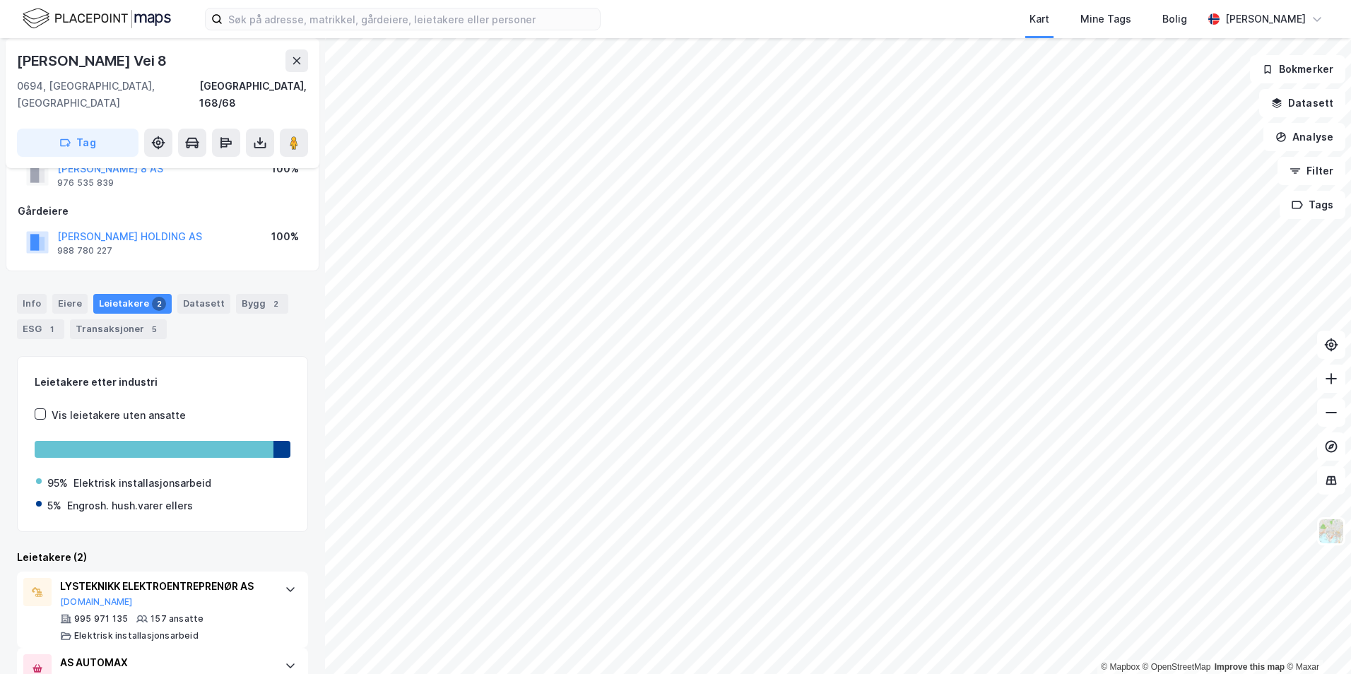
scroll to position [101, 0]
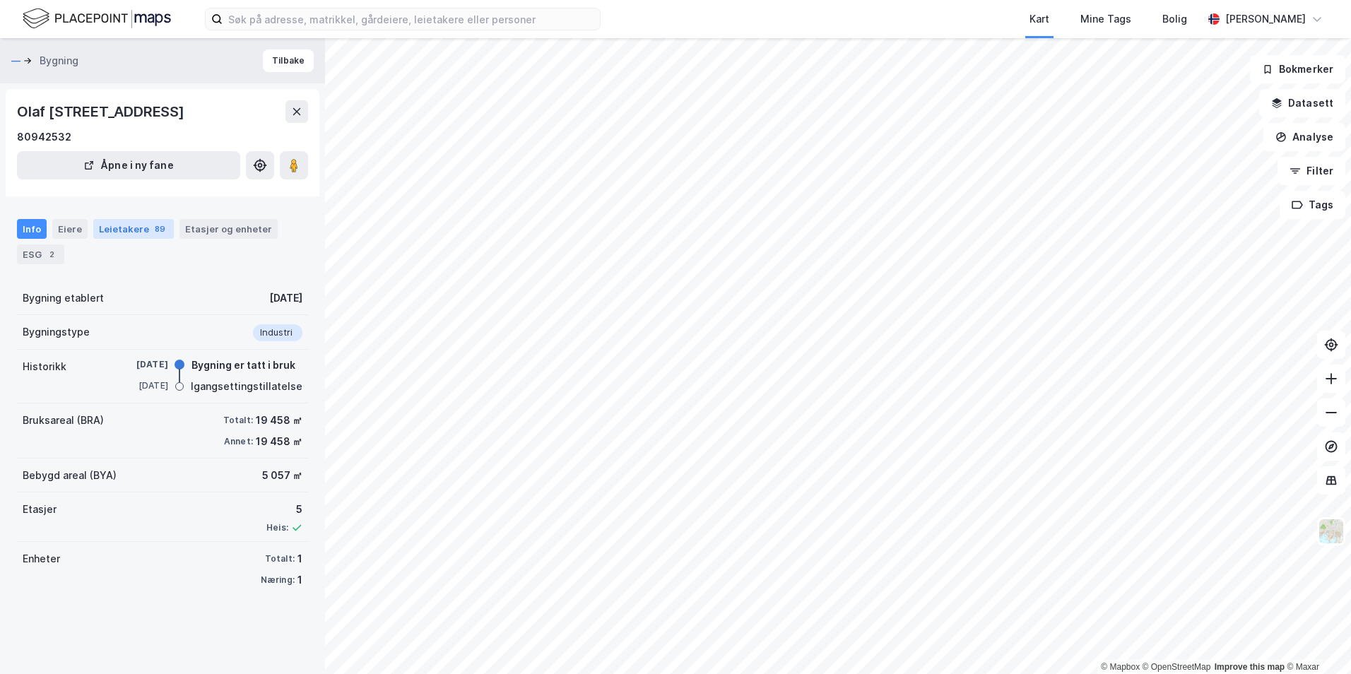
click at [118, 234] on div "Leietakere 89" at bounding box center [133, 229] width 81 height 20
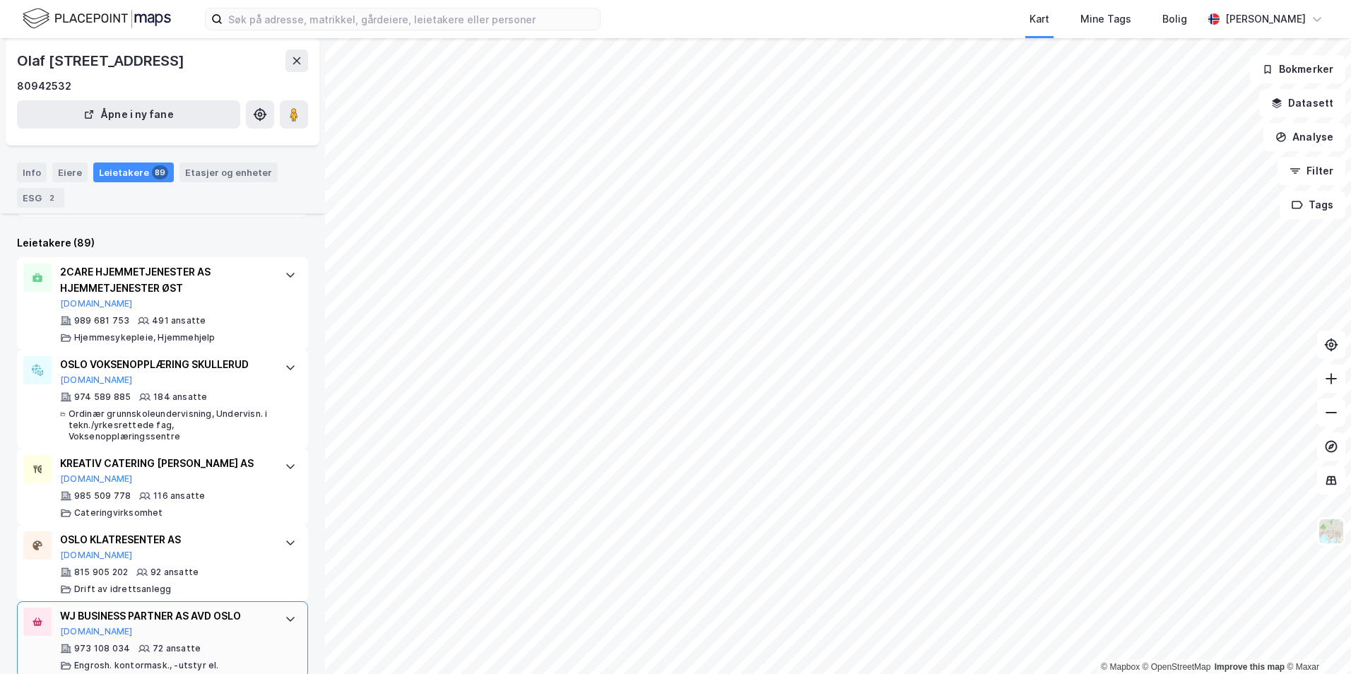
scroll to position [353, 0]
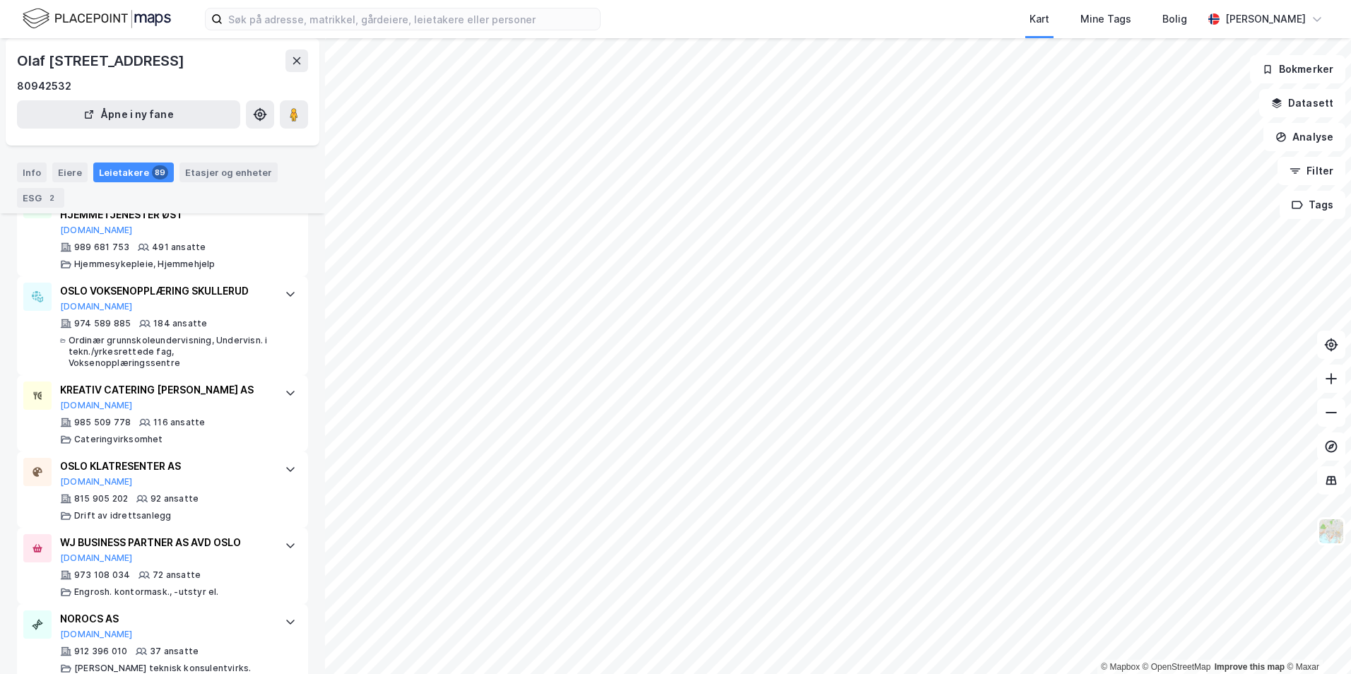
click at [890, 673] on html "Kart Mine Tags [PERSON_NAME] © Mapbox © OpenStreetMap Improve this map © Maxar …" at bounding box center [675, 337] width 1351 height 674
click at [873, 673] on html "Kart Mine Tags [PERSON_NAME] © Mapbox © OpenStreetMap Improve this map © Maxar …" at bounding box center [675, 337] width 1351 height 674
click at [784, 0] on html "Kart Mine Tags [PERSON_NAME] © Mapbox © OpenStreetMap Improve this map © Maxar …" at bounding box center [675, 337] width 1351 height 674
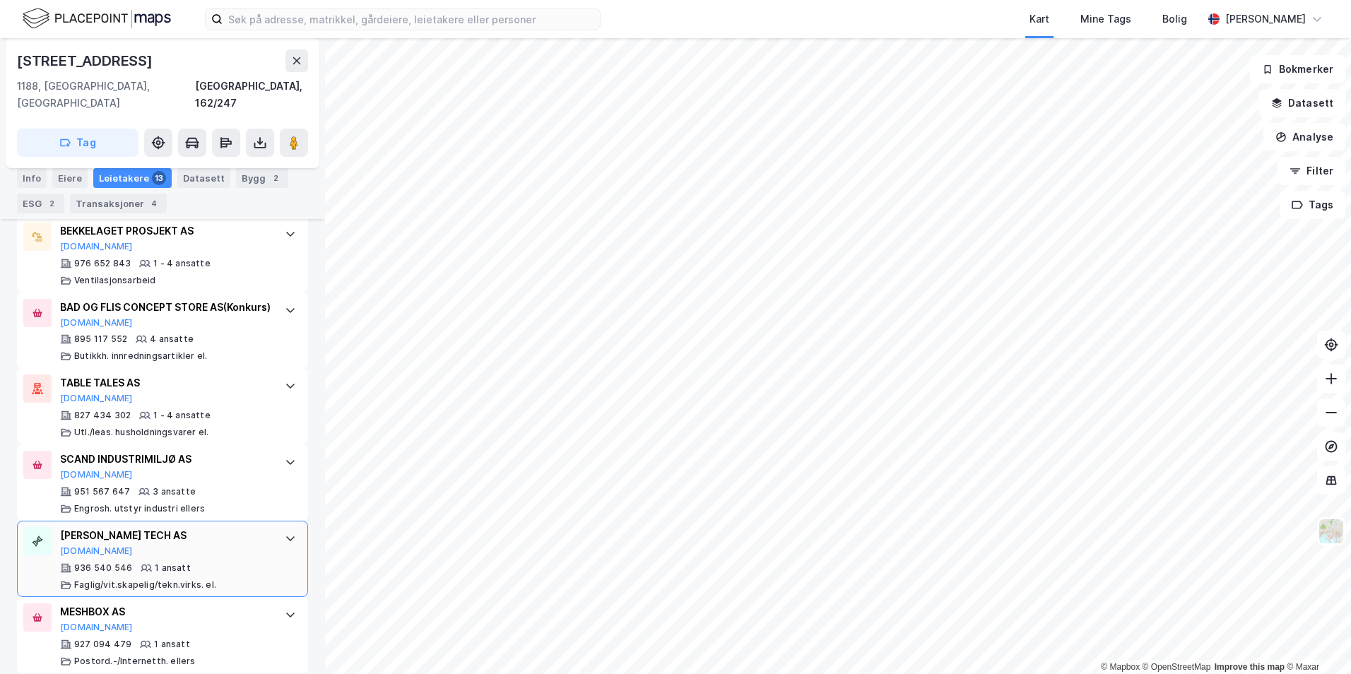
scroll to position [1093, 0]
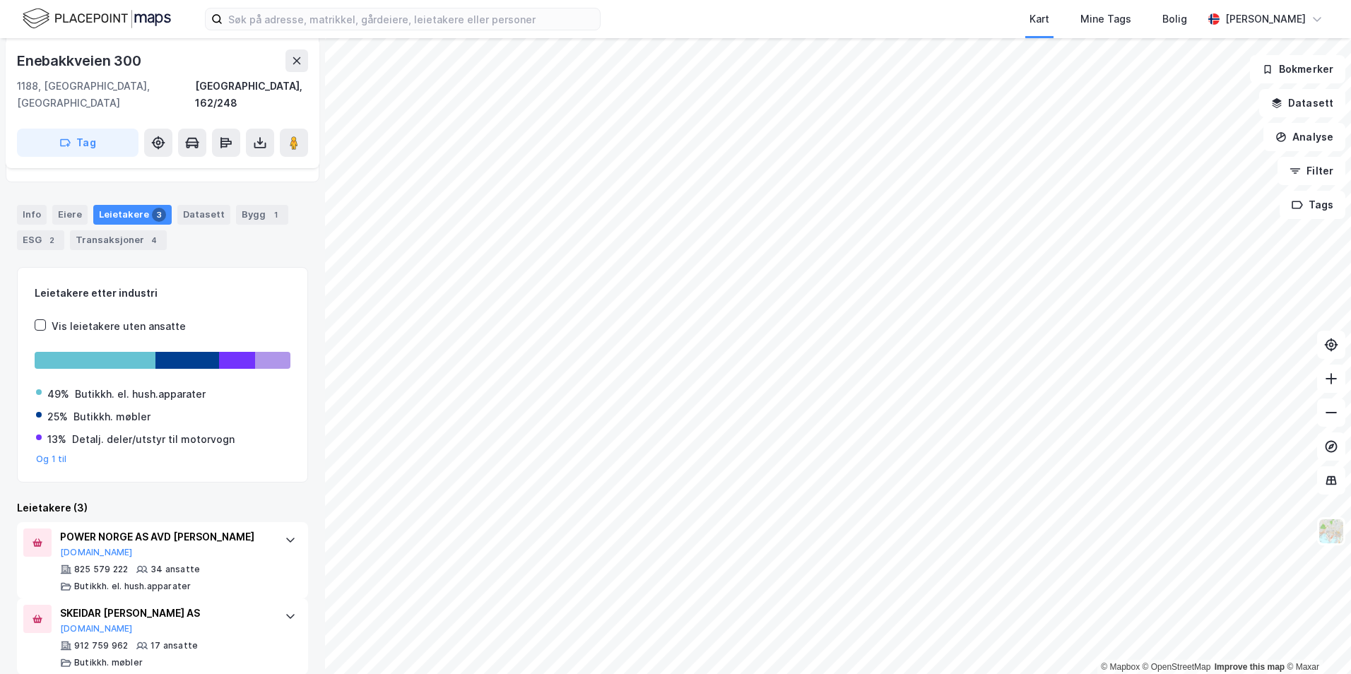
scroll to position [141, 0]
click at [695, 673] on html "Kart Mine Tags [PERSON_NAME] © Mapbox © OpenStreetMap Improve this map © [PERSO…" at bounding box center [675, 337] width 1351 height 674
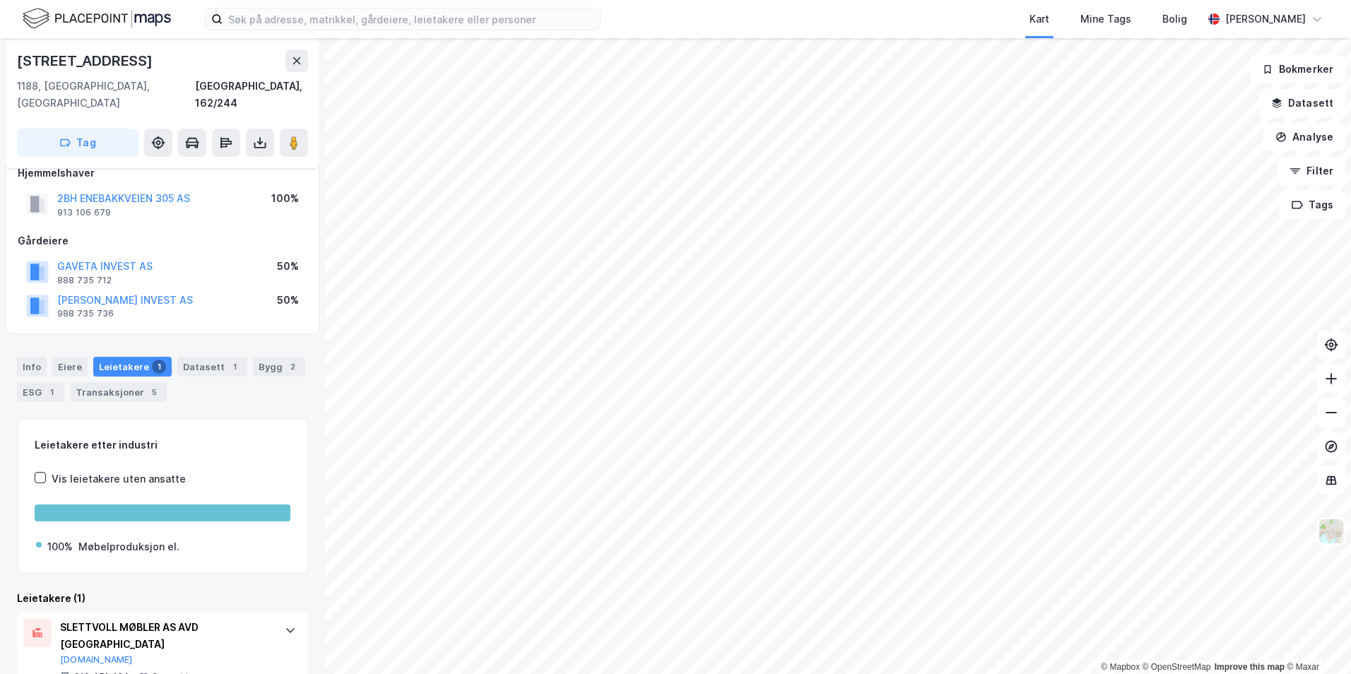
scroll to position [36, 0]
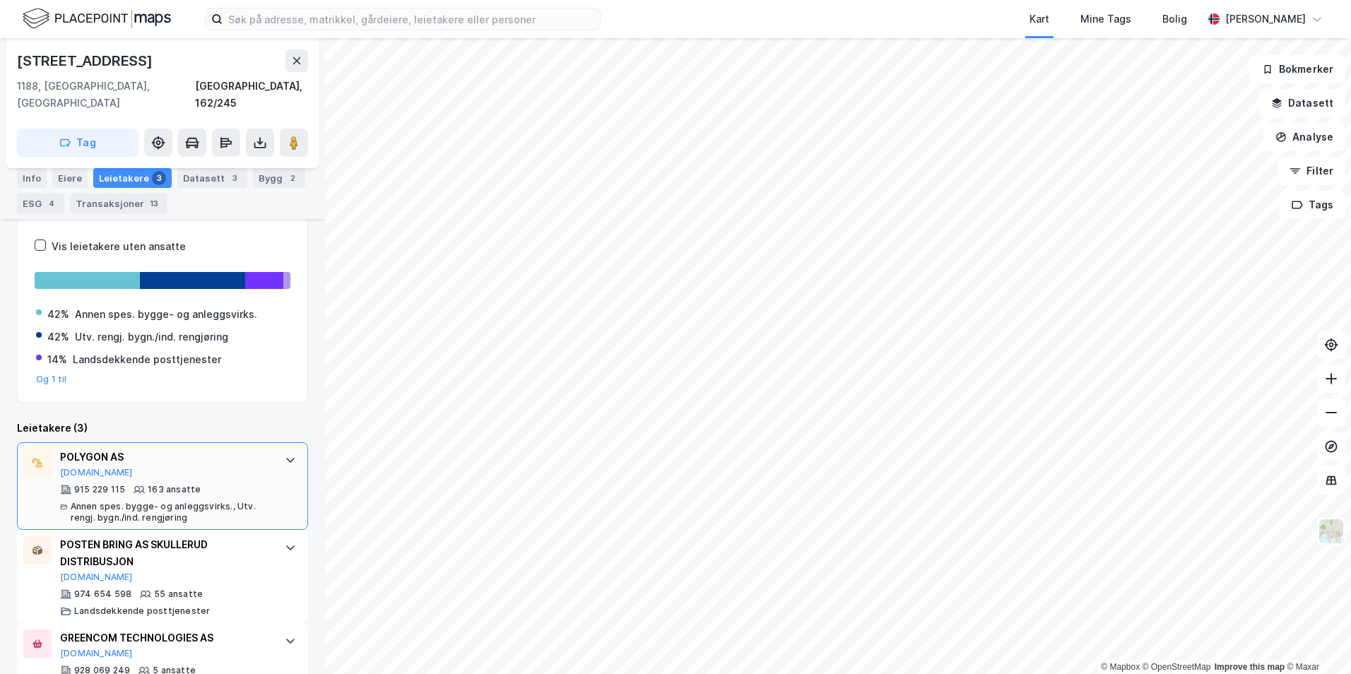
scroll to position [279, 0]
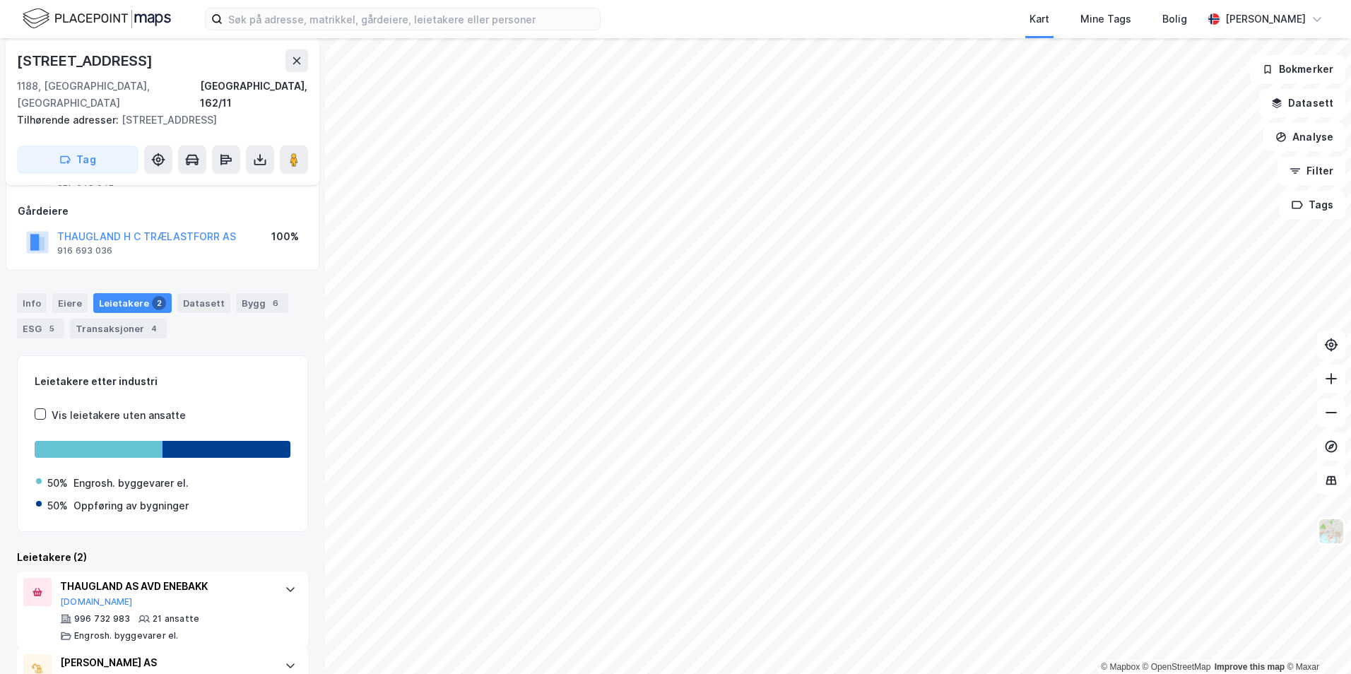
scroll to position [118, 0]
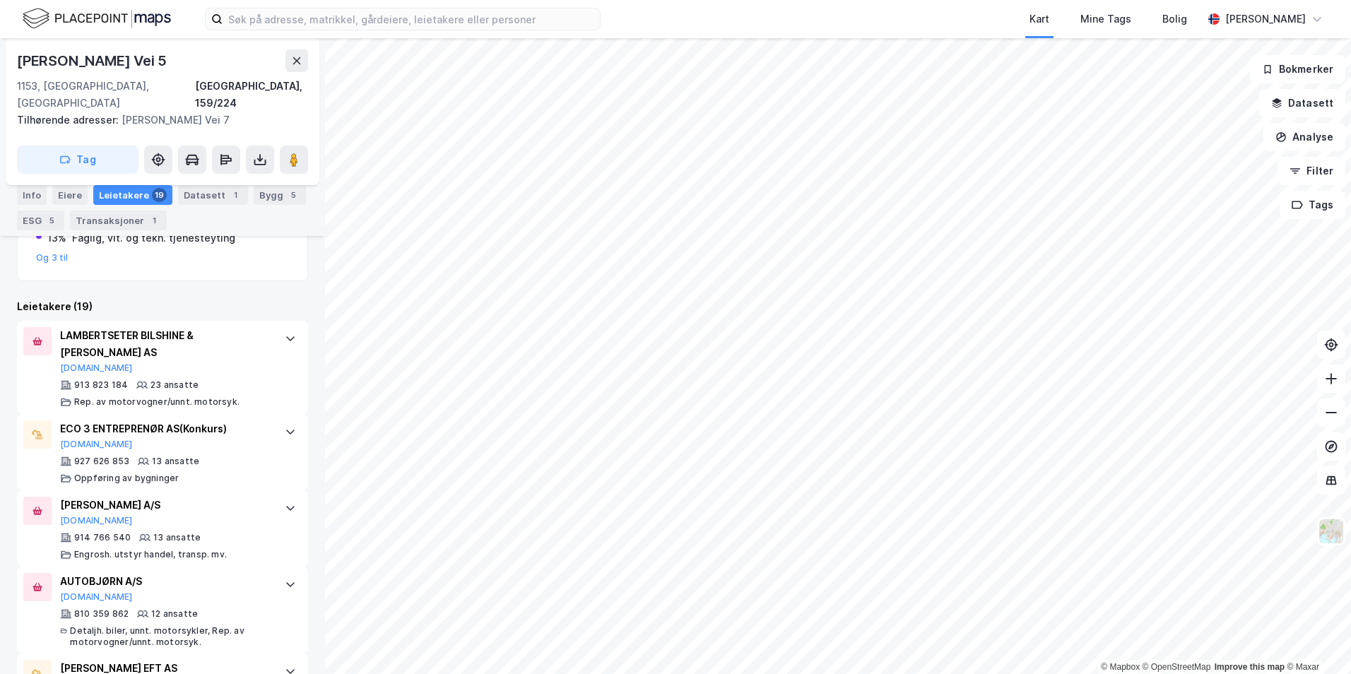
scroll to position [429, 0]
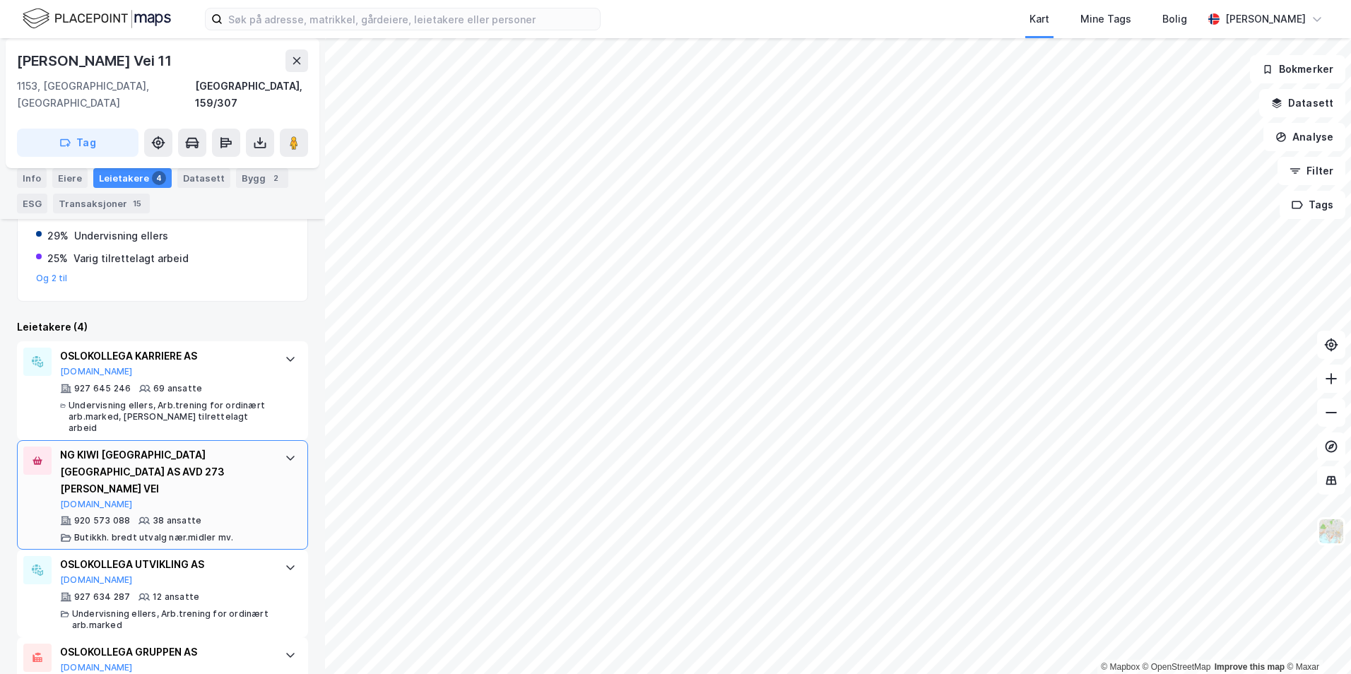
scroll to position [409, 0]
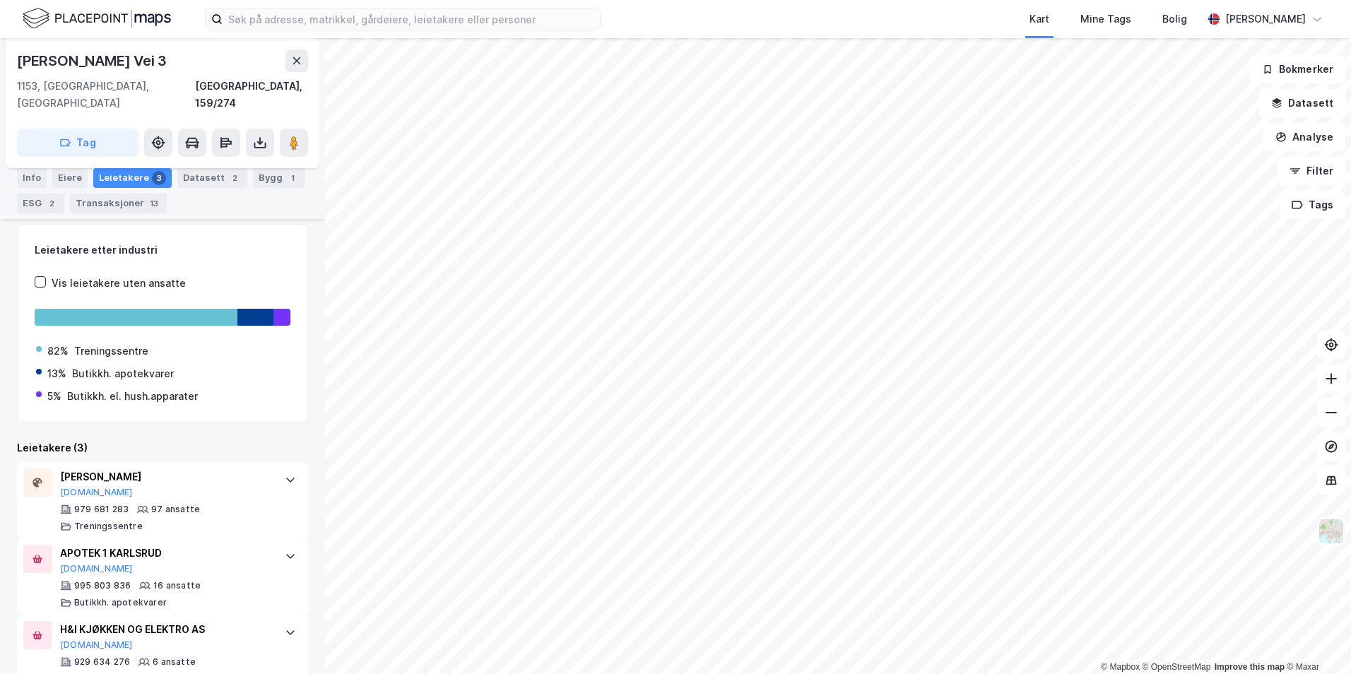
scroll to position [200, 0]
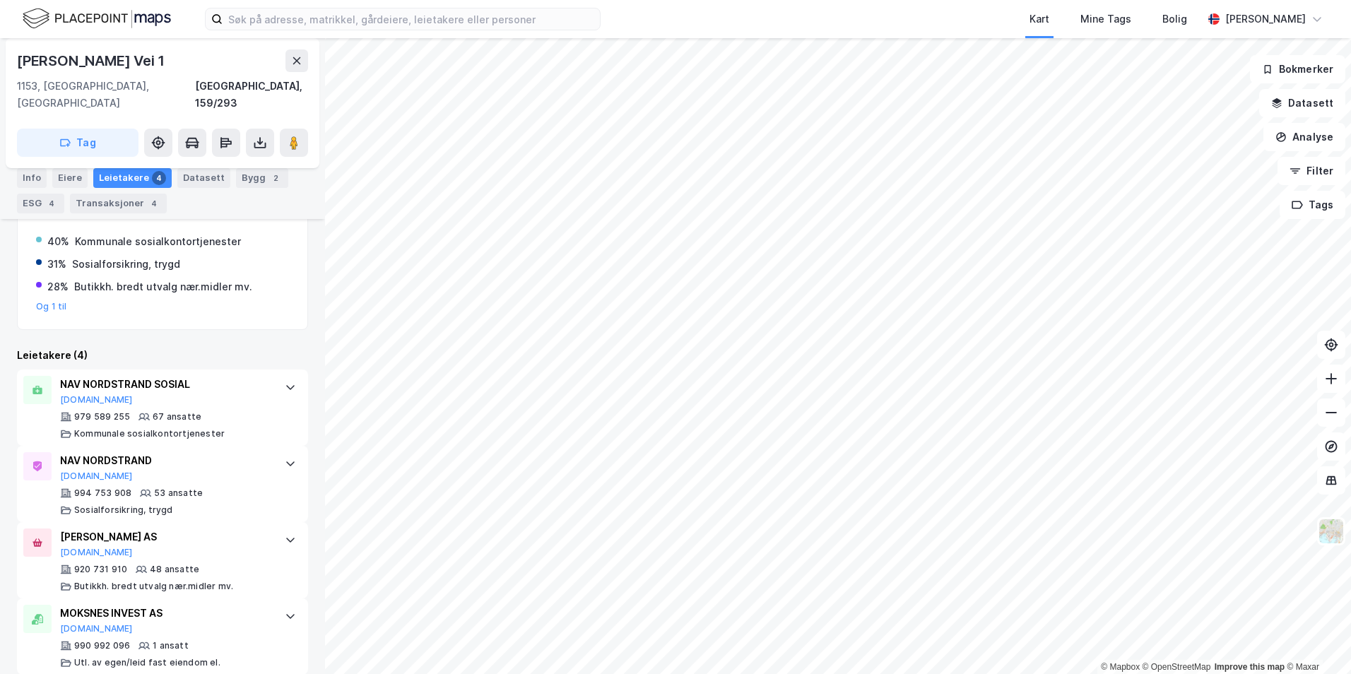
scroll to position [293, 0]
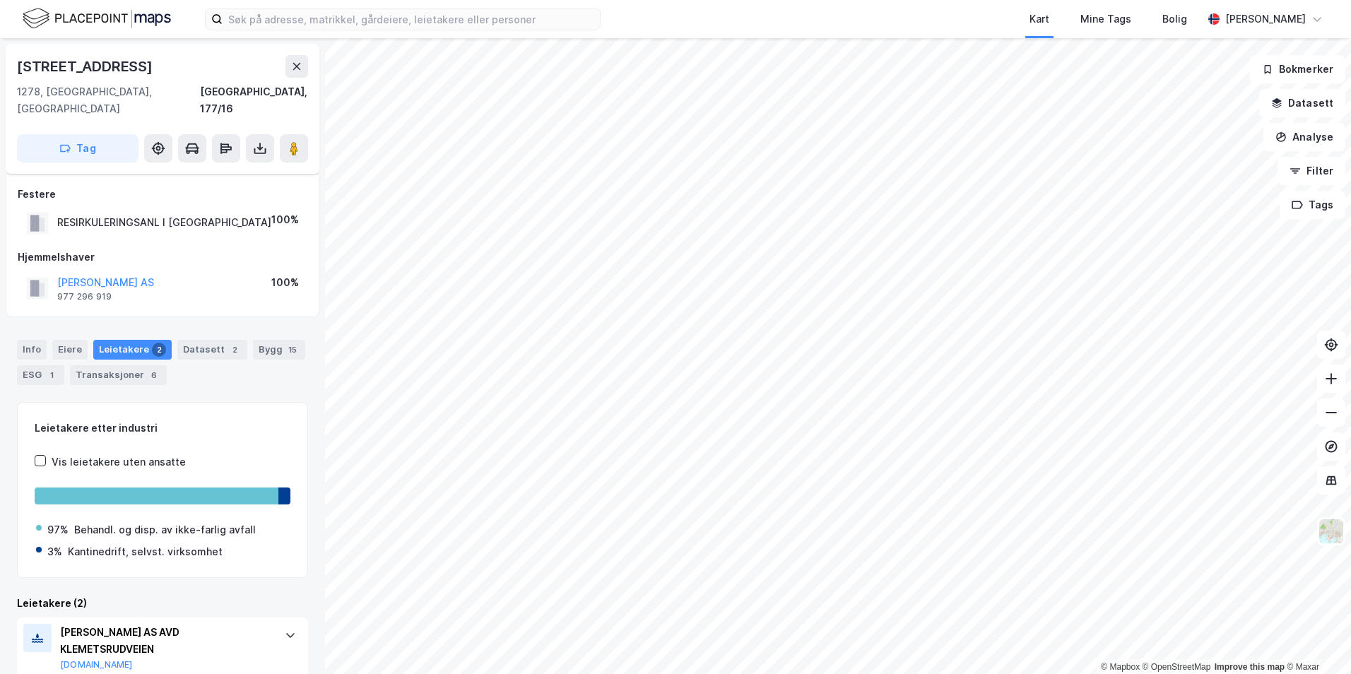
scroll to position [130, 0]
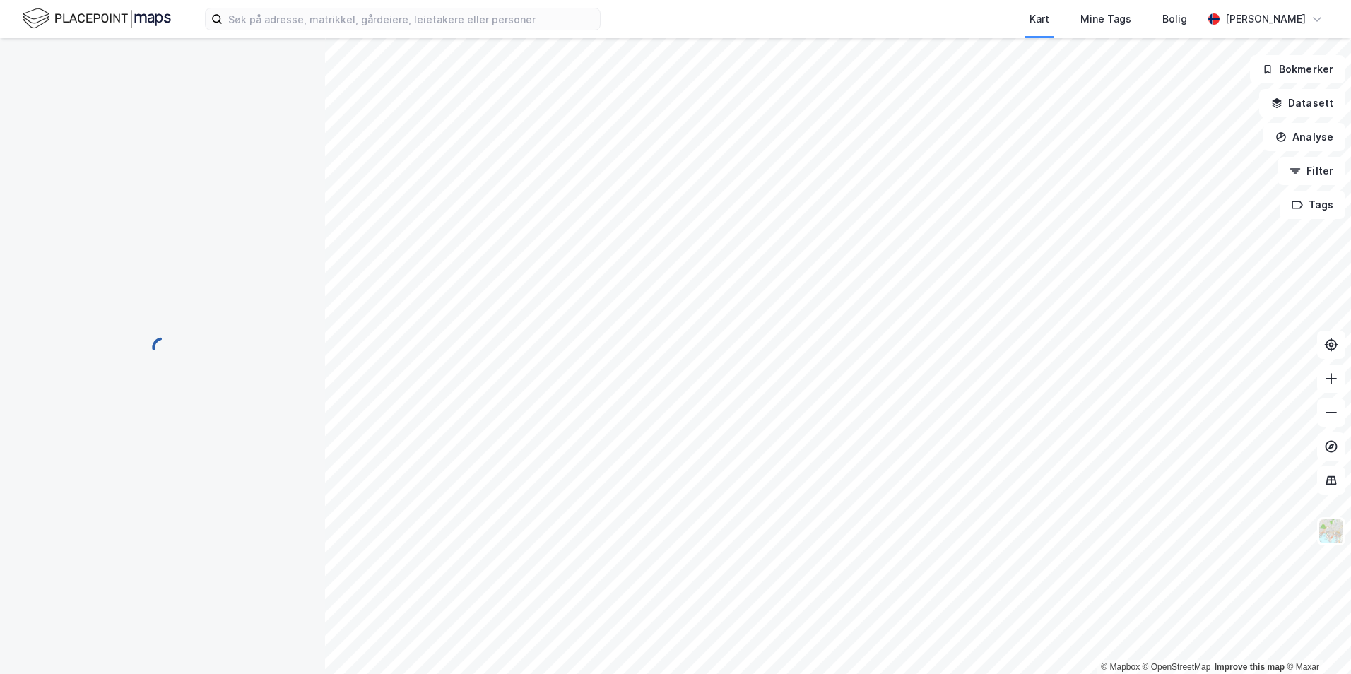
scroll to position [5, 0]
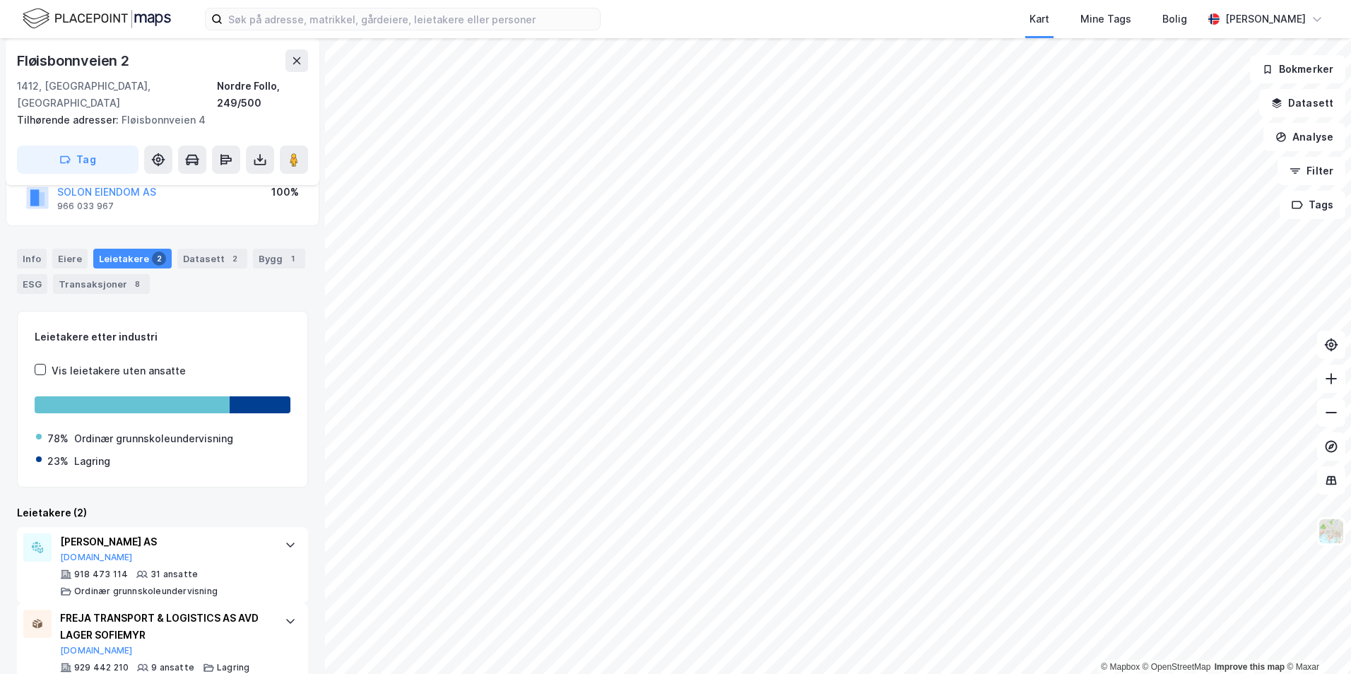
scroll to position [118, 0]
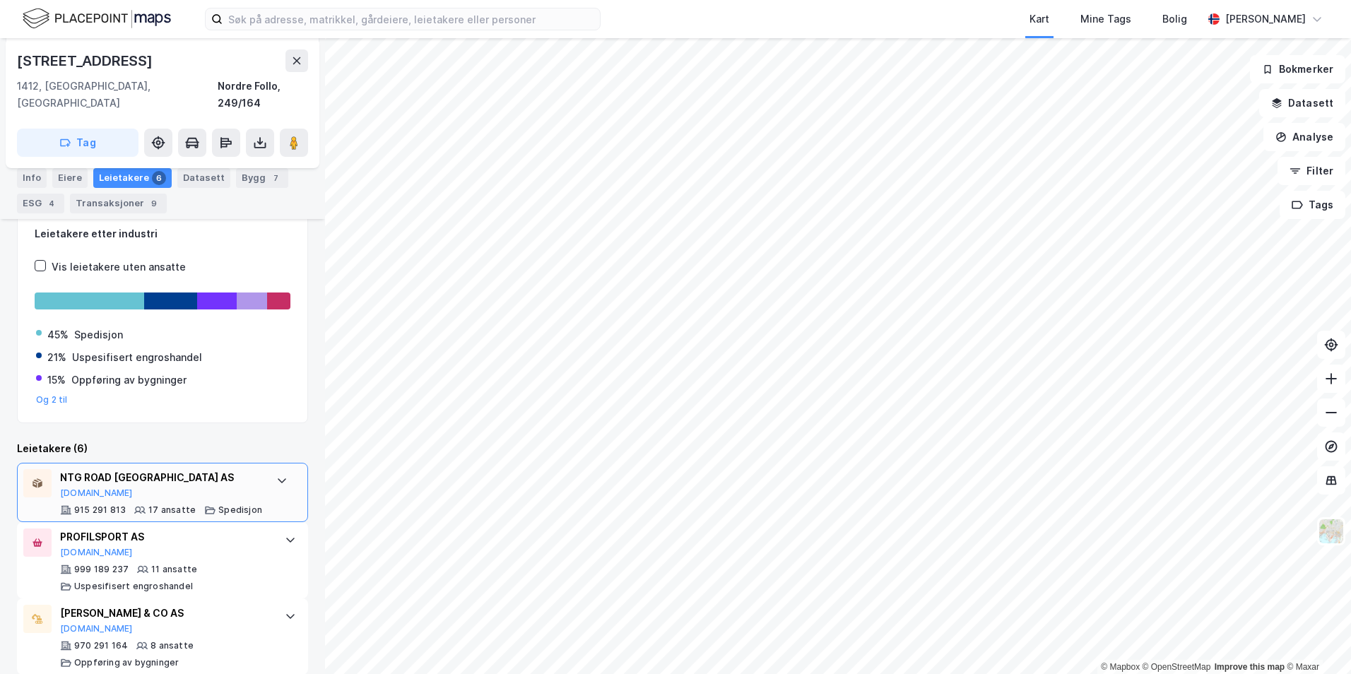
scroll to position [212, 0]
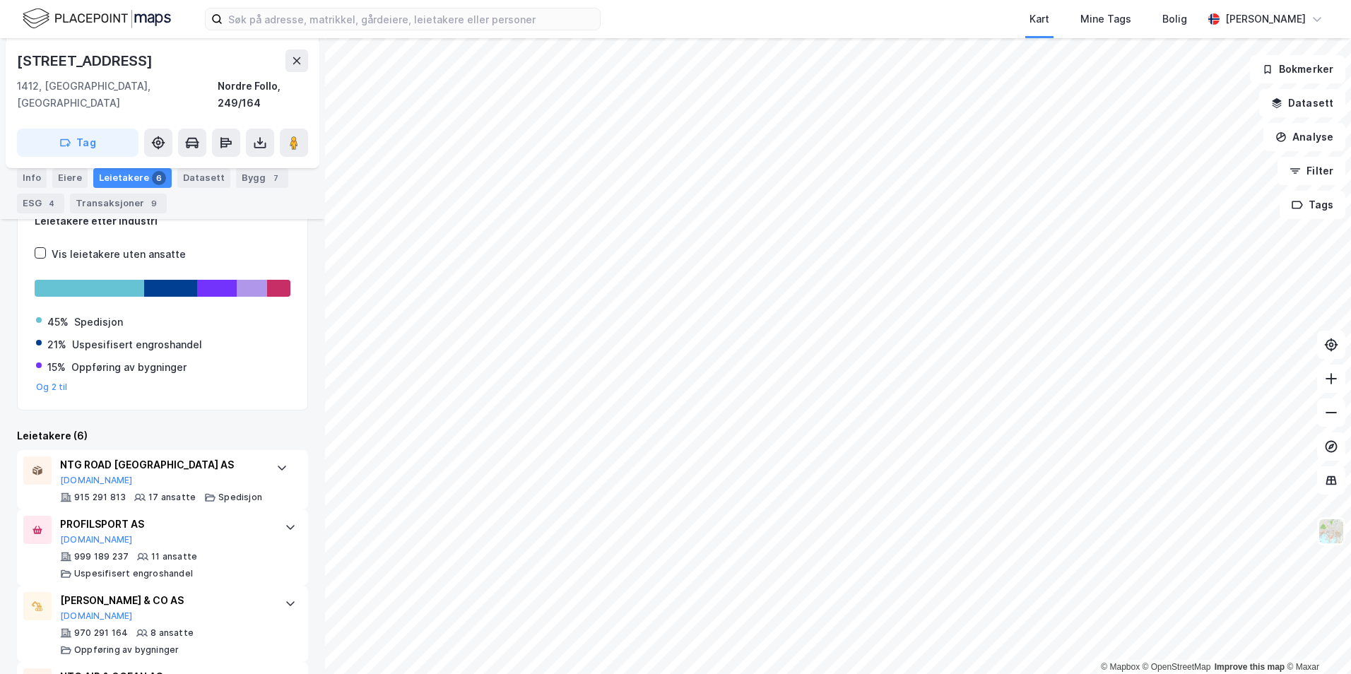
click at [579, 0] on html "Kart Mine Tags [PERSON_NAME] © Mapbox © OpenStreetMap Improve this map © Maxar …" at bounding box center [675, 337] width 1351 height 674
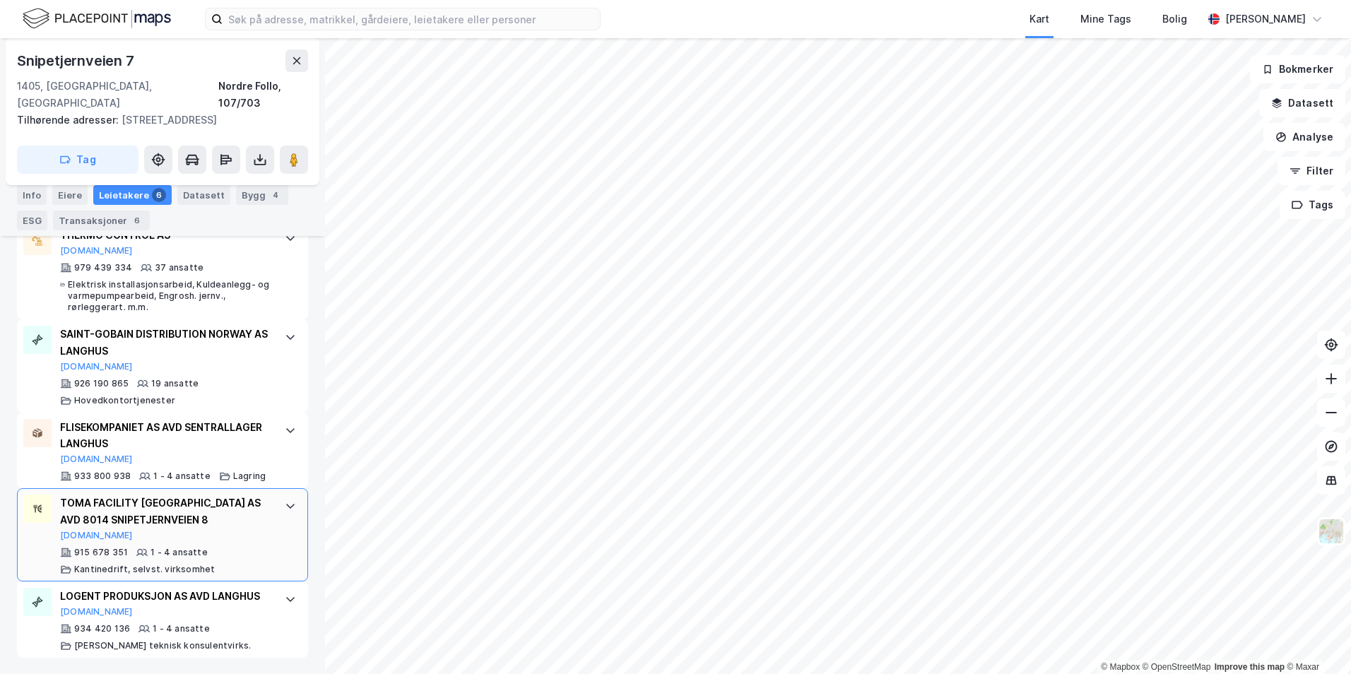
scroll to position [519, 0]
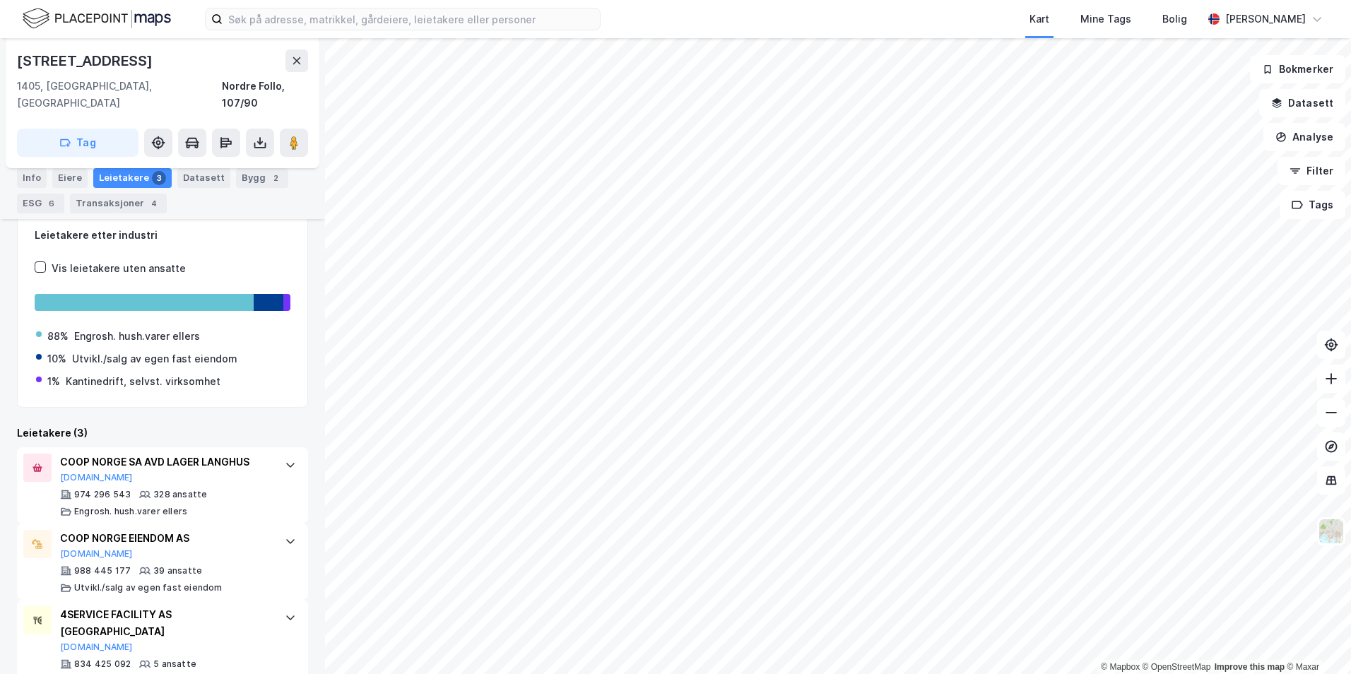
scroll to position [212, 0]
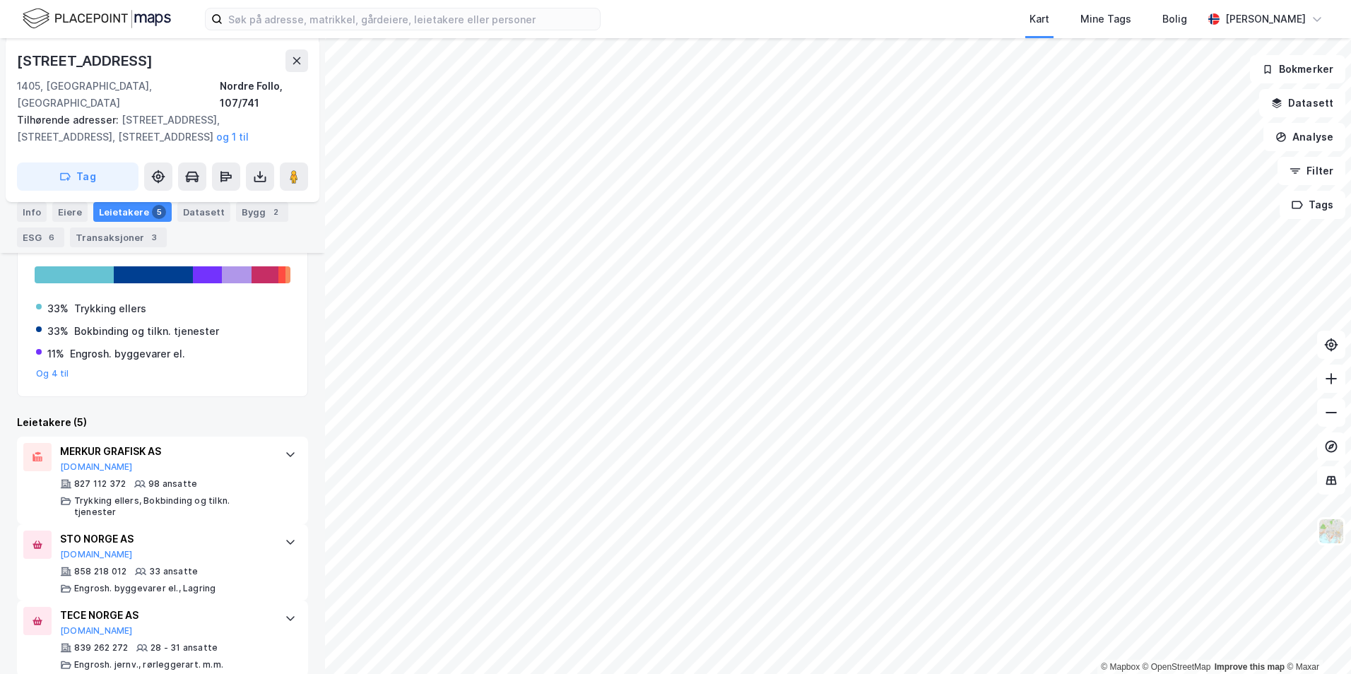
scroll to position [290, 0]
